Goal: Book appointment/travel/reservation

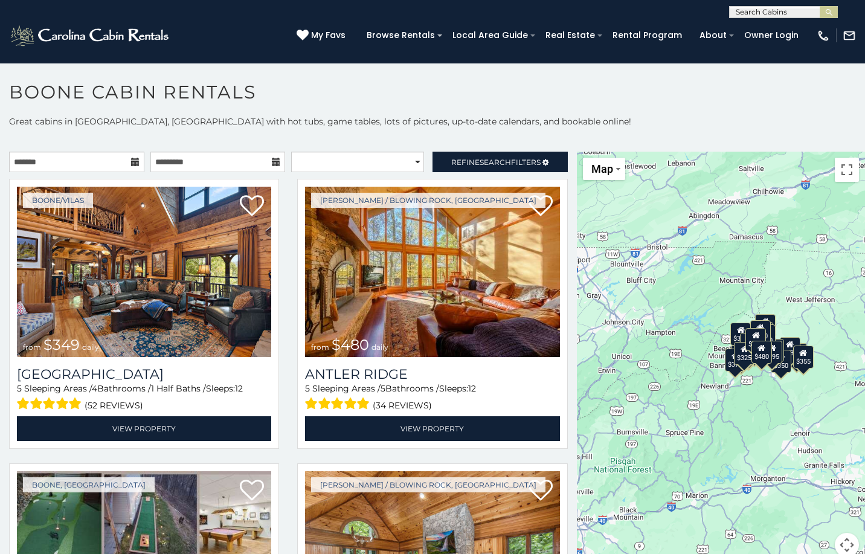
click at [131, 161] on icon at bounding box center [135, 162] width 8 height 8
click at [133, 161] on icon at bounding box center [135, 162] width 8 height 8
click at [105, 164] on input "text" at bounding box center [76, 162] width 135 height 21
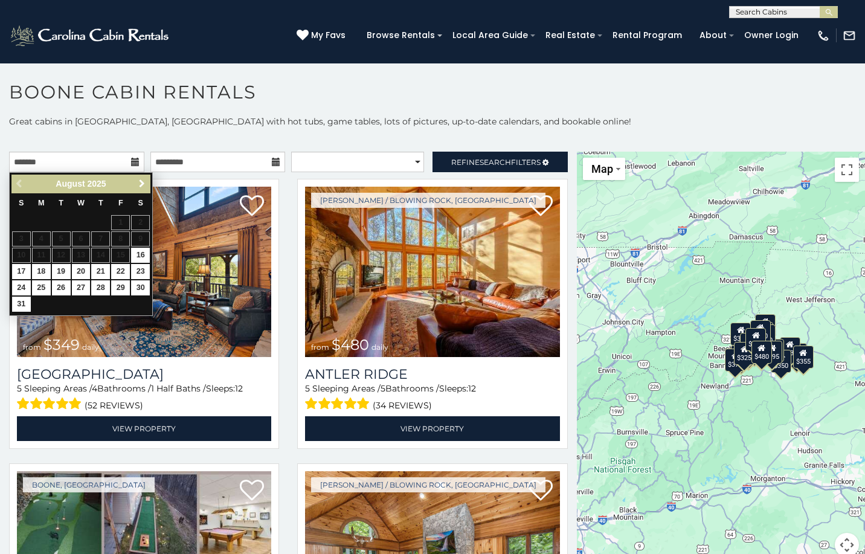
click at [141, 184] on span "Next" at bounding box center [142, 184] width 10 height 10
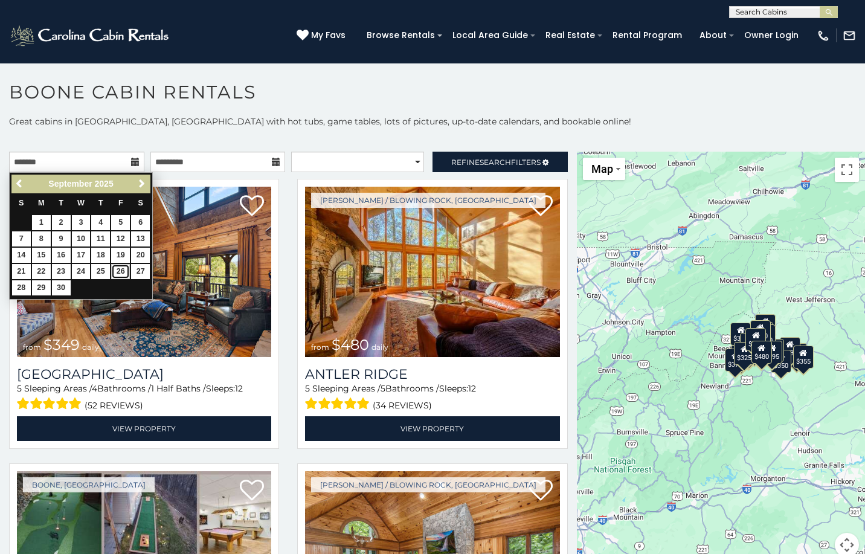
click at [121, 270] on link "26" at bounding box center [120, 271] width 19 height 15
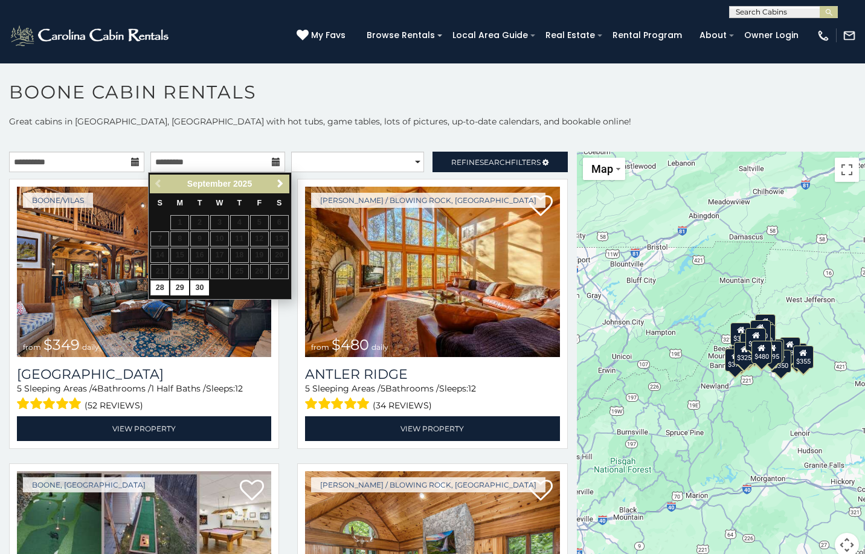
click at [272, 158] on icon at bounding box center [276, 162] width 8 height 8
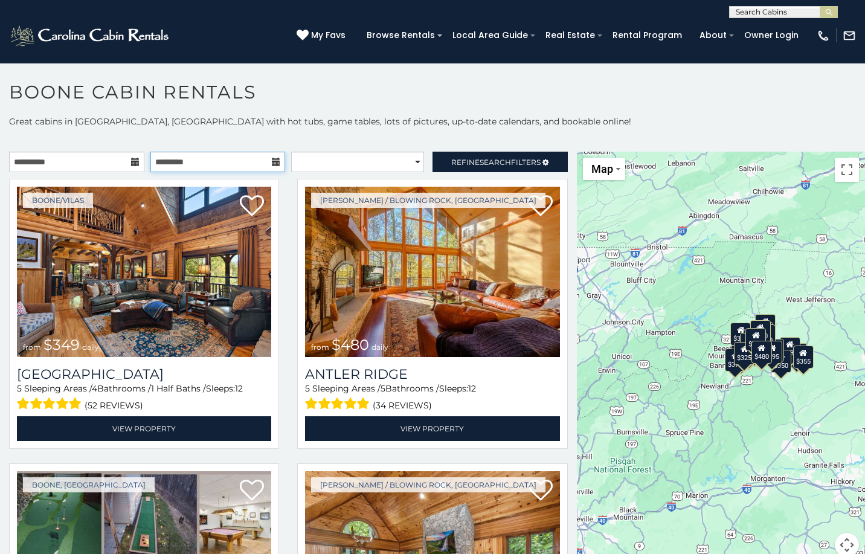
click at [220, 162] on input "text" at bounding box center [217, 162] width 135 height 21
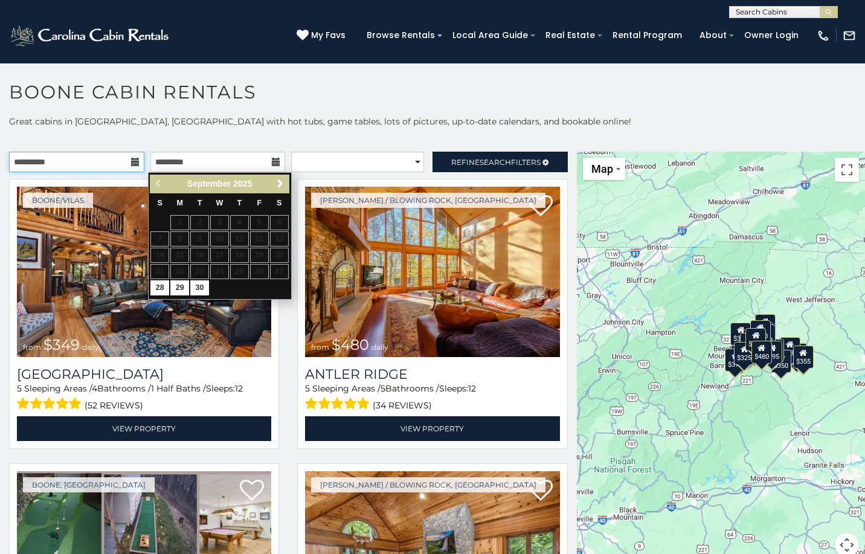
click at [37, 162] on input "**********" at bounding box center [76, 162] width 135 height 21
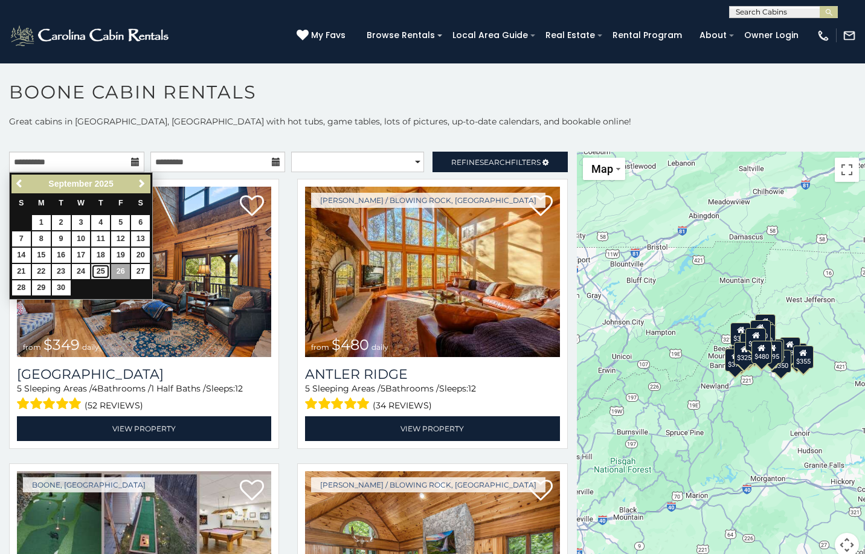
click at [101, 272] on link "25" at bounding box center [100, 271] width 19 height 15
type input "**********"
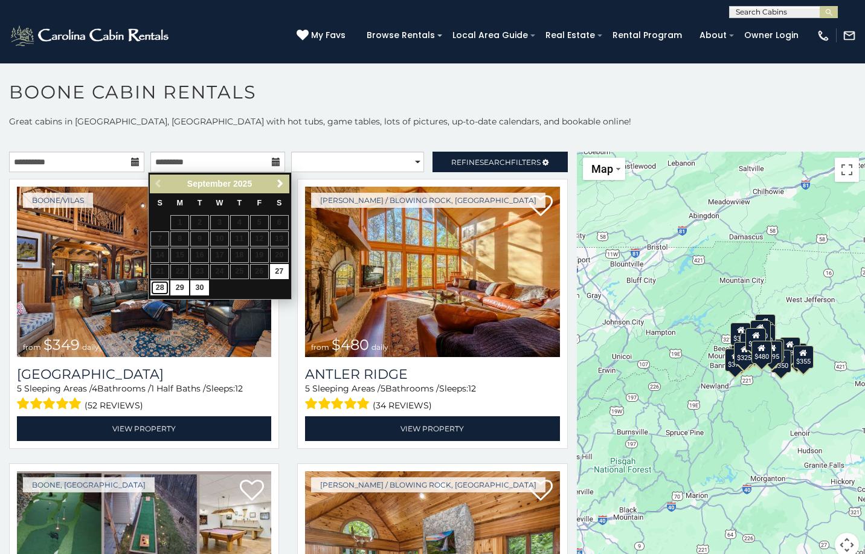
click at [159, 286] on link "28" at bounding box center [159, 287] width 19 height 15
type input "**********"
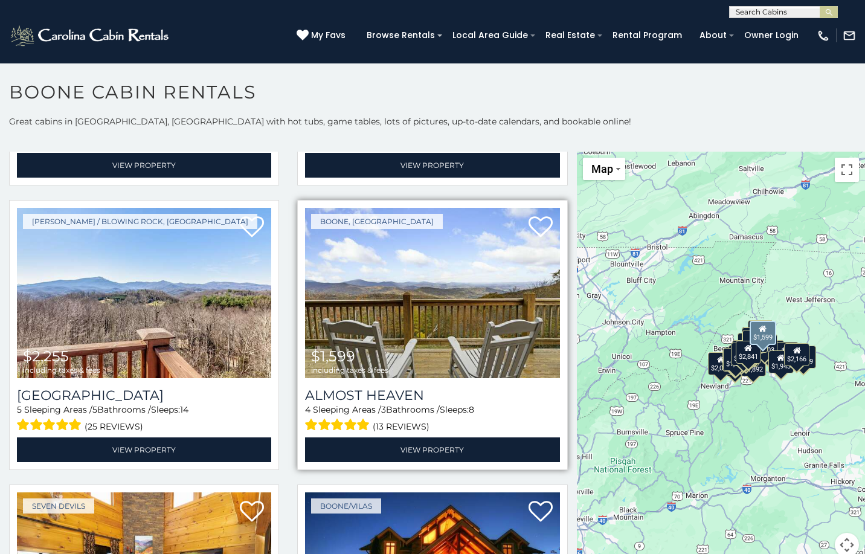
scroll to position [604, 0]
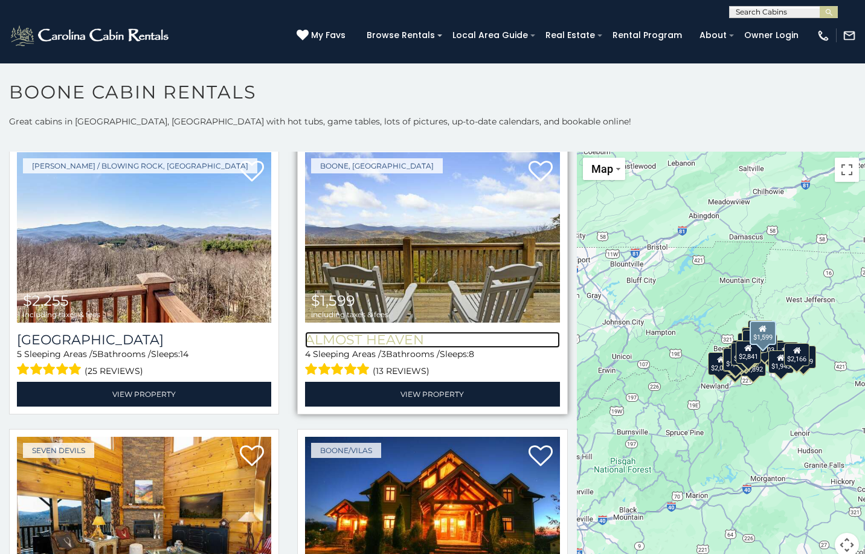
click at [361, 332] on h3 "Almost Heaven" at bounding box center [432, 340] width 254 height 16
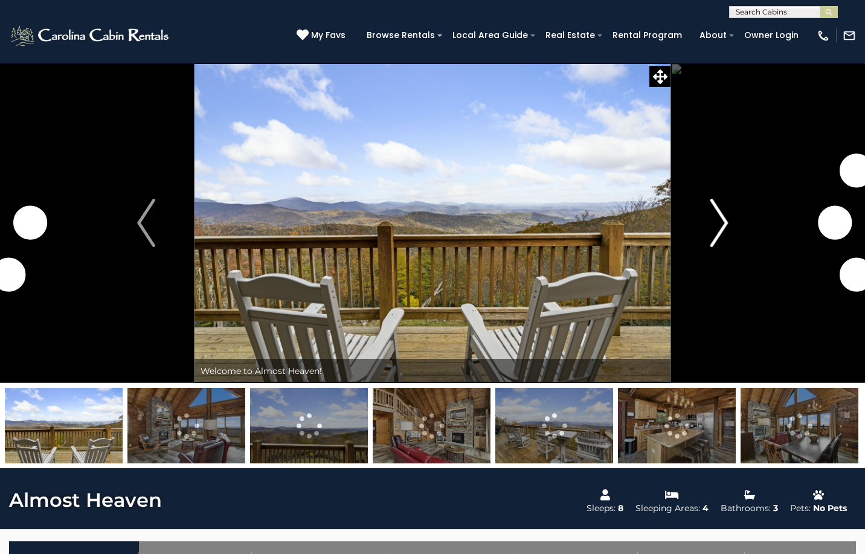
click at [727, 218] on img "Next" at bounding box center [719, 223] width 18 height 48
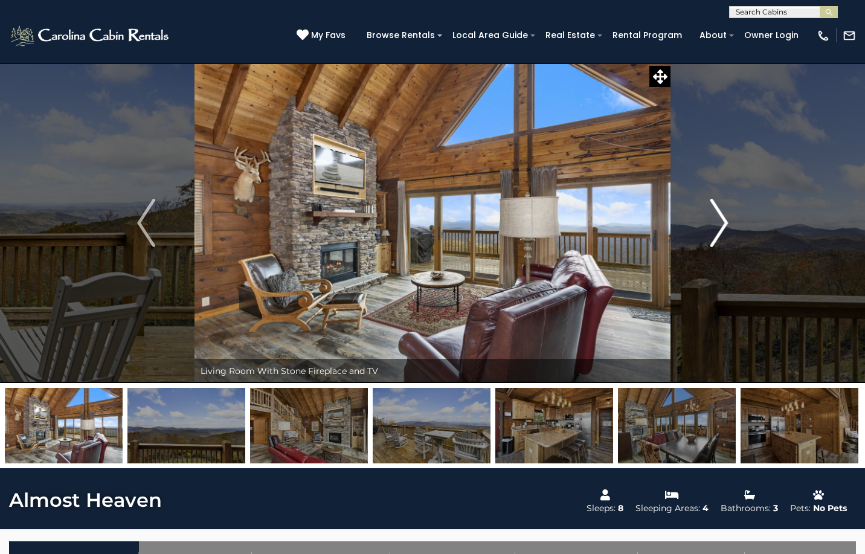
click at [722, 220] on img "Next" at bounding box center [719, 223] width 18 height 48
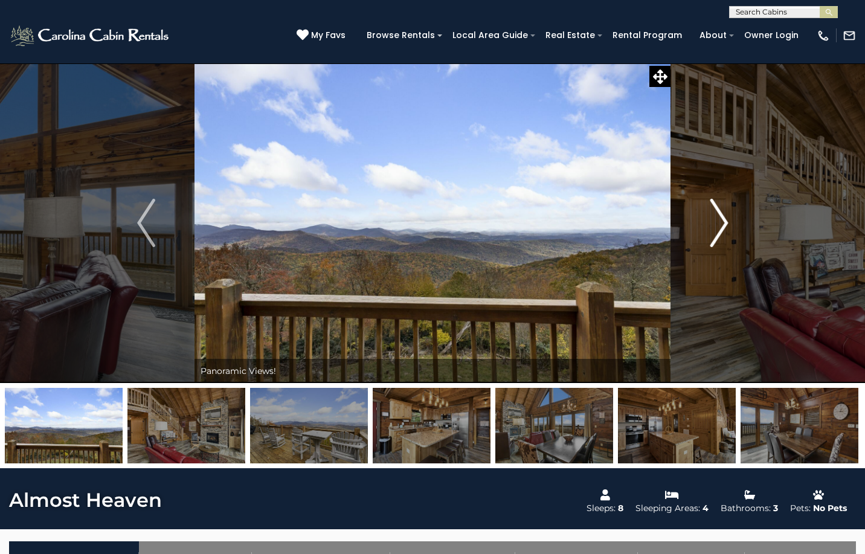
click at [722, 220] on img "Next" at bounding box center [719, 223] width 18 height 48
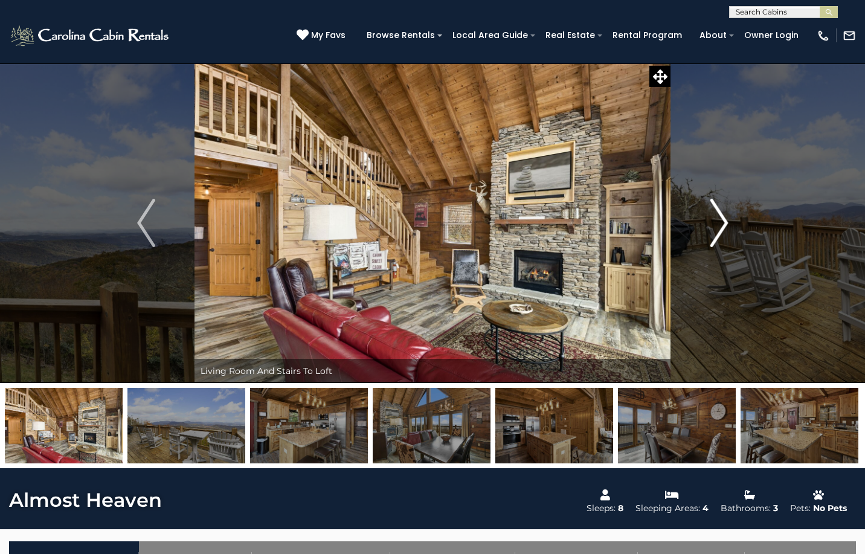
click at [722, 220] on img "Next" at bounding box center [719, 223] width 18 height 48
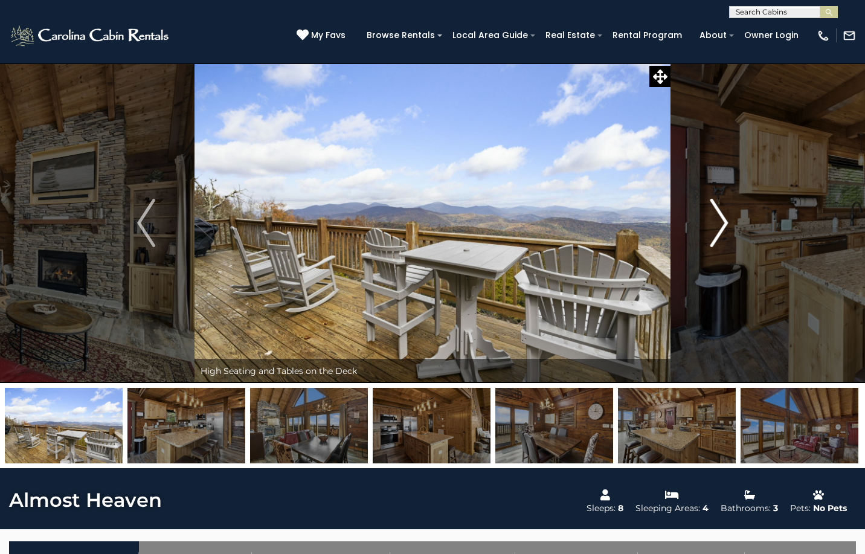
click at [722, 220] on img "Next" at bounding box center [719, 223] width 18 height 48
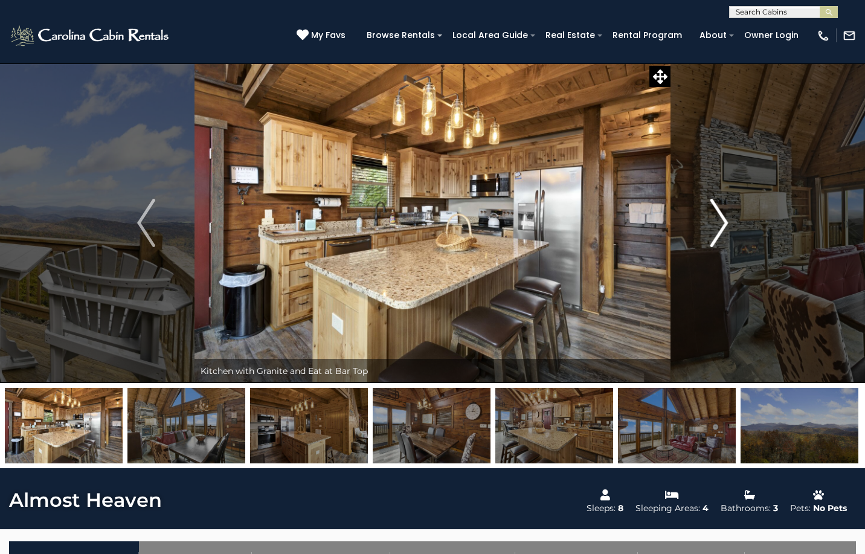
click at [722, 220] on img "Next" at bounding box center [719, 223] width 18 height 48
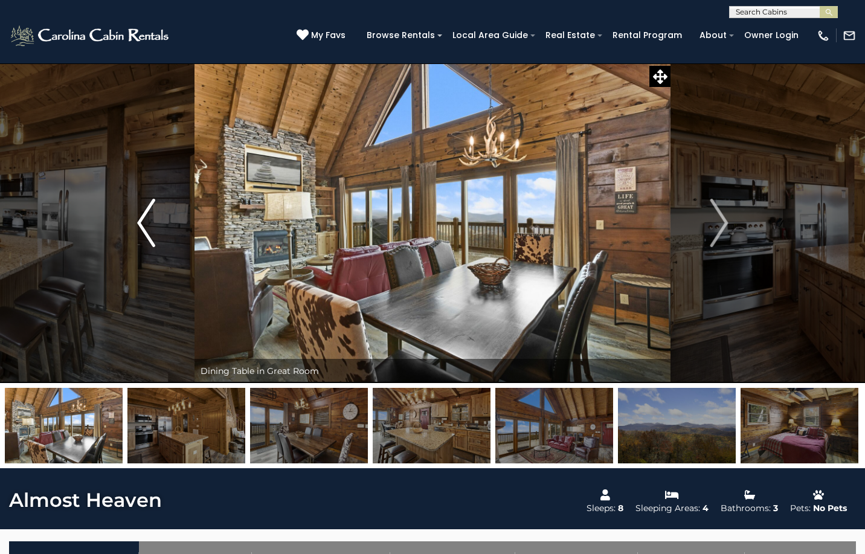
click at [141, 220] on img "Previous" at bounding box center [146, 223] width 18 height 48
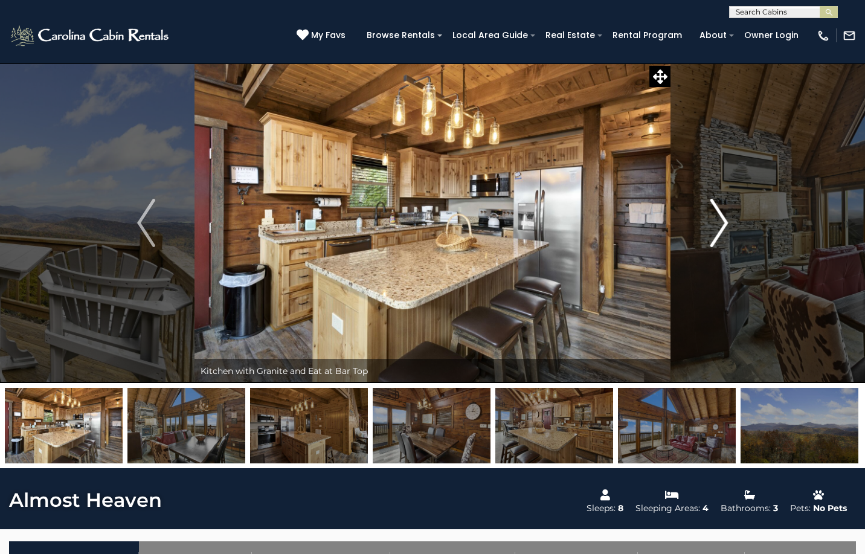
click at [719, 222] on img "Next" at bounding box center [719, 223] width 18 height 48
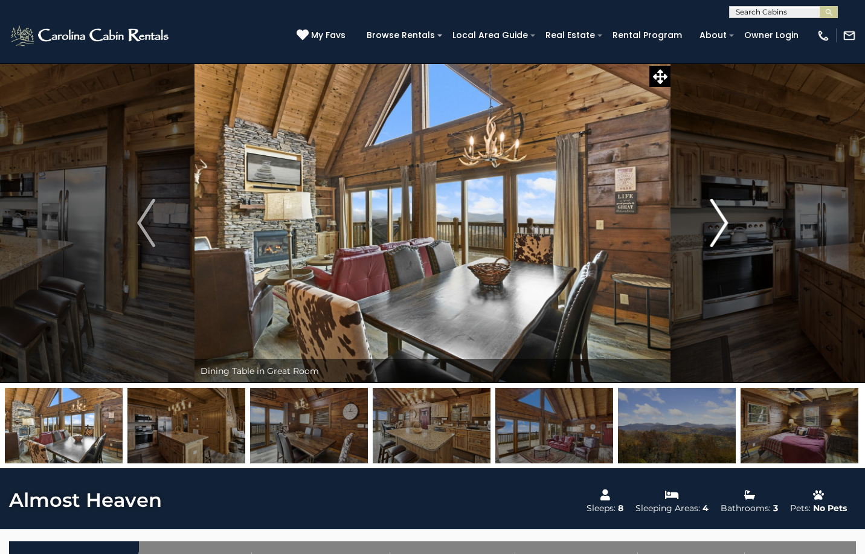
click at [719, 222] on img "Next" at bounding box center [719, 223] width 18 height 48
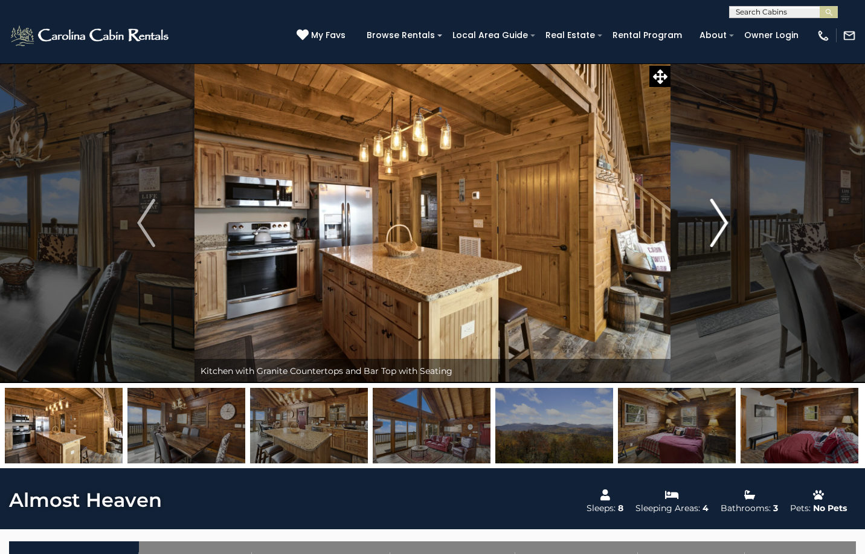
click at [724, 219] on img "Next" at bounding box center [719, 223] width 18 height 48
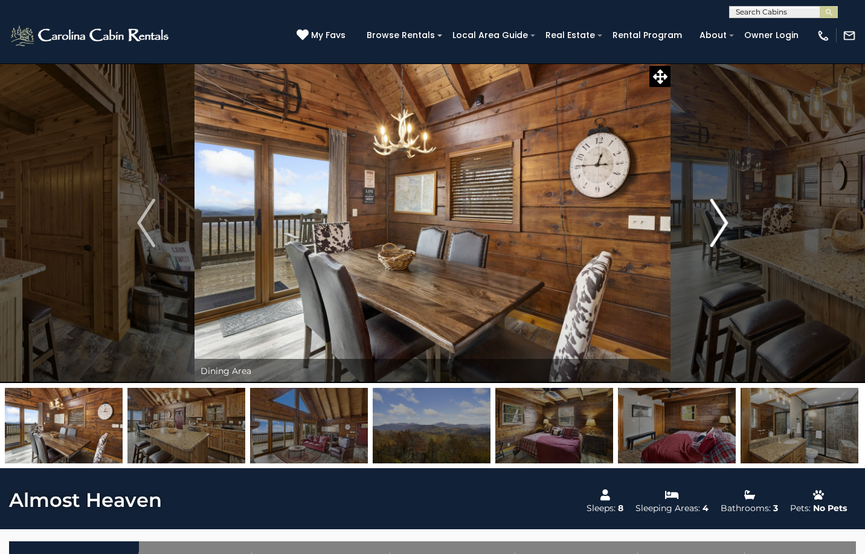
click at [721, 220] on img "Next" at bounding box center [719, 223] width 18 height 48
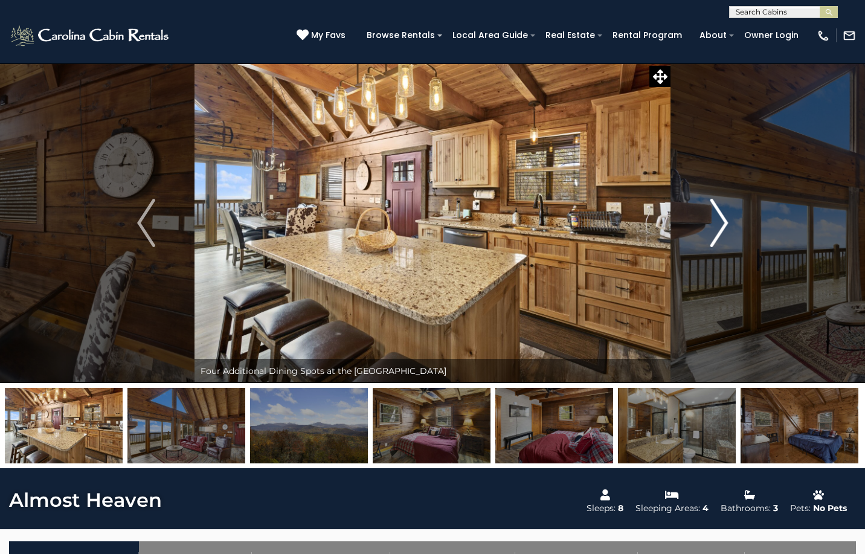
click at [718, 219] on img "Next" at bounding box center [719, 223] width 18 height 48
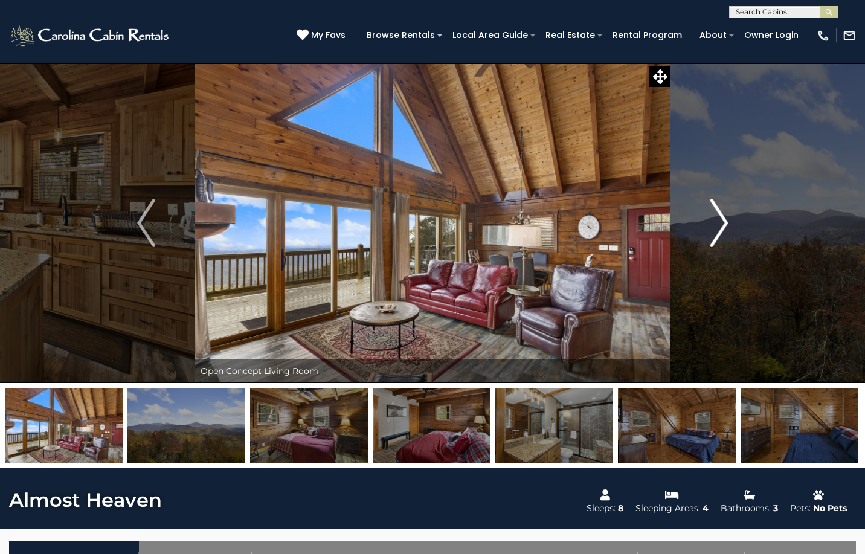
click at [721, 219] on img "Next" at bounding box center [719, 223] width 18 height 48
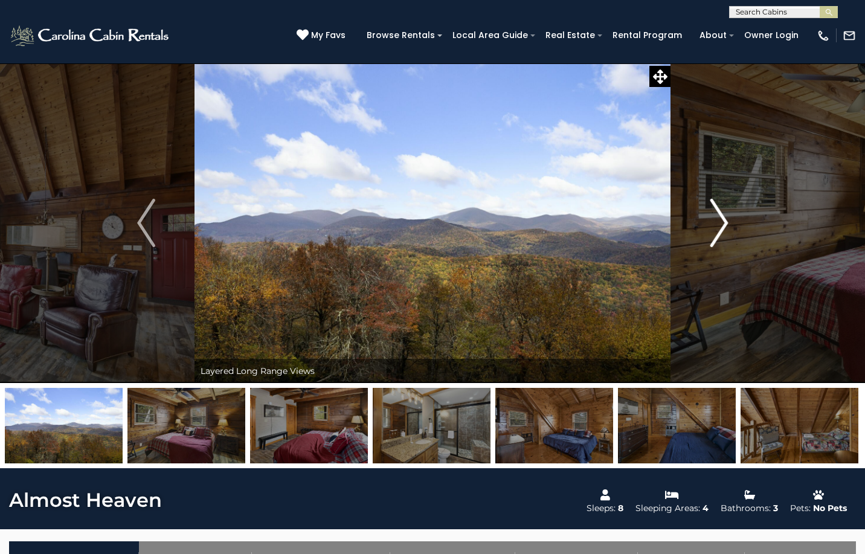
click at [721, 219] on img "Next" at bounding box center [719, 223] width 18 height 48
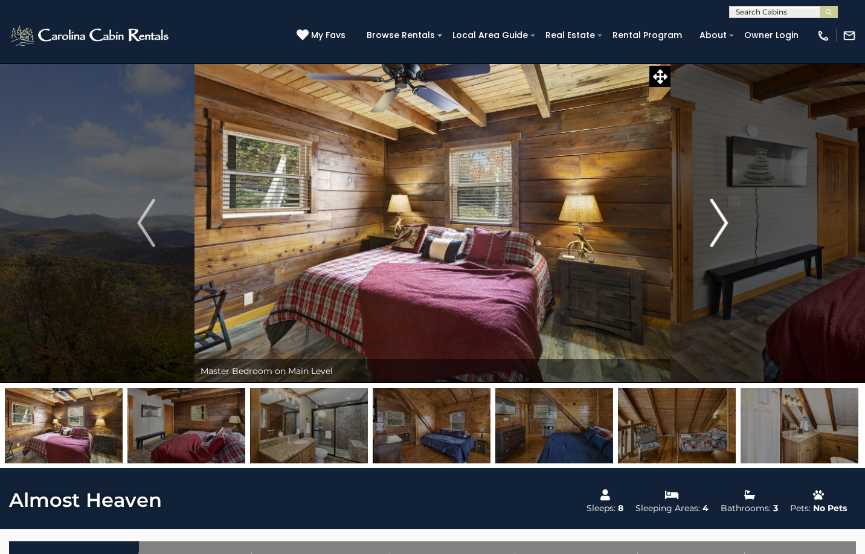
click at [719, 224] on img "Next" at bounding box center [719, 223] width 18 height 48
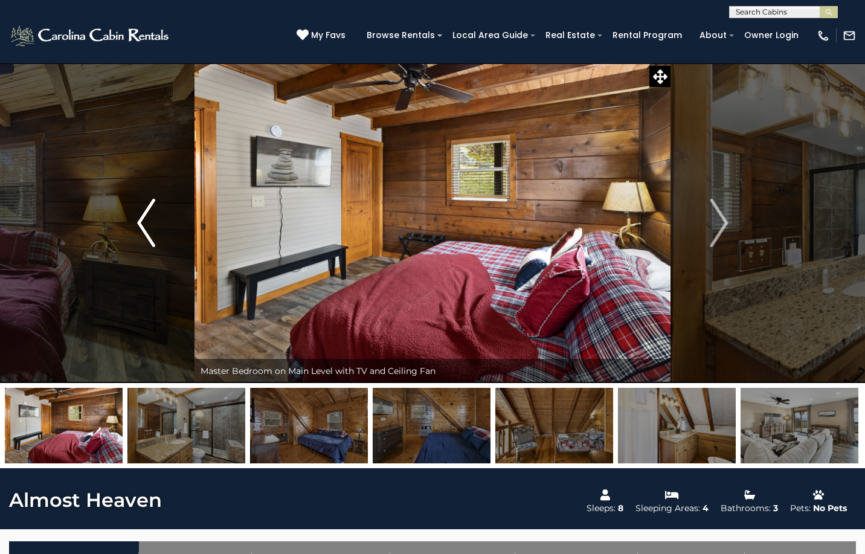
click at [149, 217] on img "Previous" at bounding box center [146, 223] width 18 height 48
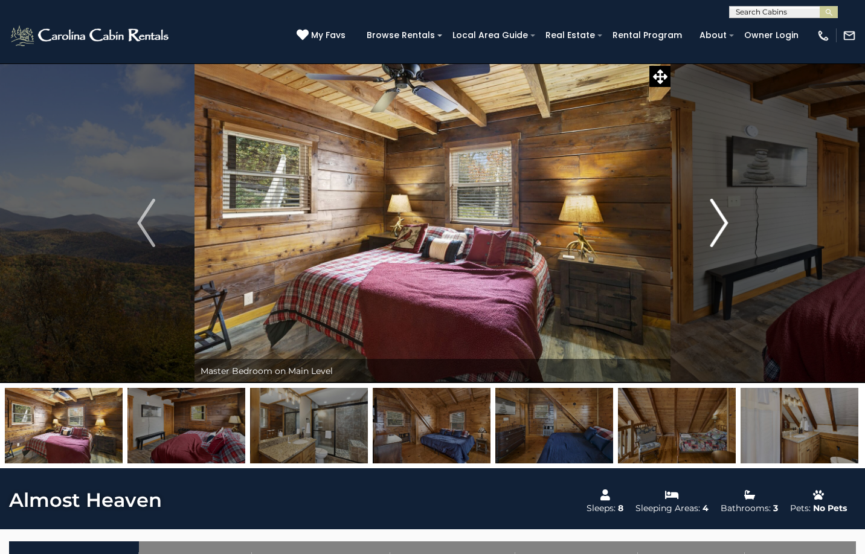
click at [719, 216] on img "Next" at bounding box center [719, 223] width 18 height 48
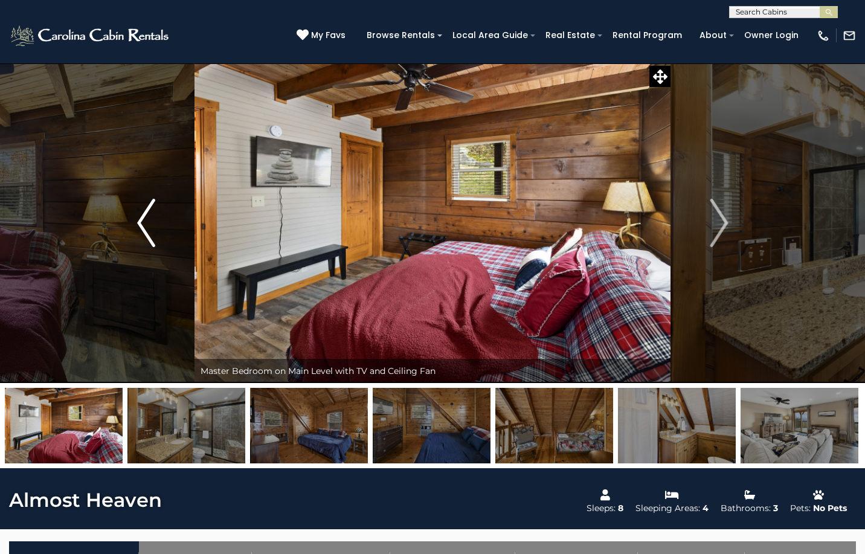
click at [144, 218] on img "Previous" at bounding box center [146, 223] width 18 height 48
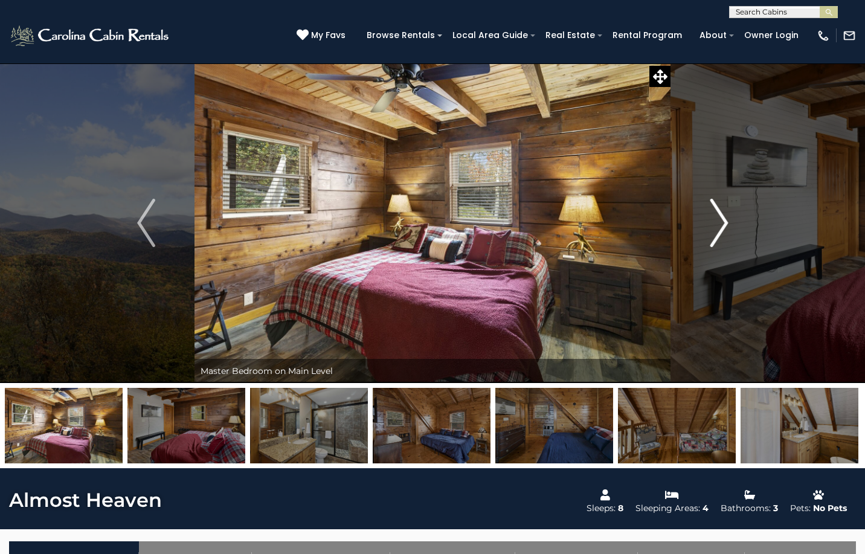
click at [721, 222] on img "Next" at bounding box center [719, 223] width 18 height 48
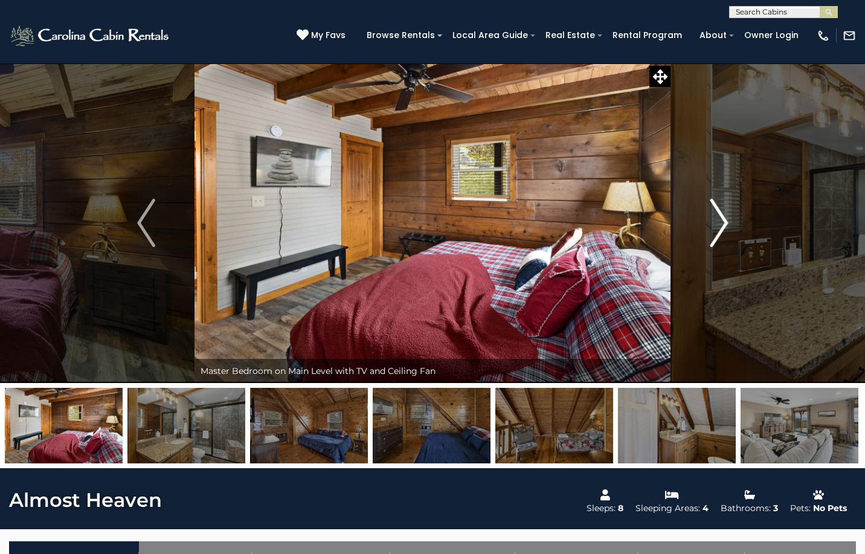
click at [718, 220] on img "Next" at bounding box center [719, 223] width 18 height 48
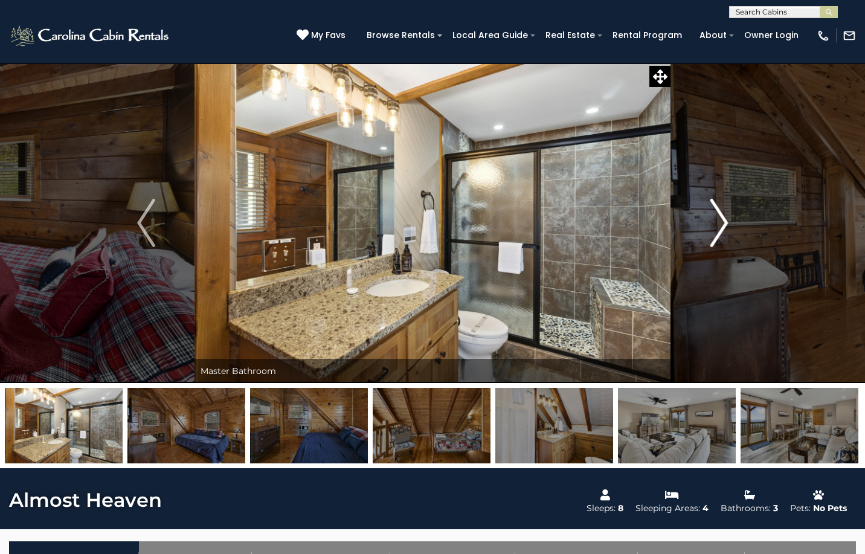
click at [721, 220] on img "Next" at bounding box center [719, 223] width 18 height 48
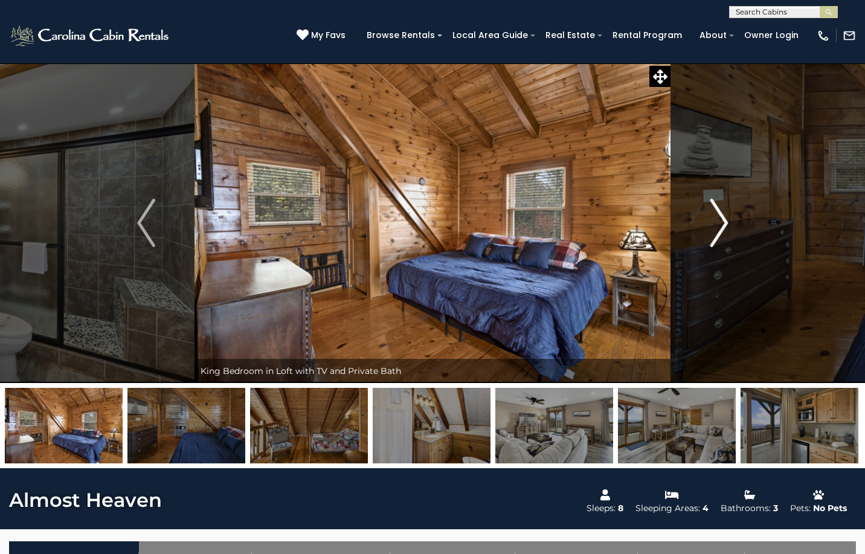
click at [722, 222] on img "Next" at bounding box center [719, 223] width 18 height 48
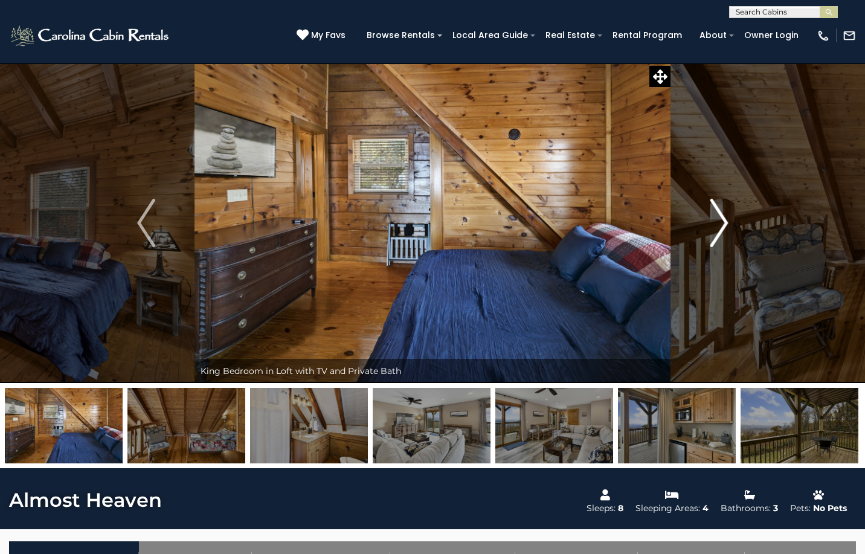
click at [722, 222] on img "Next" at bounding box center [719, 223] width 18 height 48
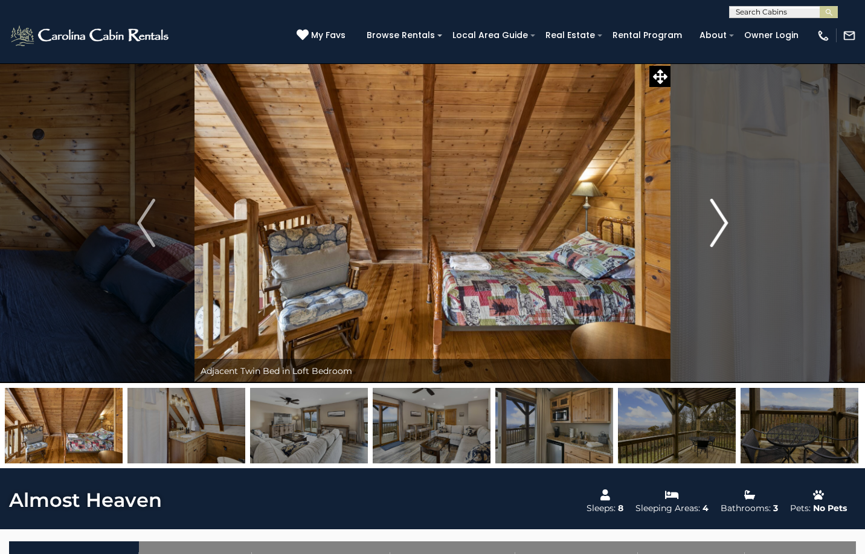
click at [727, 219] on img "Next" at bounding box center [719, 223] width 18 height 48
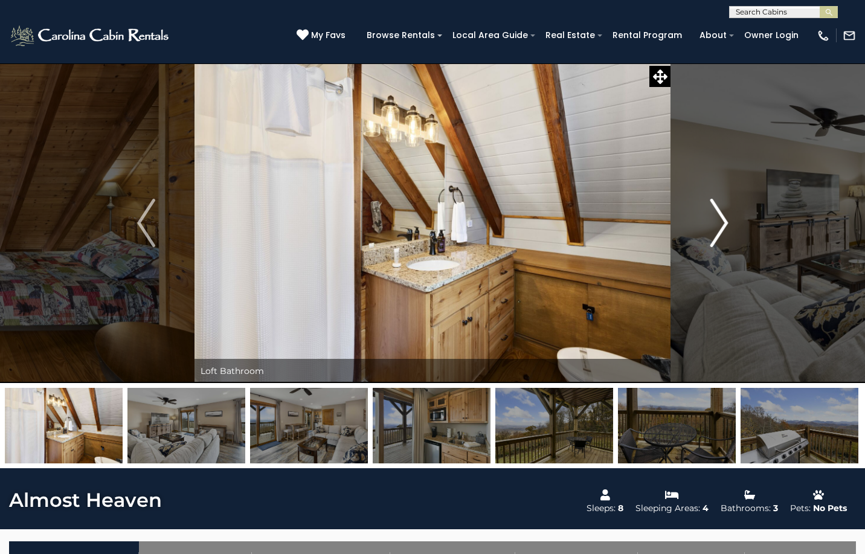
click at [733, 218] on button "Next" at bounding box center [719, 223] width 97 height 320
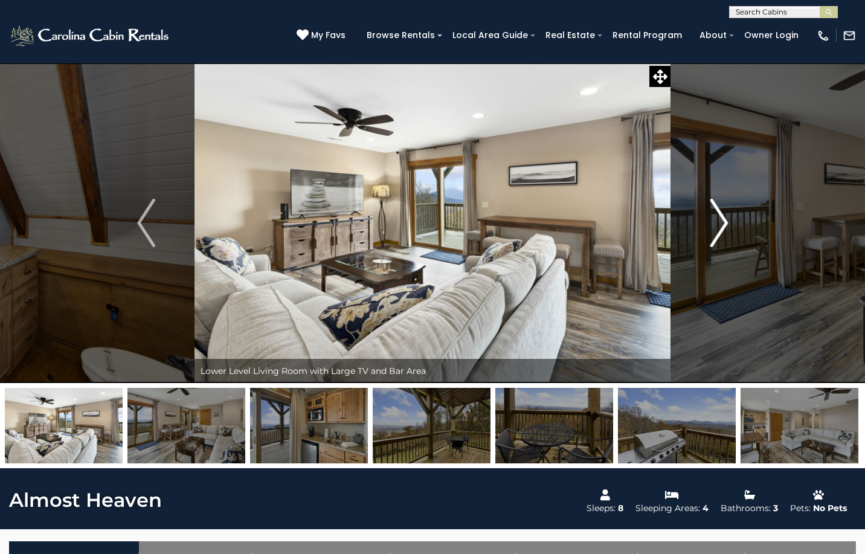
click at [733, 218] on button "Next" at bounding box center [719, 223] width 97 height 320
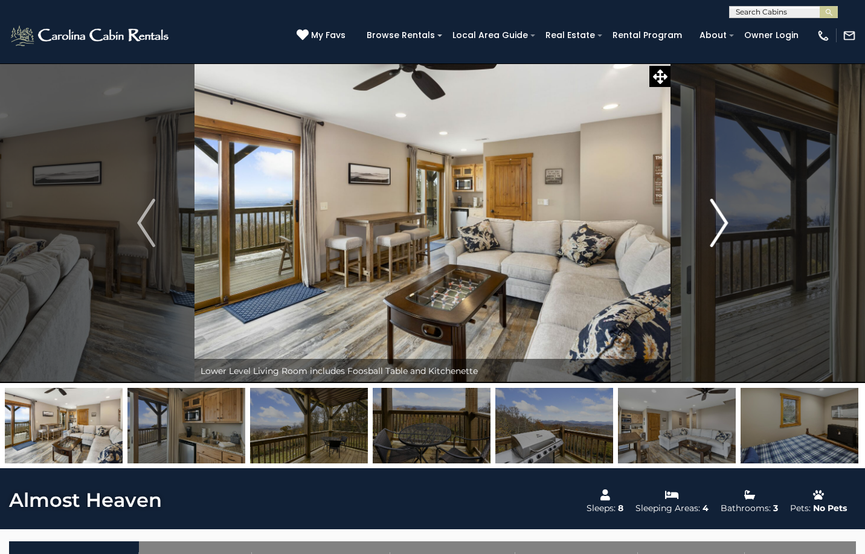
click at [733, 218] on button "Next" at bounding box center [719, 223] width 97 height 320
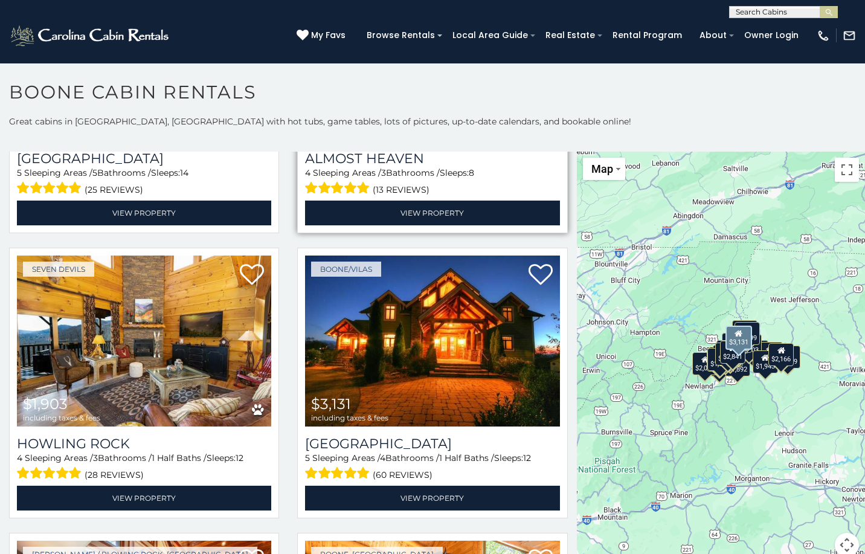
scroll to position [846, 0]
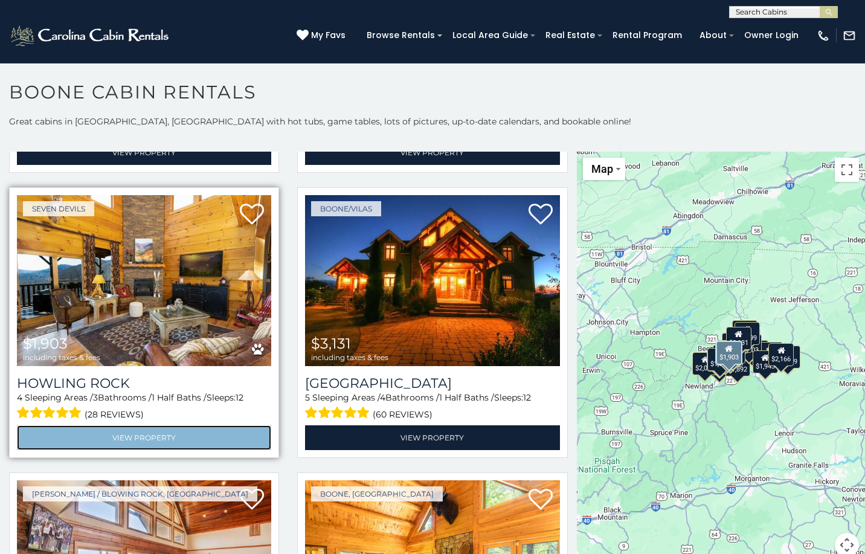
click at [160, 425] on link "View Property" at bounding box center [144, 437] width 254 height 25
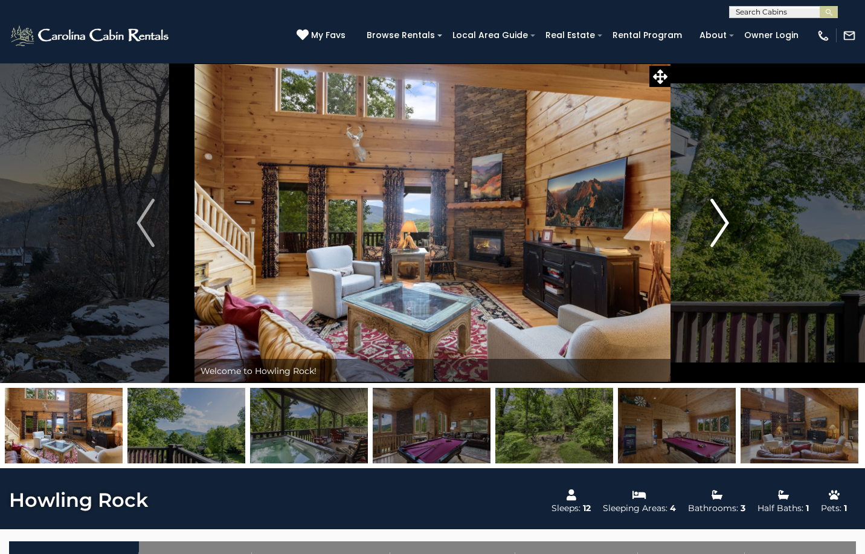
click at [718, 224] on img "Next" at bounding box center [719, 223] width 18 height 48
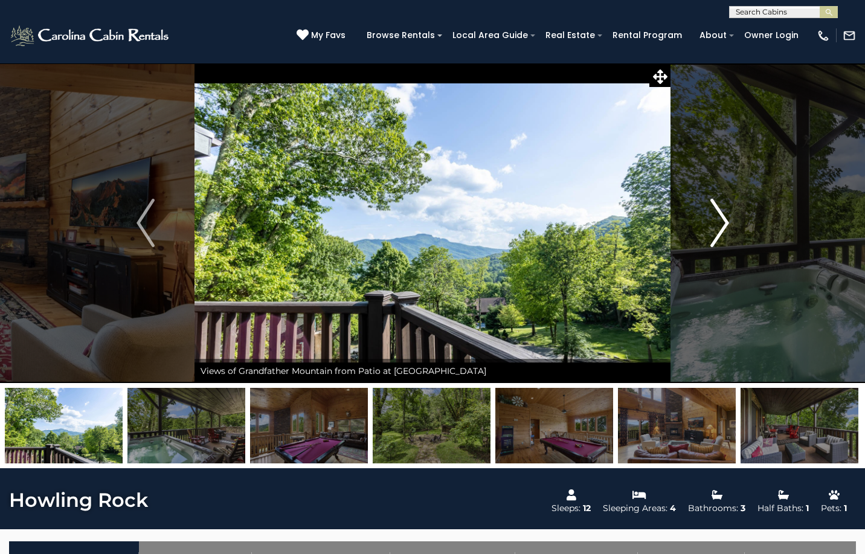
click at [718, 221] on img "Next" at bounding box center [719, 223] width 18 height 48
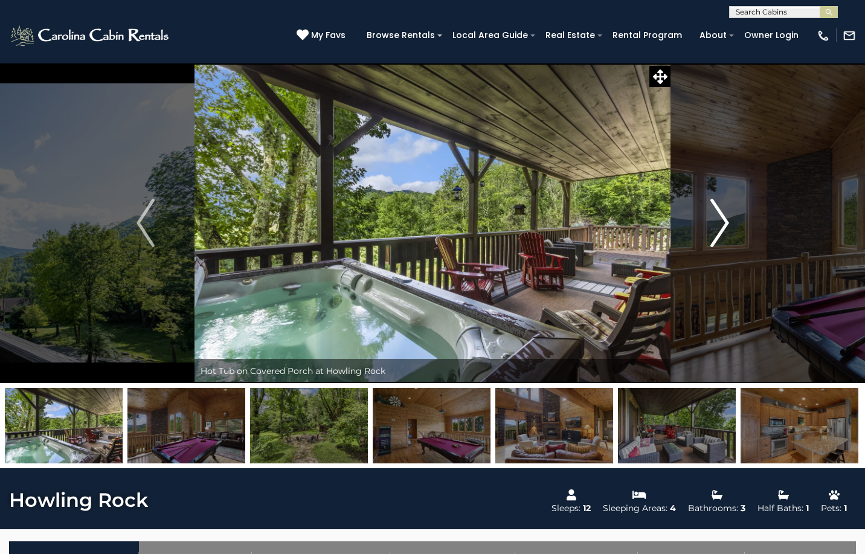
click at [724, 219] on img "Next" at bounding box center [719, 223] width 18 height 48
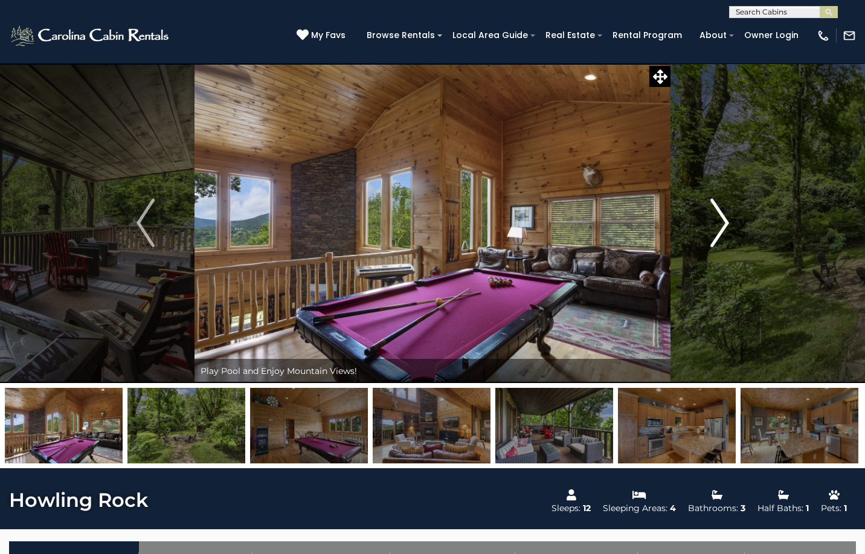
click at [724, 219] on img "Next" at bounding box center [719, 223] width 18 height 48
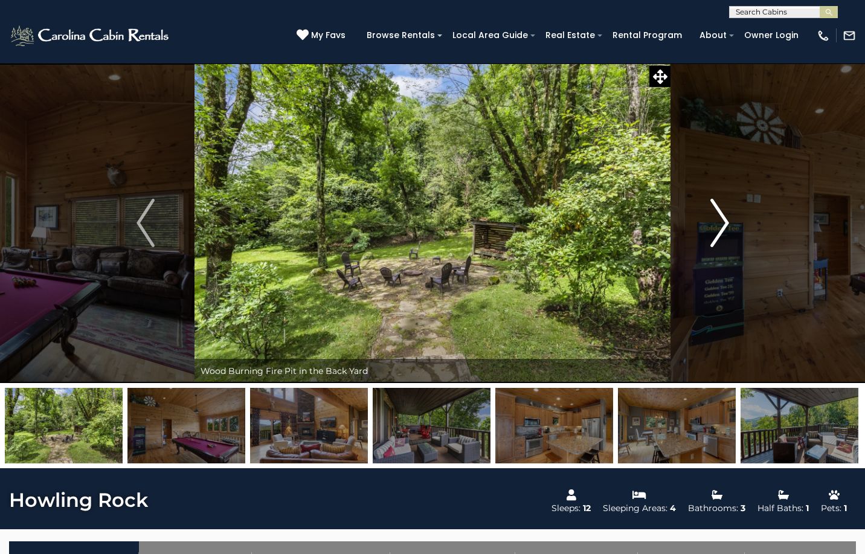
click at [724, 219] on img "Next" at bounding box center [719, 223] width 18 height 48
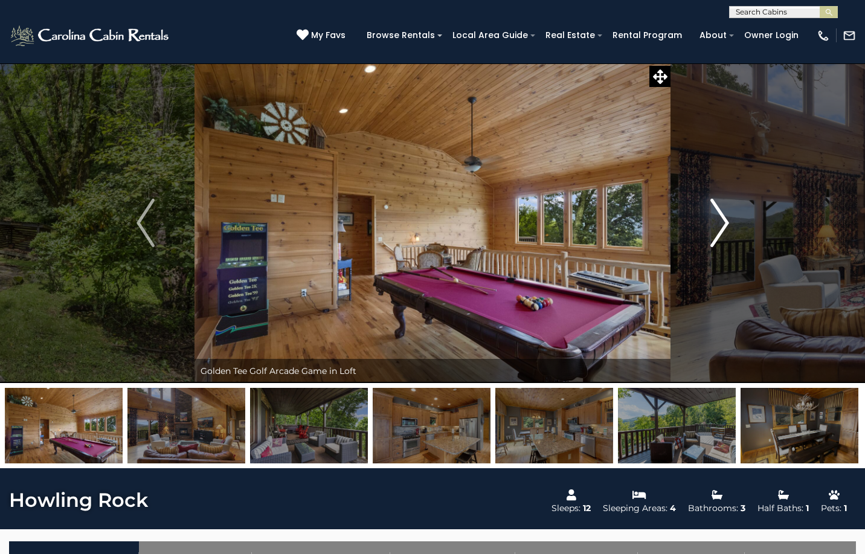
click at [724, 219] on img "Next" at bounding box center [719, 223] width 18 height 48
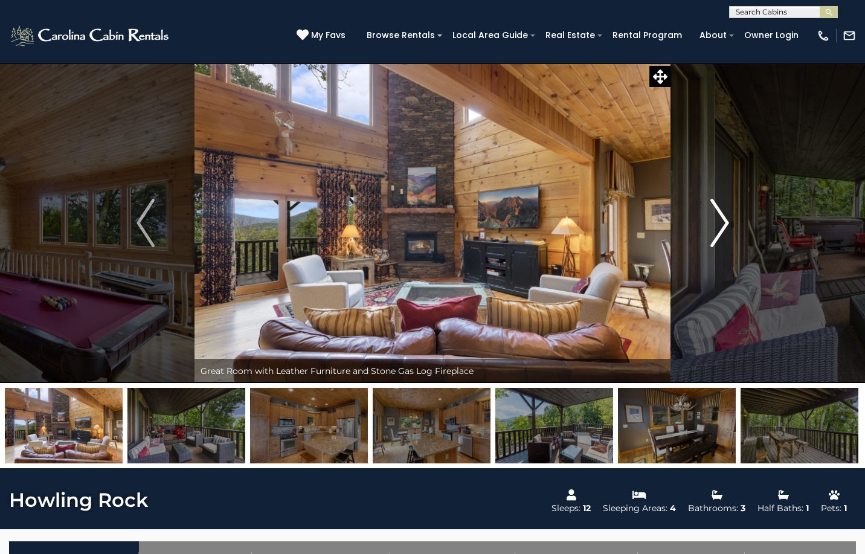
click at [724, 219] on img "Next" at bounding box center [719, 223] width 18 height 48
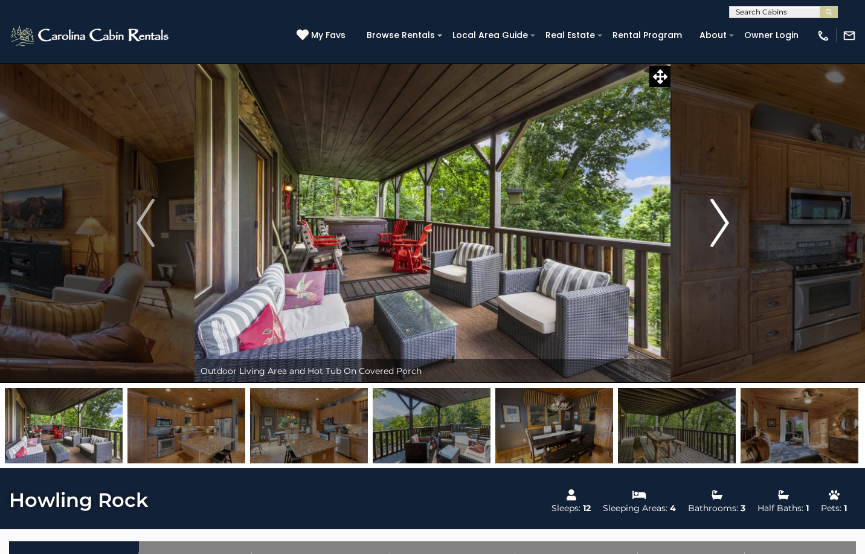
click at [724, 219] on img "Next" at bounding box center [719, 223] width 18 height 48
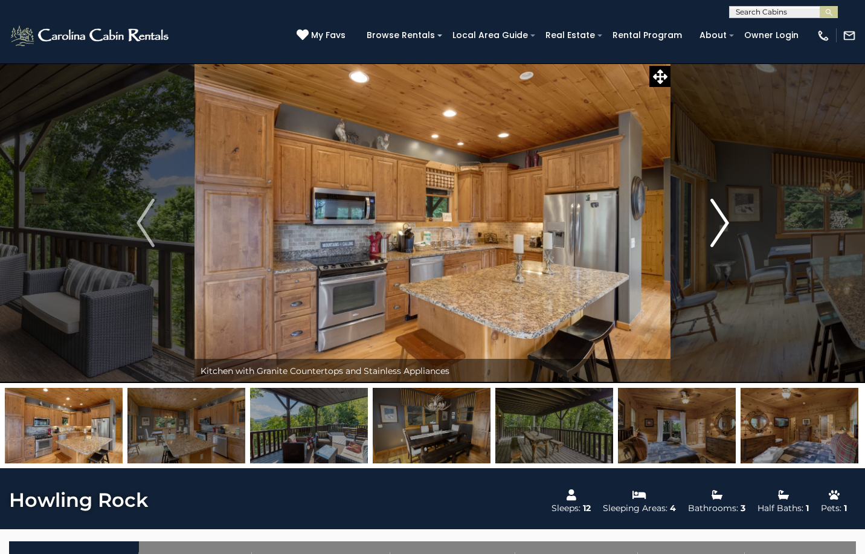
click at [724, 219] on img "Next" at bounding box center [719, 223] width 18 height 48
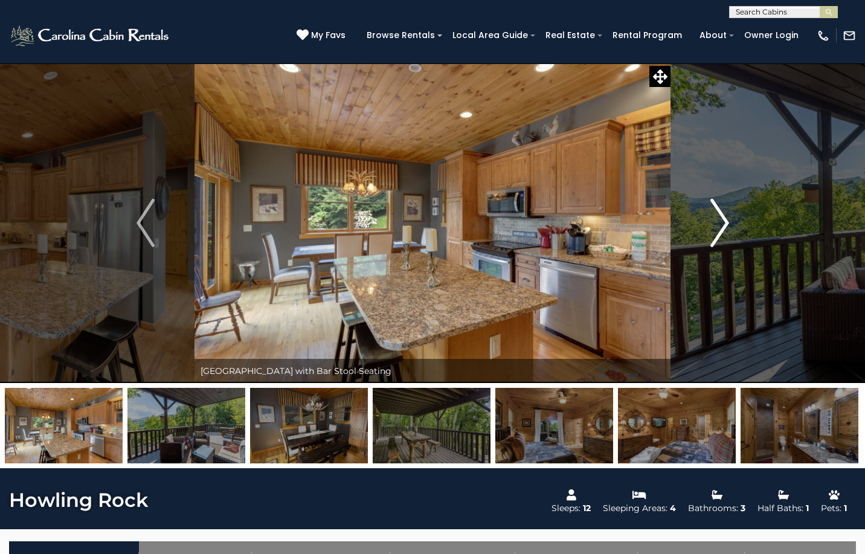
click at [724, 219] on img "Next" at bounding box center [719, 223] width 18 height 48
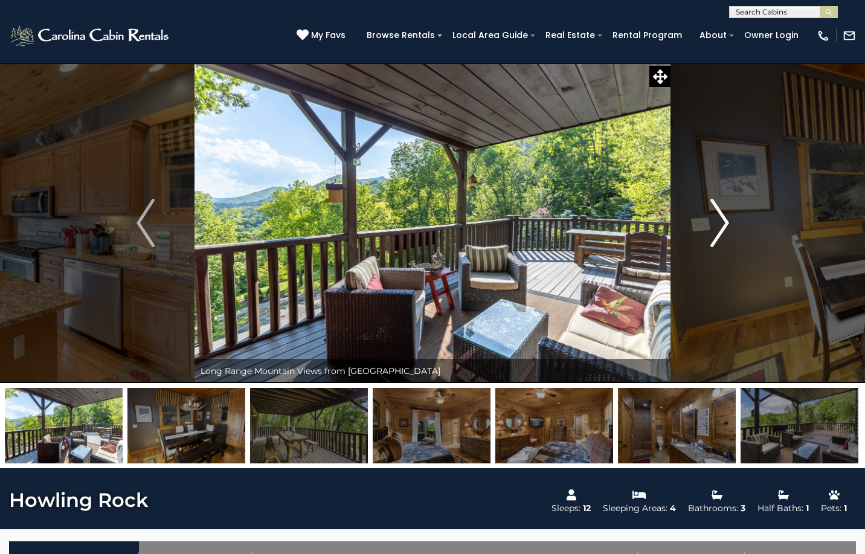
click at [724, 219] on img "Next" at bounding box center [719, 223] width 18 height 48
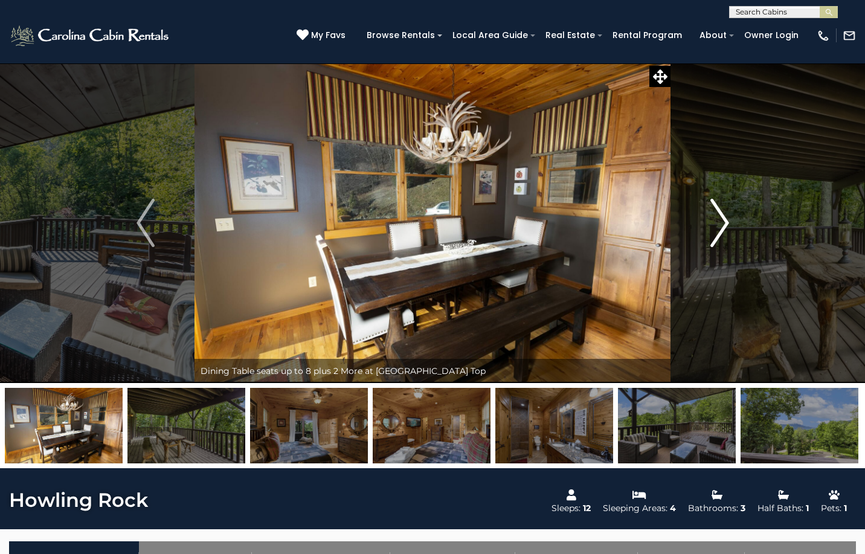
click at [724, 219] on img "Next" at bounding box center [719, 223] width 18 height 48
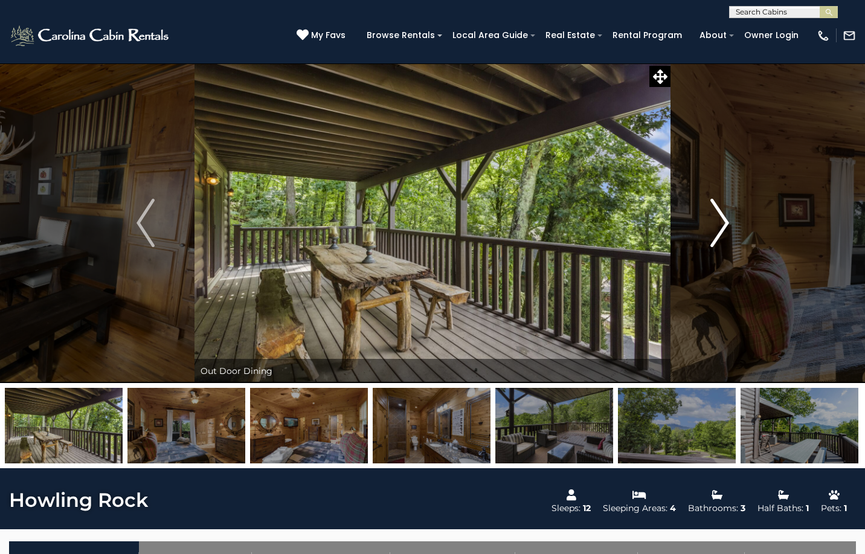
click at [721, 224] on img "Next" at bounding box center [719, 223] width 18 height 48
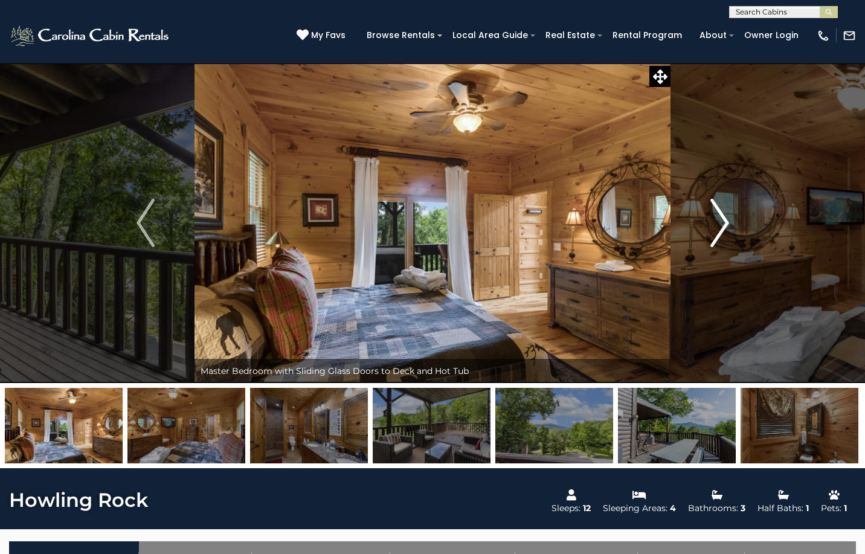
click at [720, 222] on img "Next" at bounding box center [719, 223] width 18 height 48
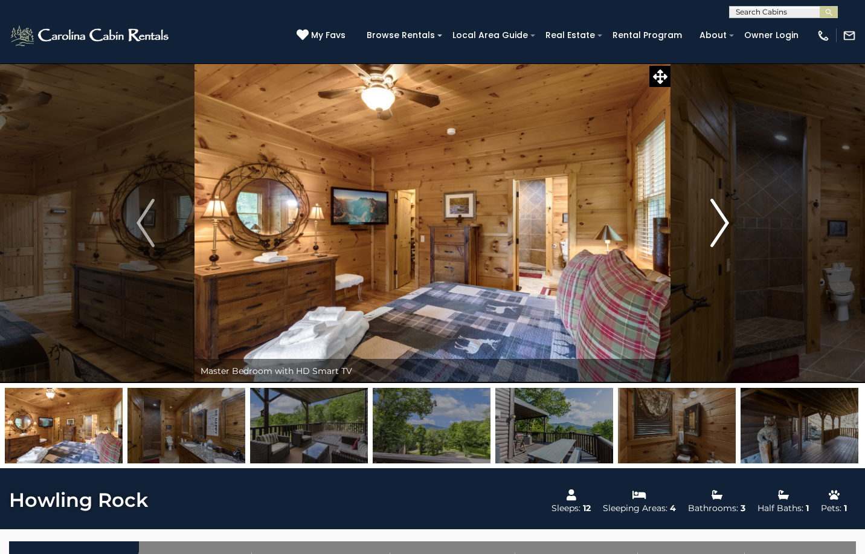
click at [719, 222] on img "Next" at bounding box center [719, 223] width 18 height 48
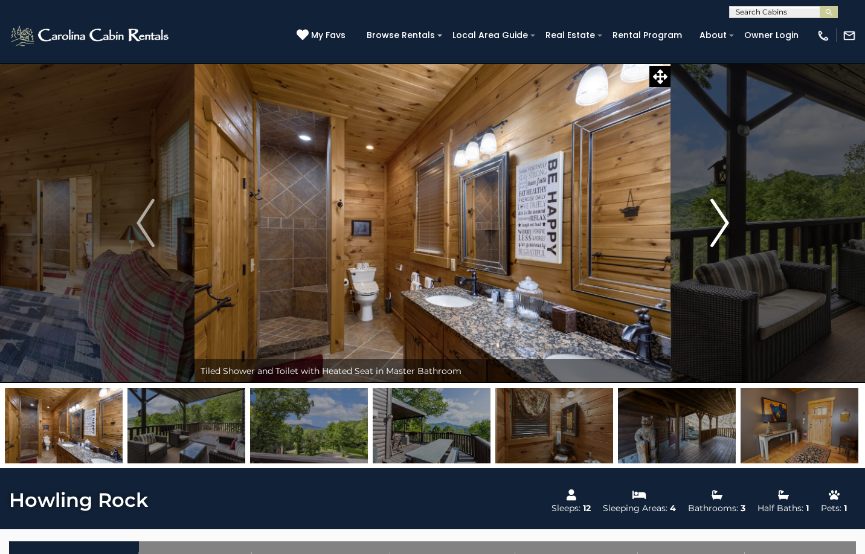
click at [719, 220] on img "Next" at bounding box center [719, 223] width 18 height 48
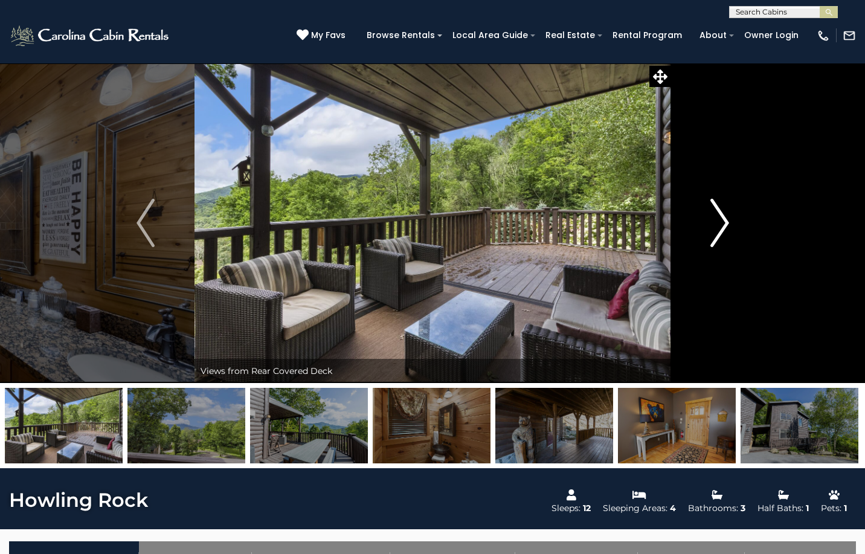
click at [721, 220] on img "Next" at bounding box center [719, 223] width 18 height 48
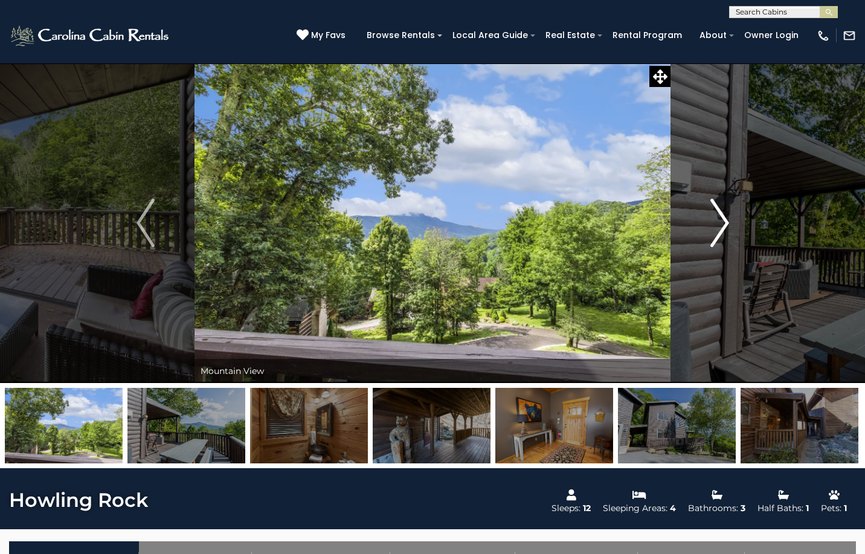
click at [720, 225] on img "Next" at bounding box center [719, 223] width 18 height 48
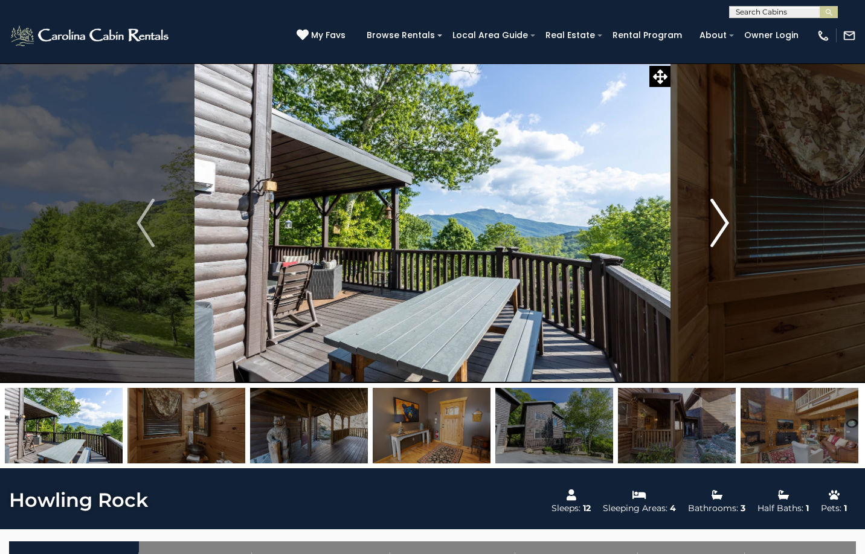
click at [724, 219] on img "Next" at bounding box center [719, 223] width 18 height 48
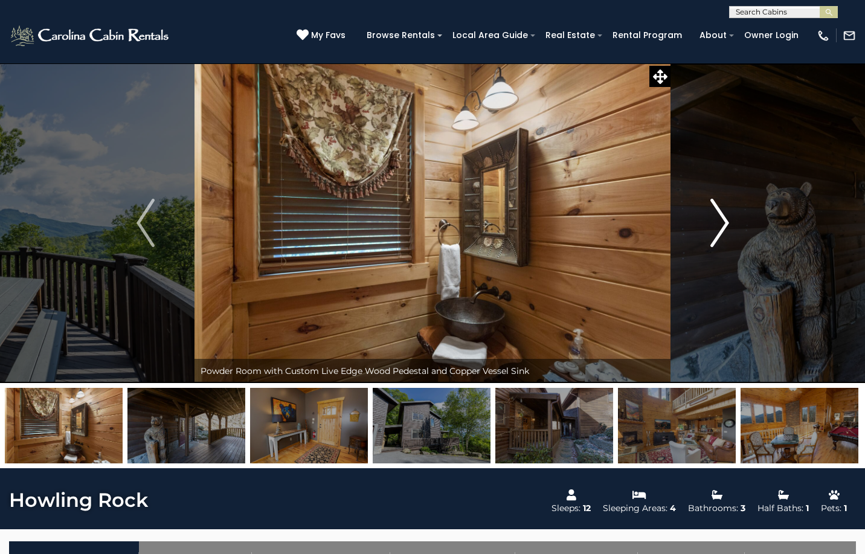
click at [721, 219] on img "Next" at bounding box center [719, 223] width 18 height 48
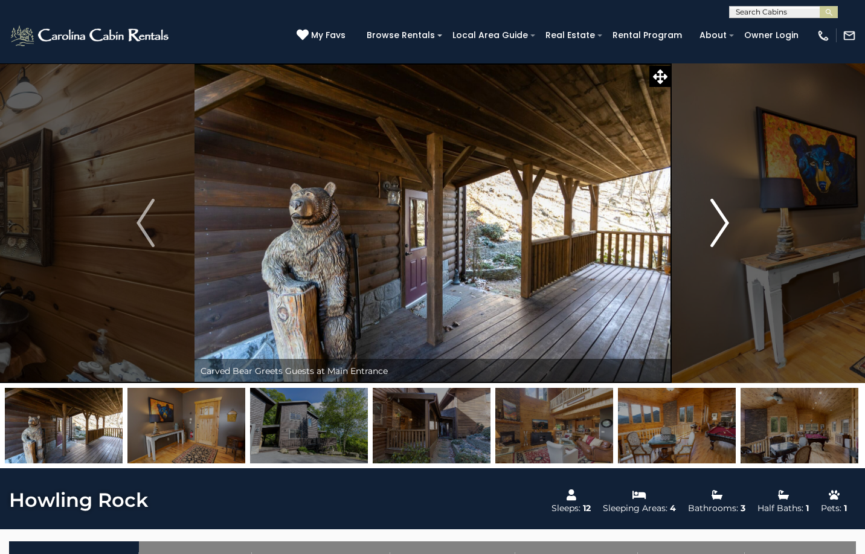
click at [721, 218] on img "Next" at bounding box center [719, 223] width 18 height 48
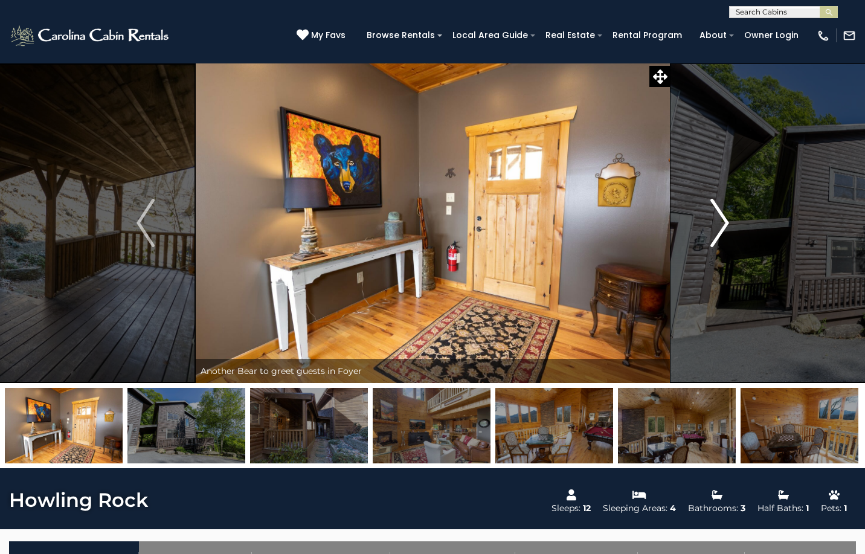
click at [719, 216] on img "Next" at bounding box center [719, 223] width 18 height 48
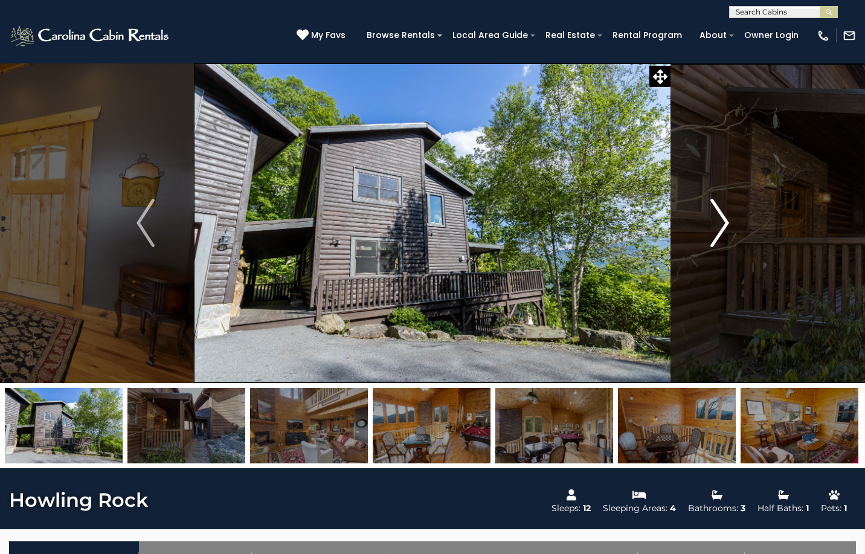
click at [721, 212] on img "Next" at bounding box center [719, 223] width 18 height 48
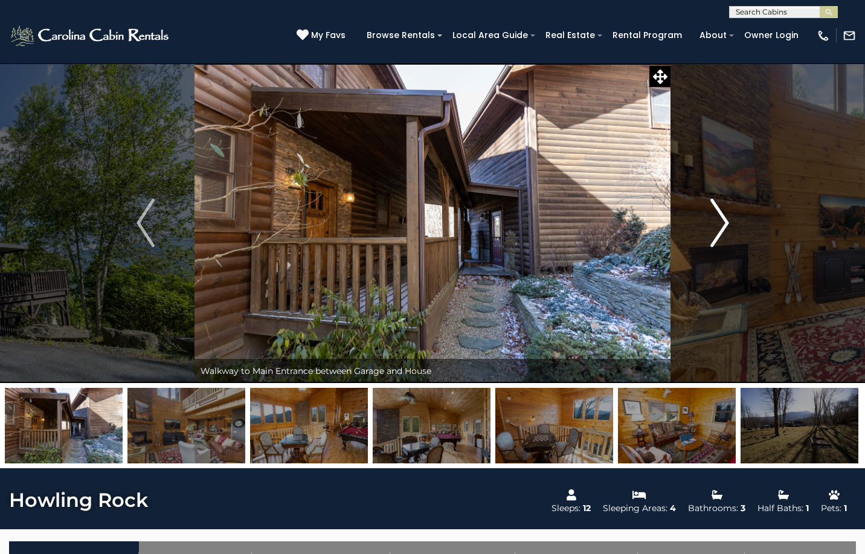
click at [722, 218] on img "Next" at bounding box center [719, 223] width 18 height 48
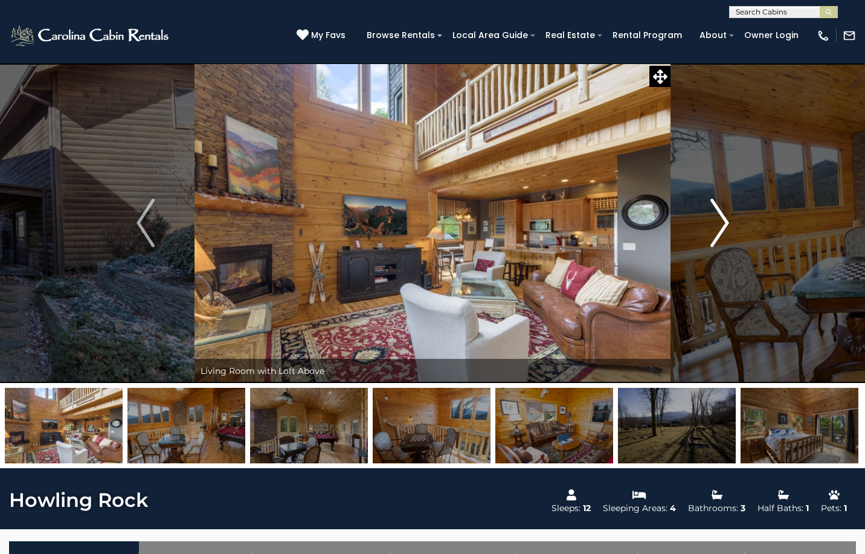
click at [719, 220] on img "Next" at bounding box center [719, 223] width 18 height 48
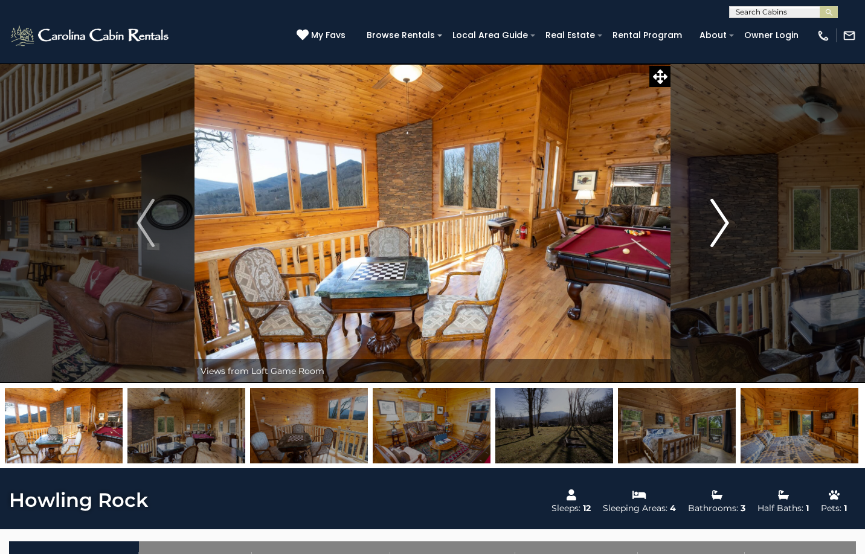
click at [722, 219] on img "Next" at bounding box center [719, 223] width 18 height 48
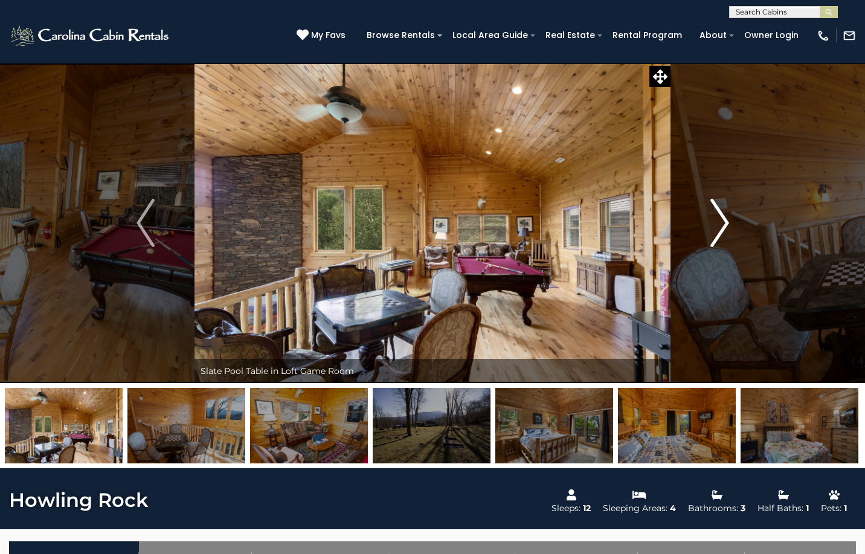
click at [719, 214] on img "Next" at bounding box center [719, 223] width 18 height 48
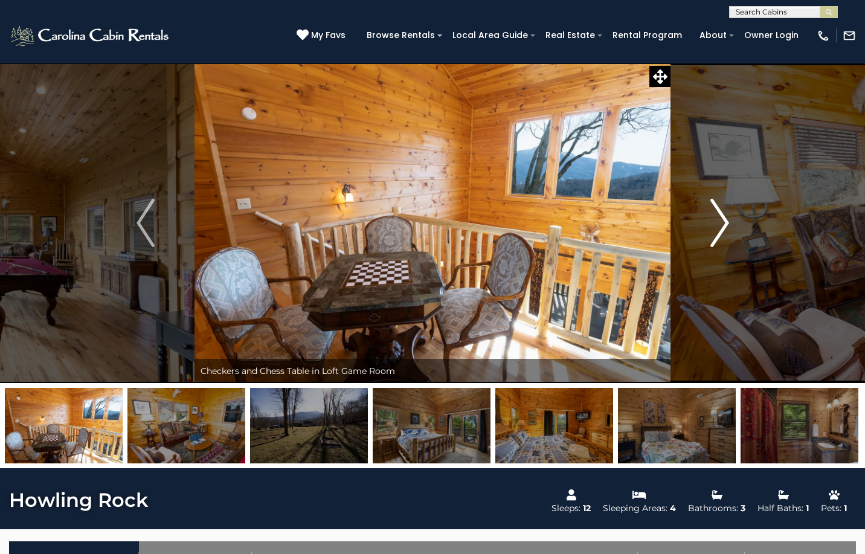
click at [717, 216] on img "Next" at bounding box center [719, 223] width 18 height 48
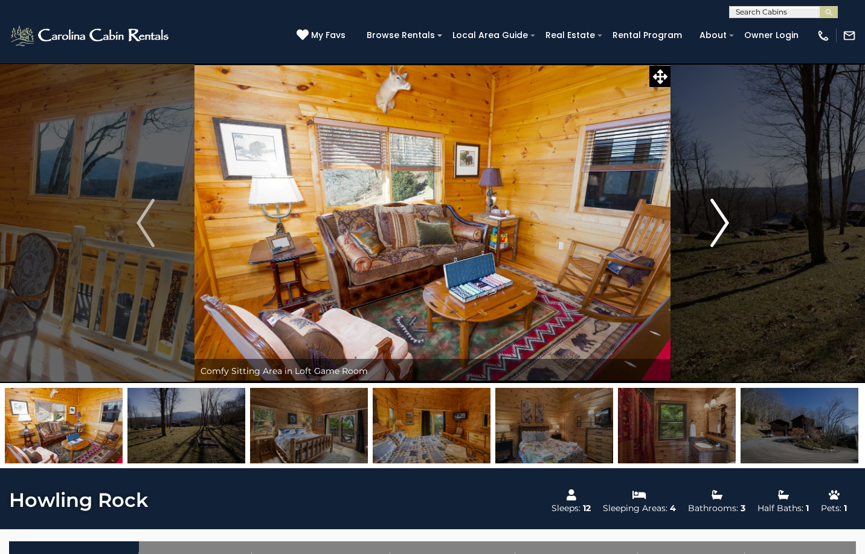
click at [718, 217] on img "Next" at bounding box center [719, 223] width 18 height 48
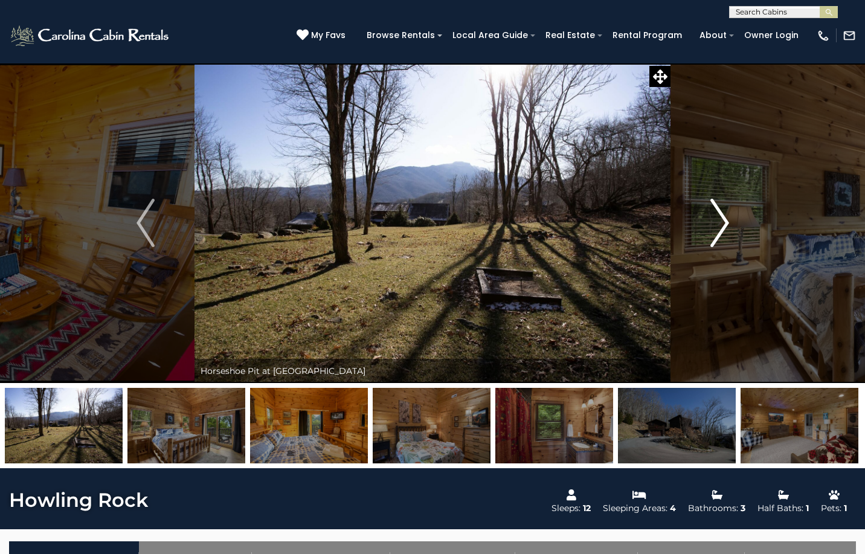
click at [725, 219] on img "Next" at bounding box center [719, 223] width 18 height 48
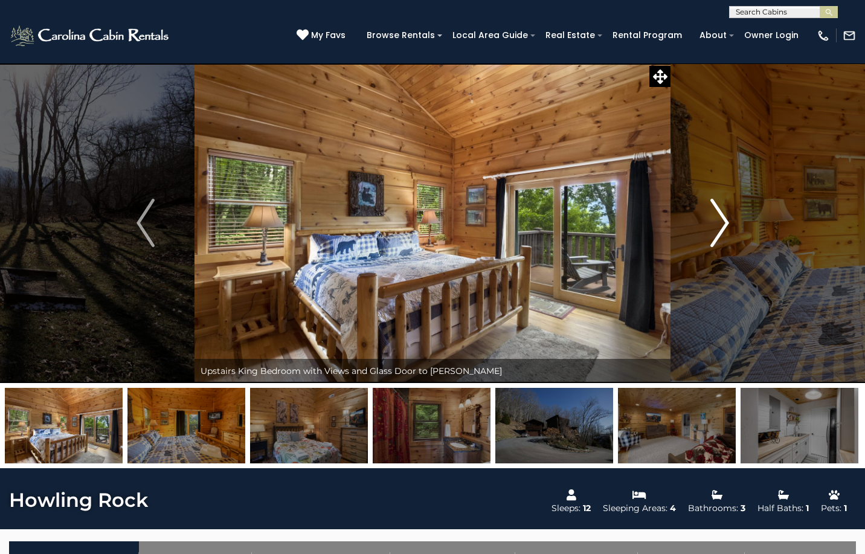
click at [725, 220] on img "Next" at bounding box center [719, 223] width 18 height 48
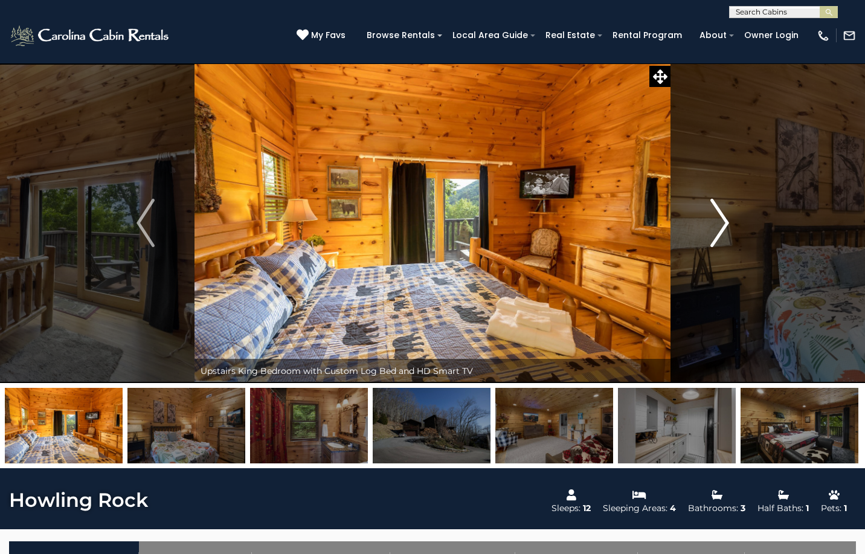
click at [725, 220] on img "Next" at bounding box center [719, 223] width 18 height 48
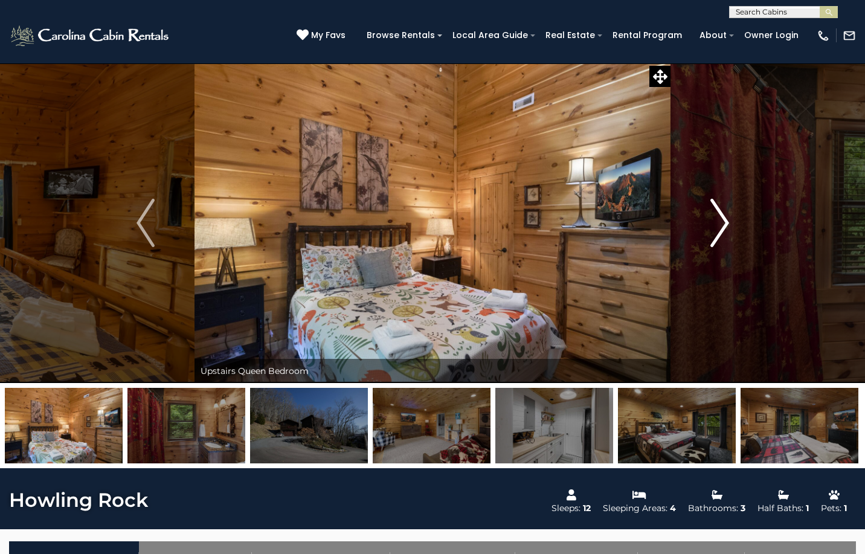
click at [725, 220] on img "Next" at bounding box center [719, 223] width 18 height 48
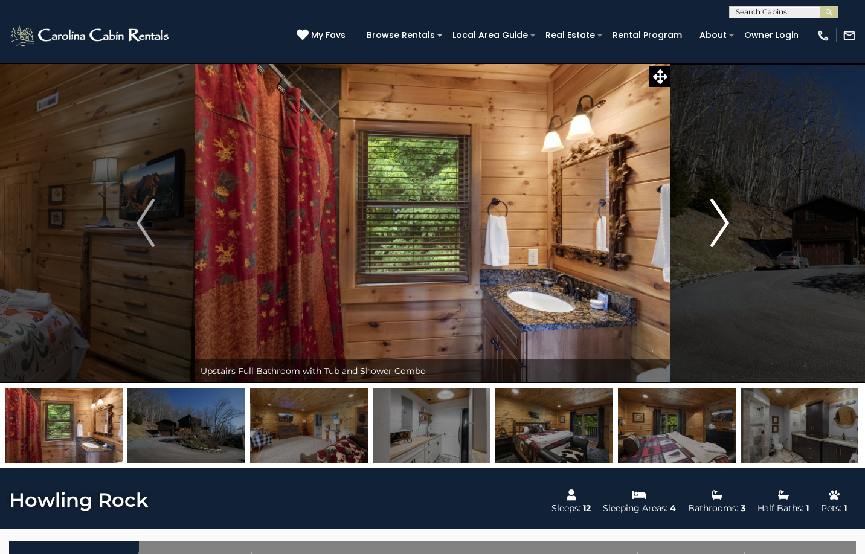
click at [725, 220] on img "Next" at bounding box center [719, 223] width 18 height 48
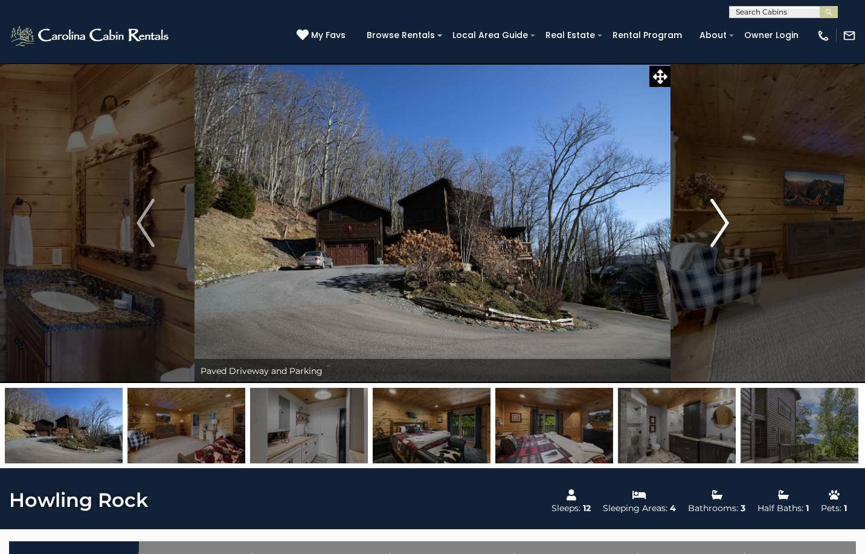
click at [725, 220] on img "Next" at bounding box center [719, 223] width 18 height 48
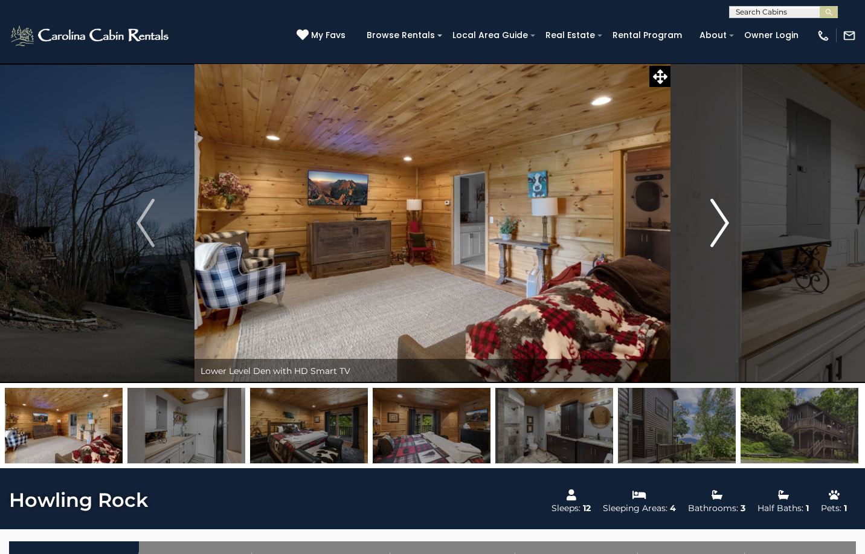
click at [725, 222] on img "Next" at bounding box center [719, 223] width 18 height 48
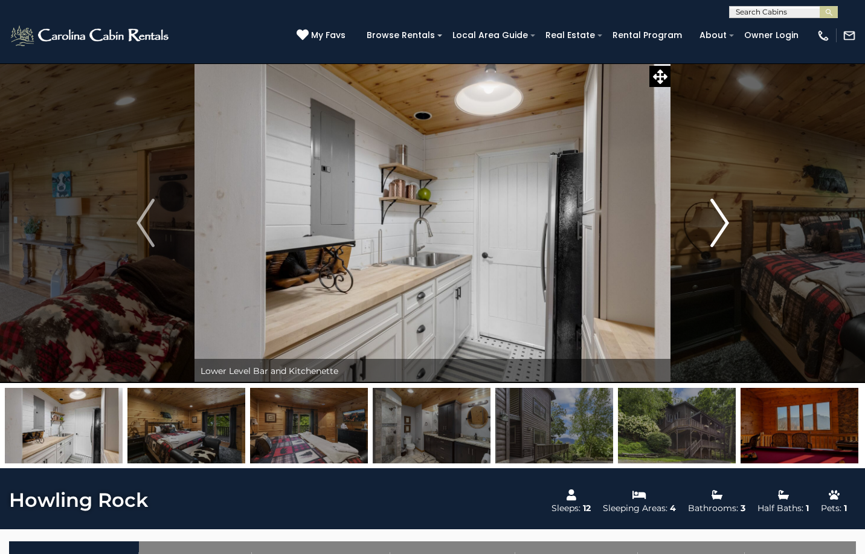
click at [725, 222] on img "Next" at bounding box center [719, 223] width 18 height 48
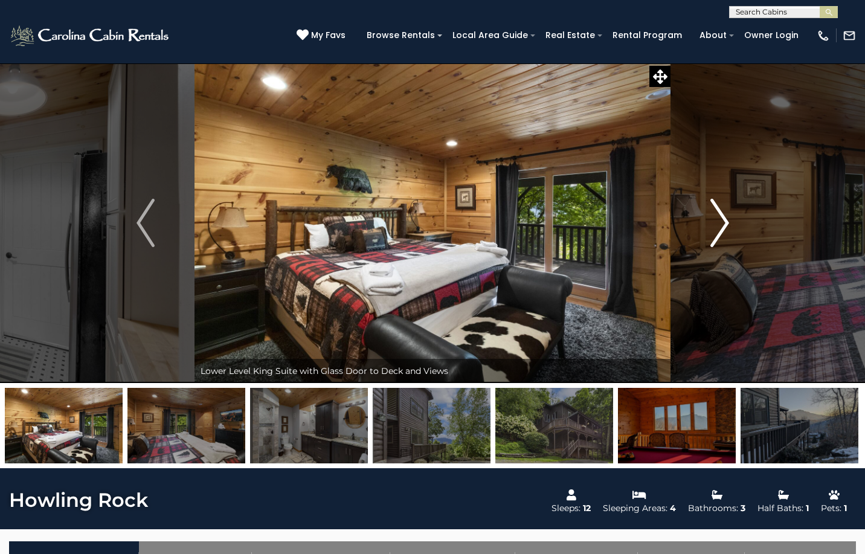
click at [725, 220] on img "Next" at bounding box center [719, 223] width 18 height 48
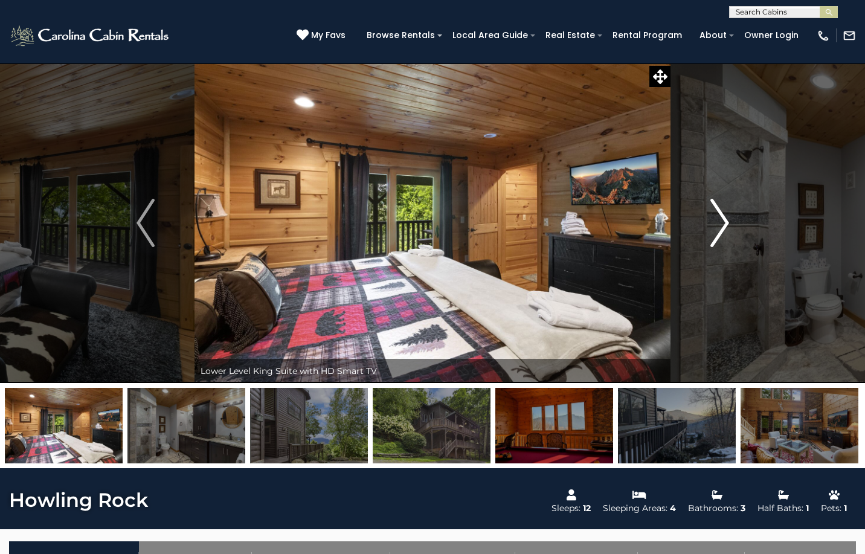
click at [723, 221] on img "Next" at bounding box center [719, 223] width 18 height 48
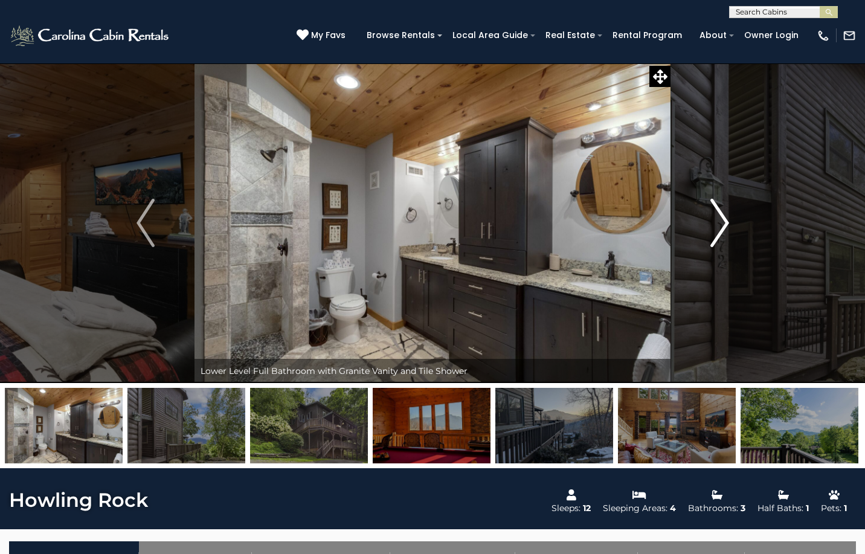
click at [722, 220] on img "Next" at bounding box center [719, 223] width 18 height 48
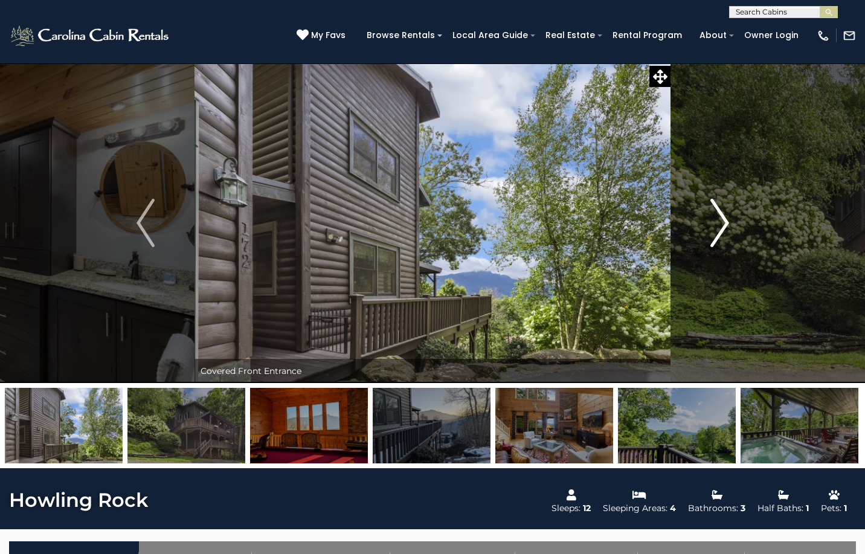
click at [725, 220] on img "Next" at bounding box center [719, 223] width 18 height 48
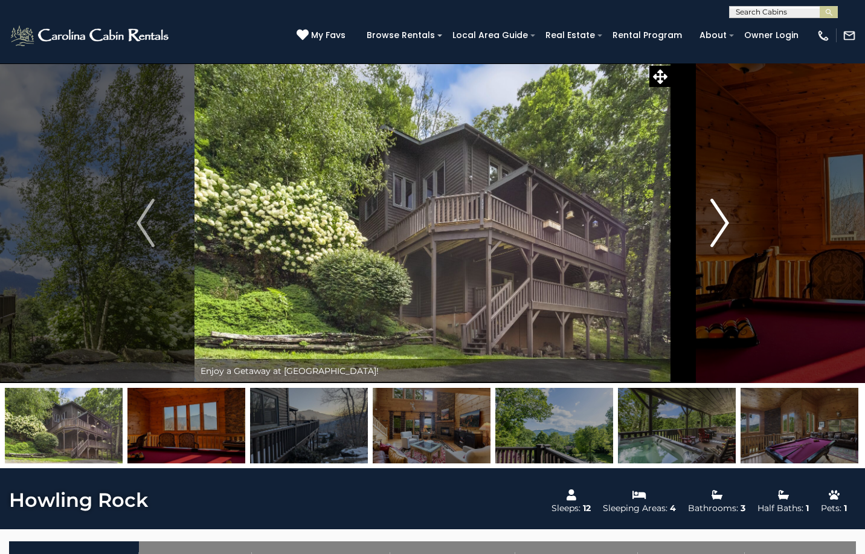
click at [727, 219] on img "Next" at bounding box center [719, 223] width 18 height 48
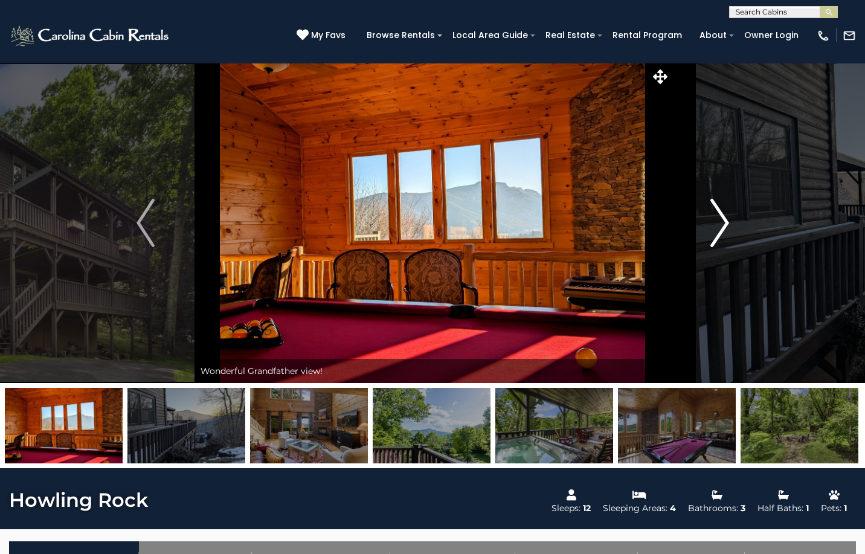
click at [723, 220] on img "Next" at bounding box center [719, 223] width 18 height 48
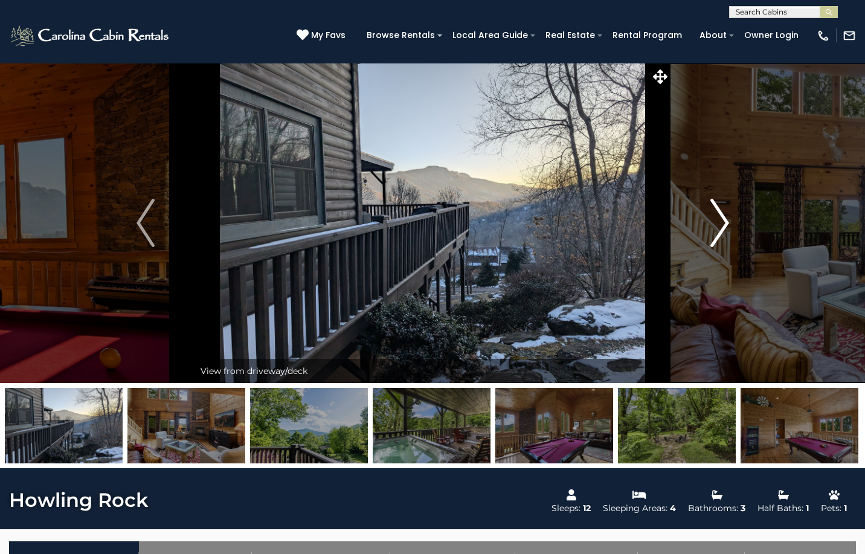
click at [725, 221] on img "Next" at bounding box center [719, 223] width 18 height 48
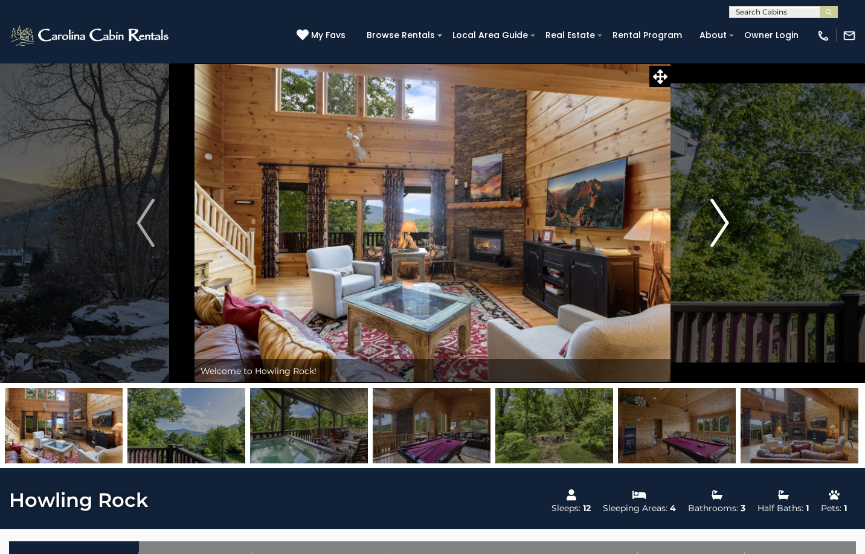
click at [724, 221] on img "Next" at bounding box center [719, 223] width 18 height 48
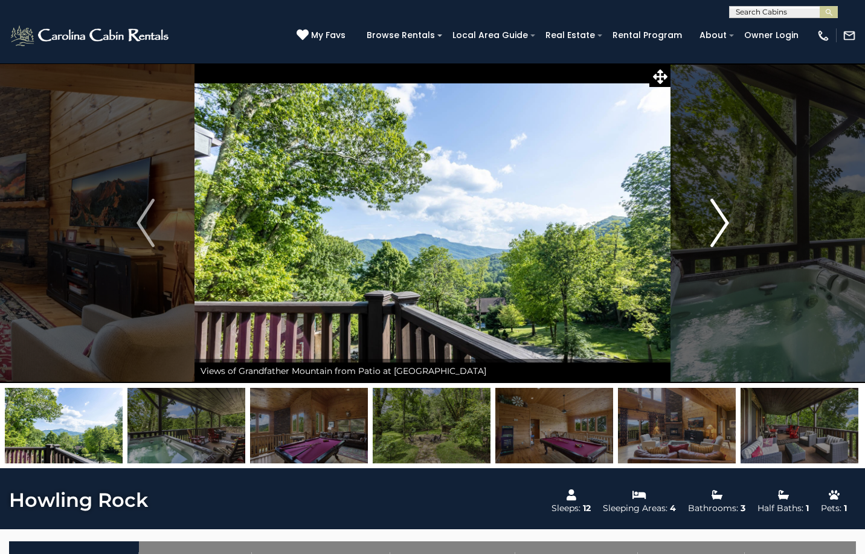
click at [724, 217] on img "Next" at bounding box center [719, 223] width 18 height 48
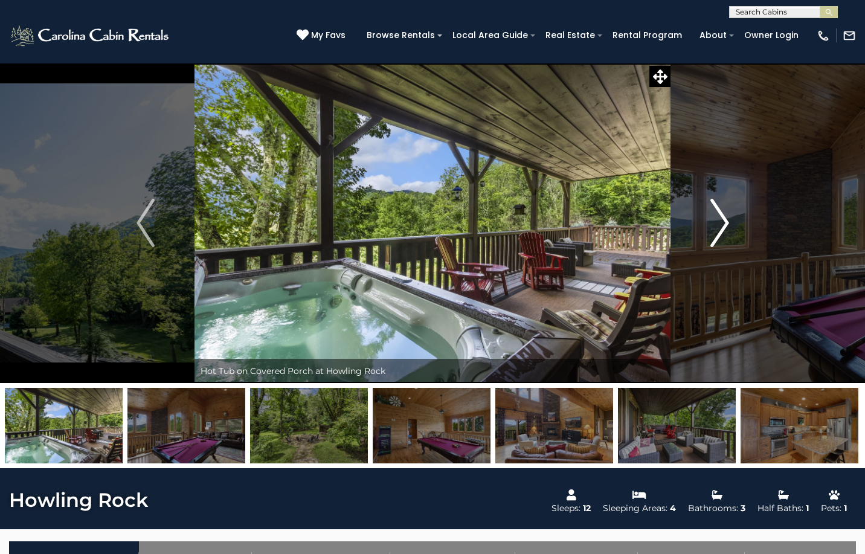
click at [725, 222] on img "Next" at bounding box center [719, 223] width 18 height 48
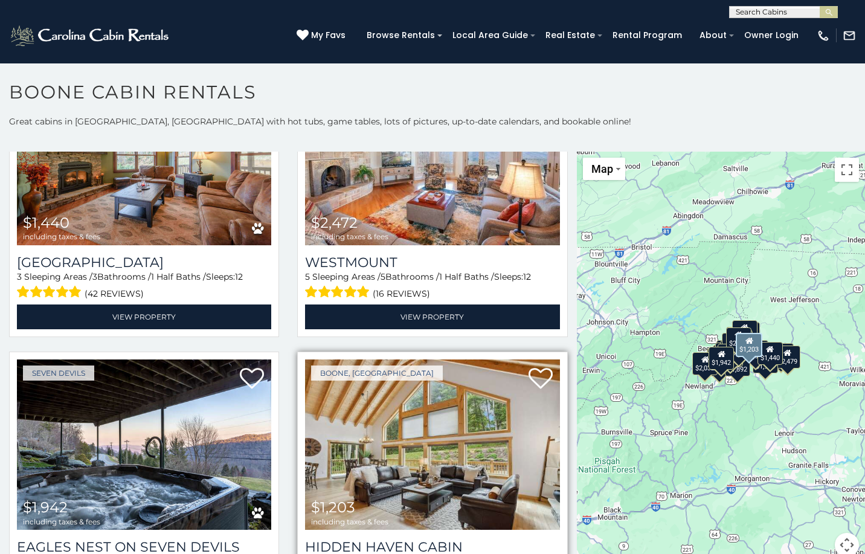
scroll to position [3081, 0]
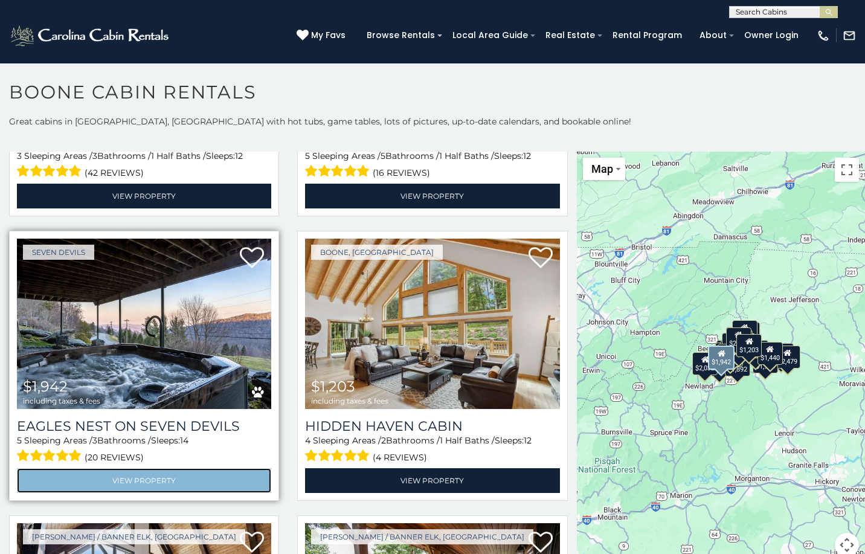
click at [152, 468] on link "View Property" at bounding box center [144, 480] width 254 height 25
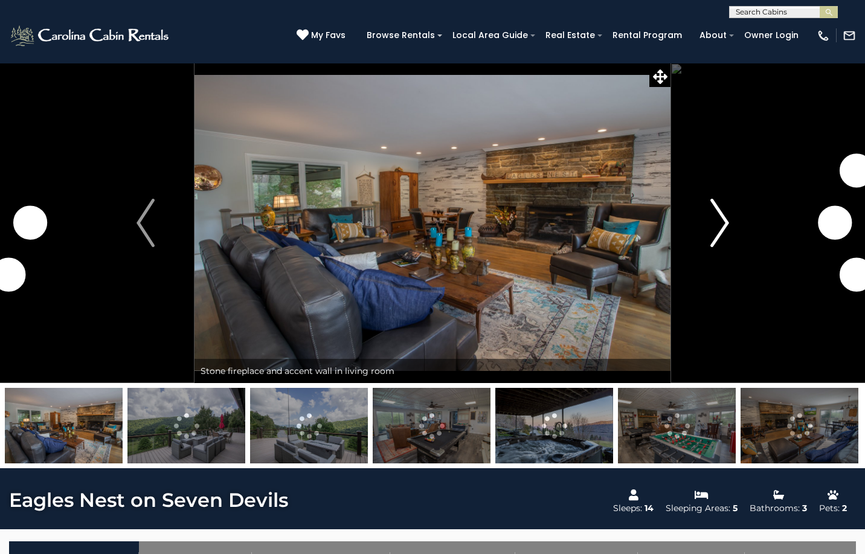
click at [721, 224] on img "Next" at bounding box center [719, 223] width 18 height 48
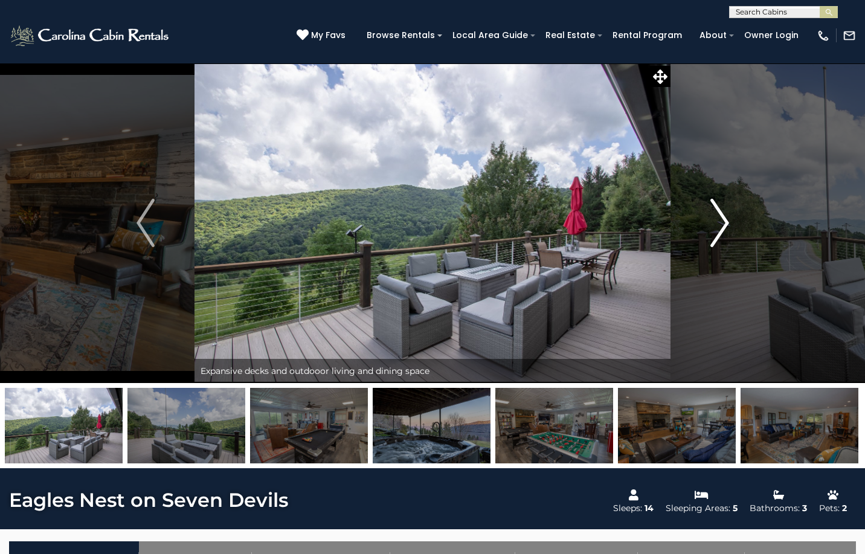
click at [725, 217] on img "Next" at bounding box center [719, 223] width 18 height 48
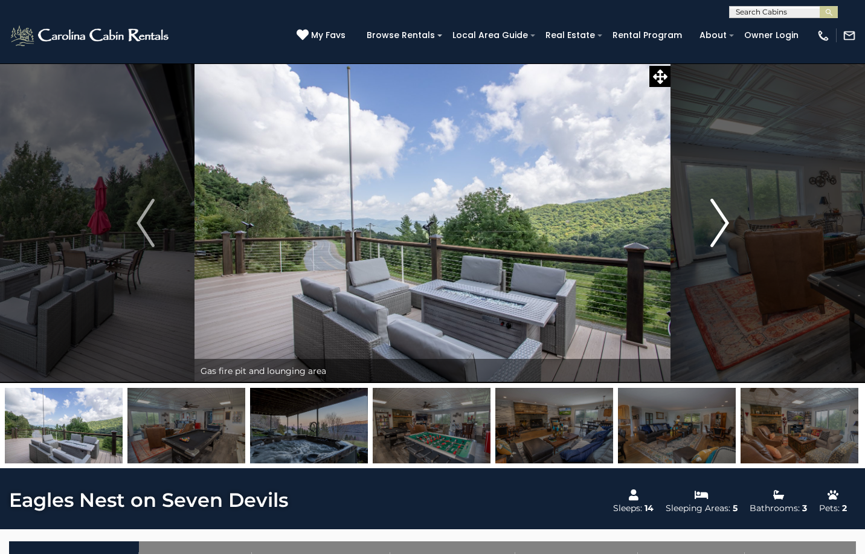
click at [721, 219] on img "Next" at bounding box center [719, 223] width 18 height 48
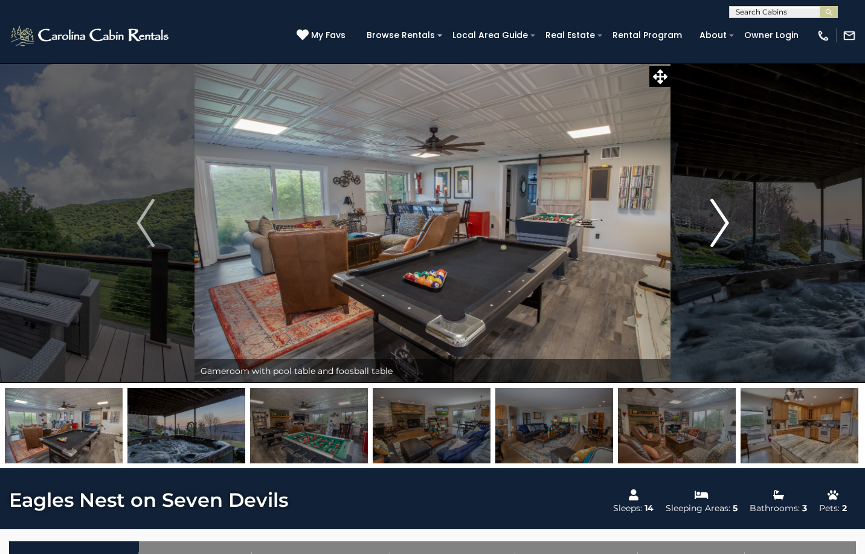
click at [728, 222] on img "Next" at bounding box center [719, 223] width 18 height 48
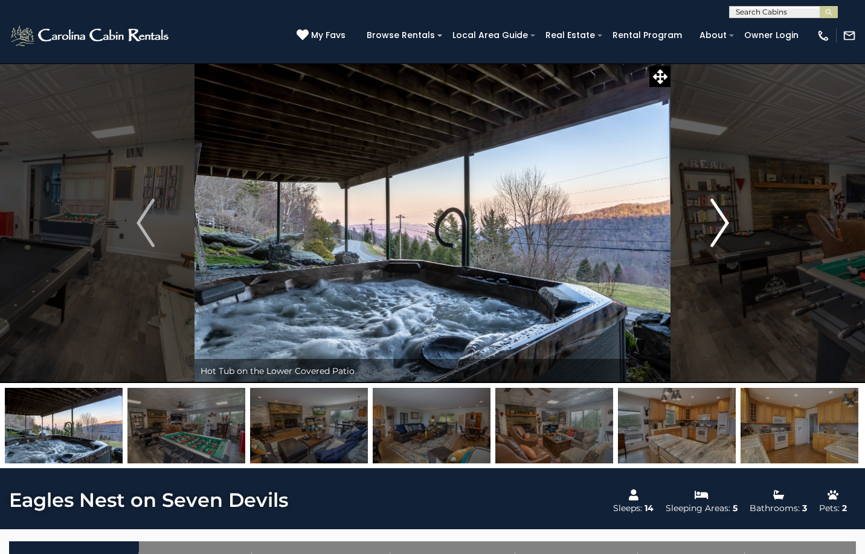
click at [718, 223] on img "Next" at bounding box center [719, 223] width 18 height 48
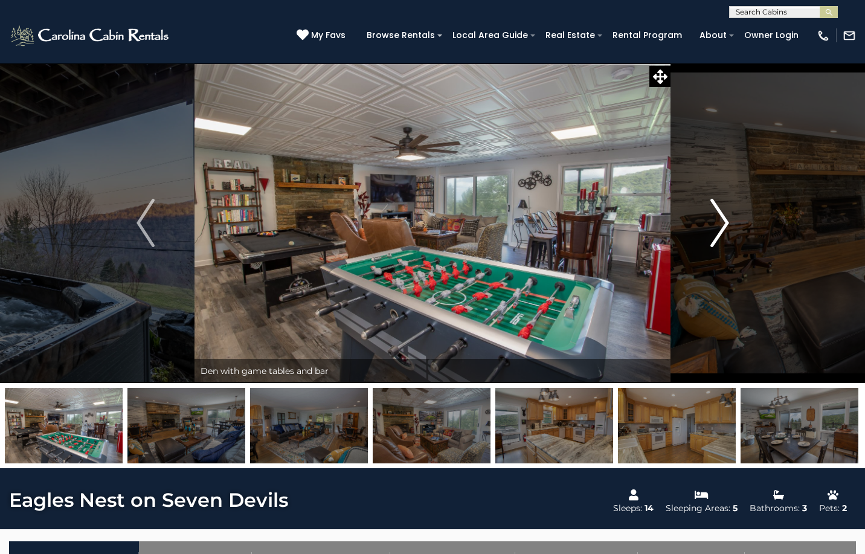
click at [715, 228] on img "Next" at bounding box center [719, 223] width 18 height 48
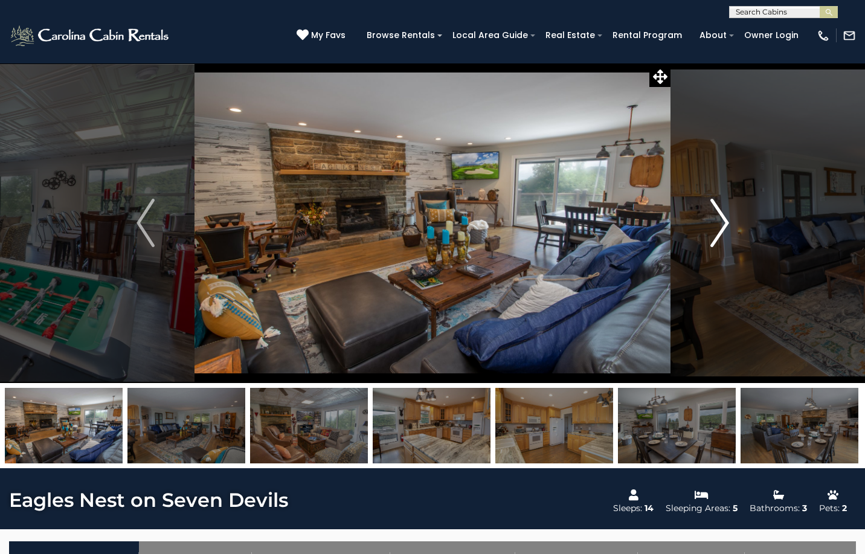
click at [725, 220] on img "Next" at bounding box center [719, 223] width 18 height 48
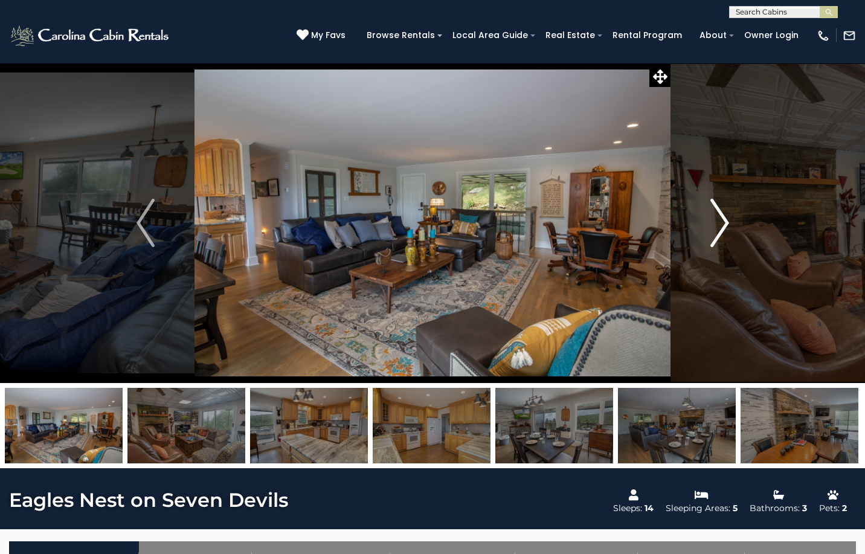
click at [725, 220] on img "Next" at bounding box center [719, 223] width 18 height 48
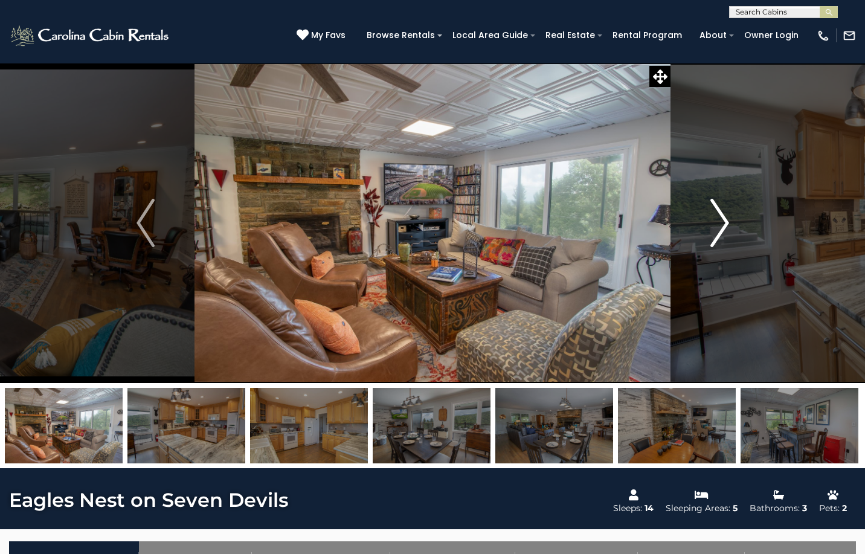
click at [725, 220] on img "Next" at bounding box center [719, 223] width 18 height 48
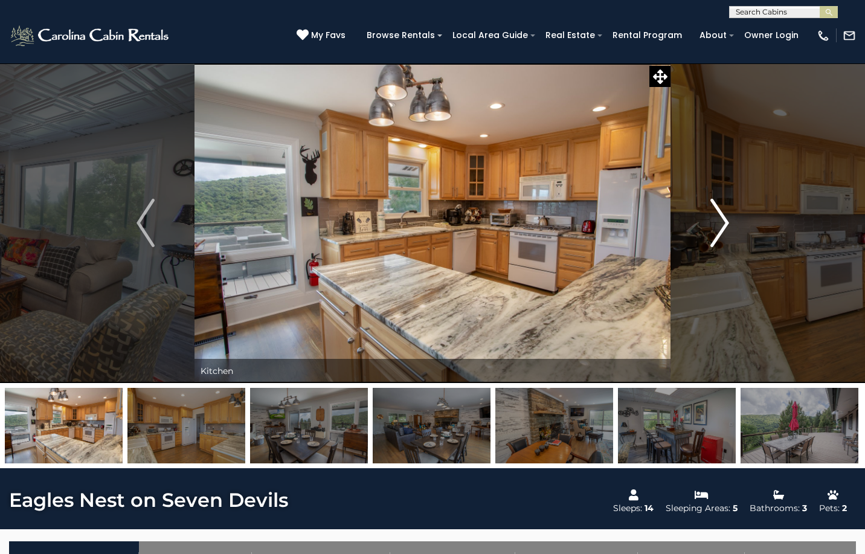
click at [725, 220] on img "Next" at bounding box center [719, 223] width 18 height 48
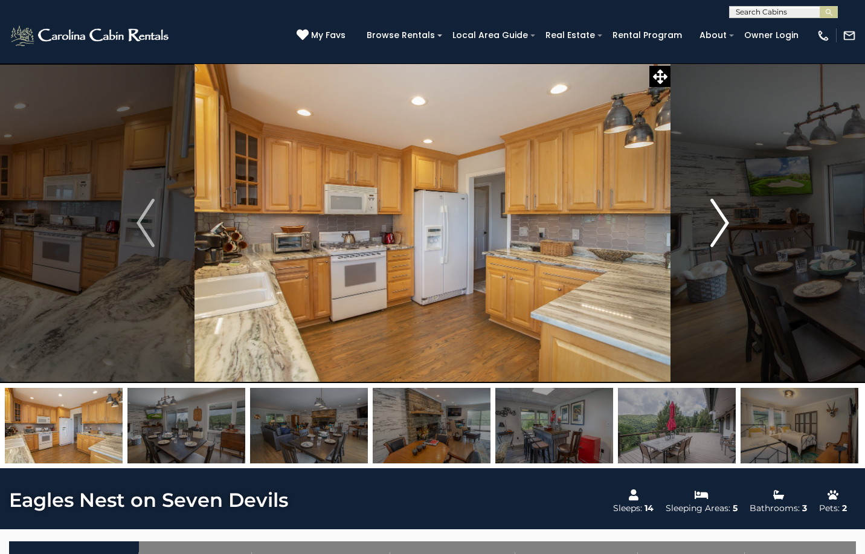
click at [725, 220] on img "Next" at bounding box center [719, 223] width 18 height 48
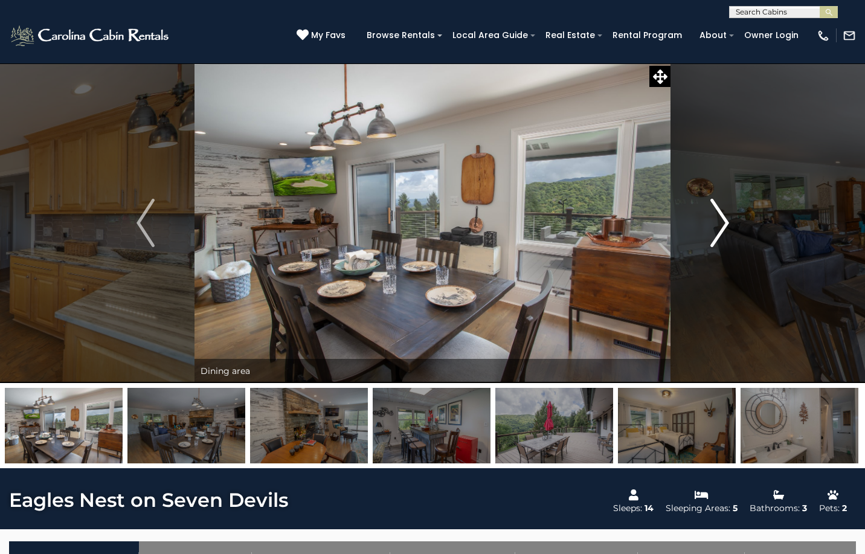
click at [723, 219] on img "Next" at bounding box center [719, 223] width 18 height 48
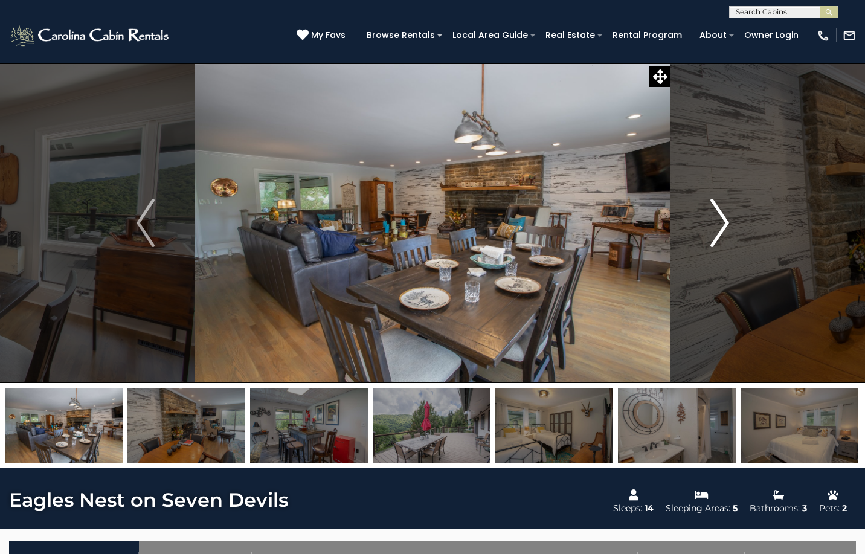
click at [723, 219] on img "Next" at bounding box center [719, 223] width 18 height 48
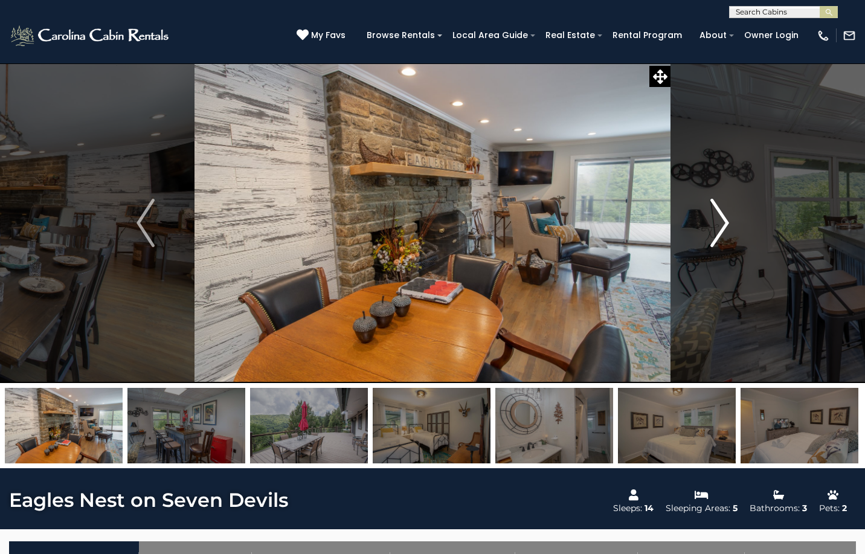
click at [723, 219] on img "Next" at bounding box center [719, 223] width 18 height 48
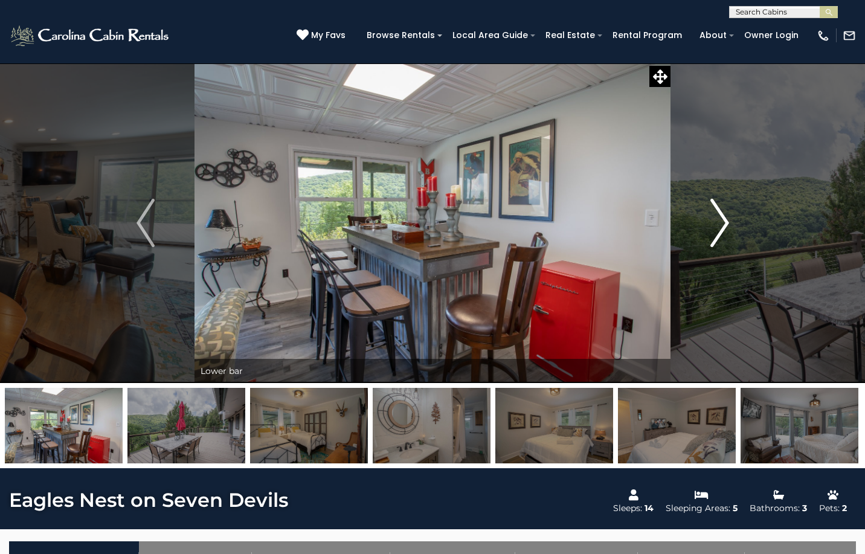
click at [723, 219] on img "Next" at bounding box center [719, 223] width 18 height 48
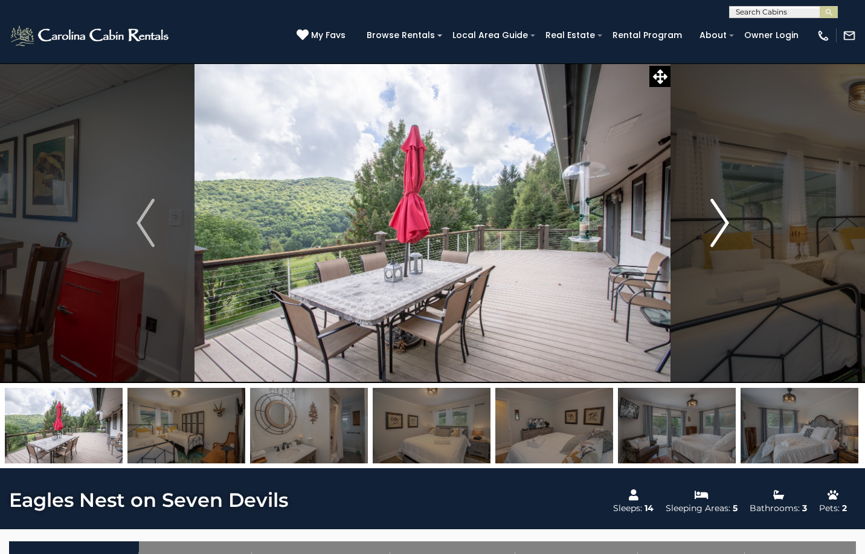
click at [723, 219] on img "Next" at bounding box center [719, 223] width 18 height 48
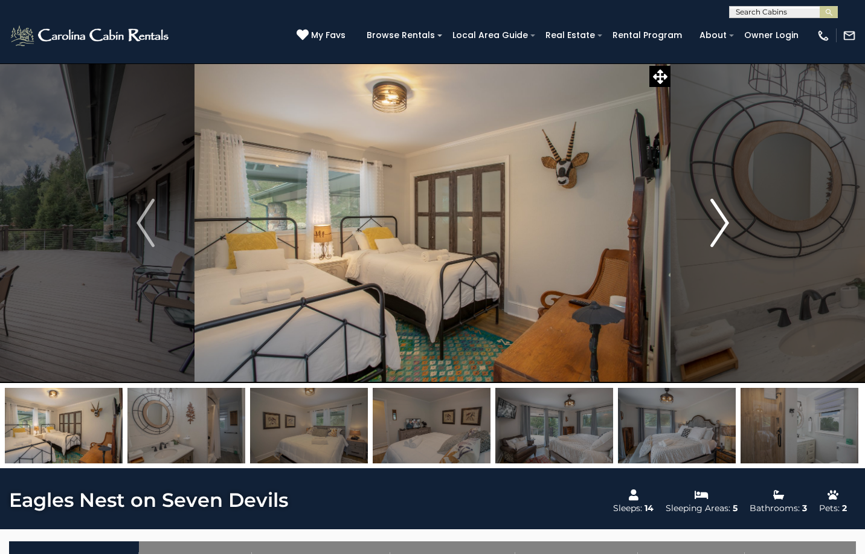
click at [720, 217] on img "Next" at bounding box center [719, 223] width 18 height 48
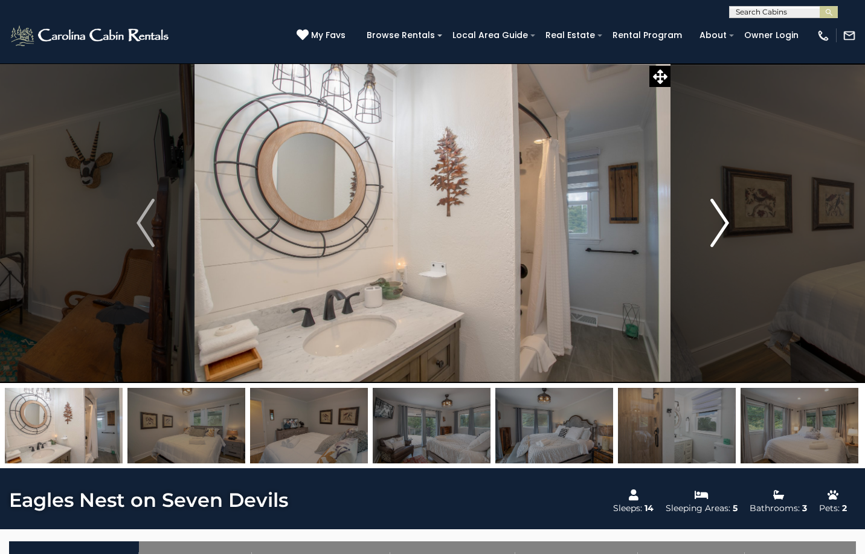
click at [719, 221] on img "Next" at bounding box center [719, 223] width 18 height 48
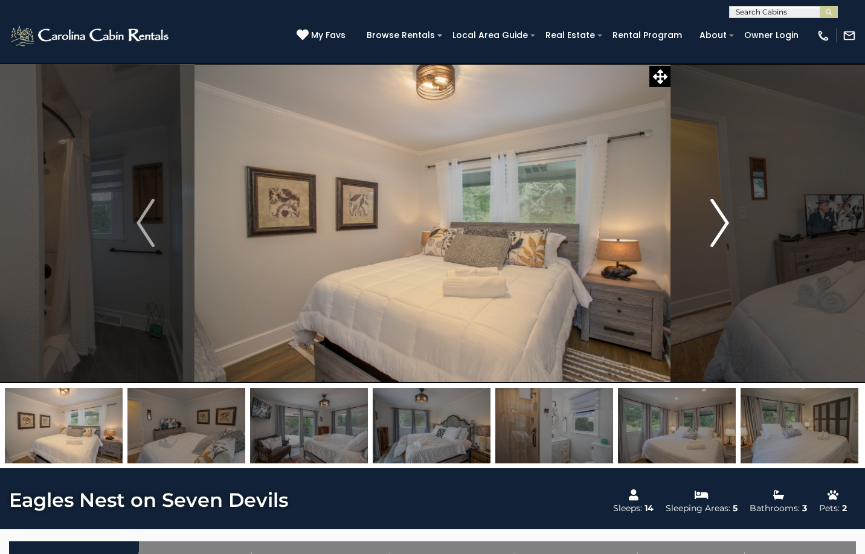
click at [721, 219] on img "Next" at bounding box center [719, 223] width 18 height 48
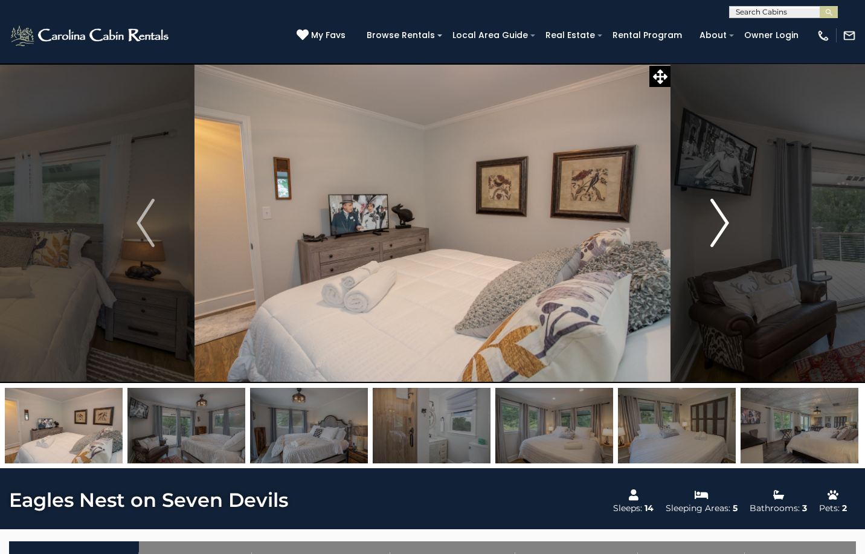
click at [718, 221] on img "Next" at bounding box center [719, 223] width 18 height 48
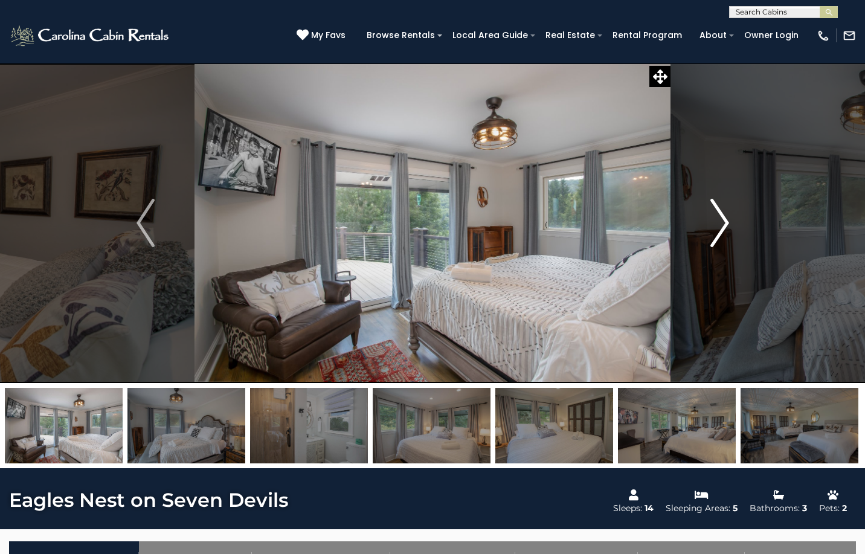
click at [721, 222] on img "Next" at bounding box center [719, 223] width 18 height 48
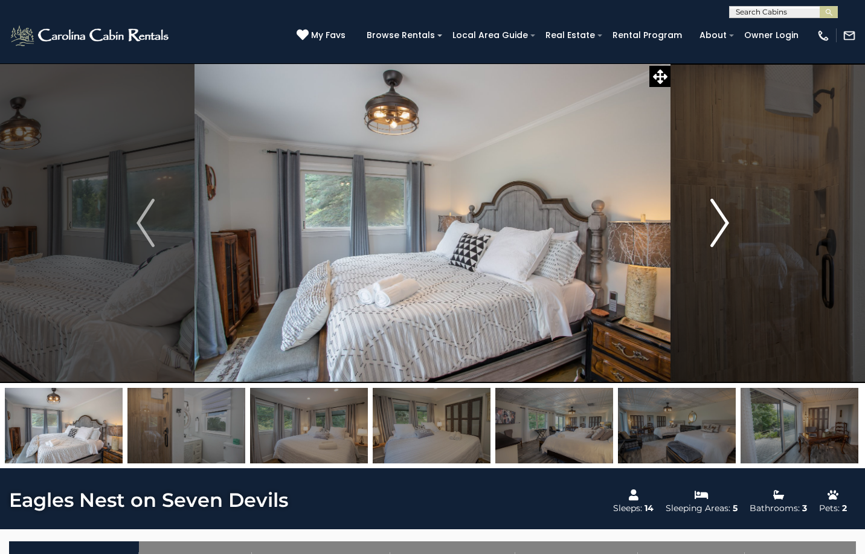
click at [721, 223] on img "Next" at bounding box center [719, 223] width 18 height 48
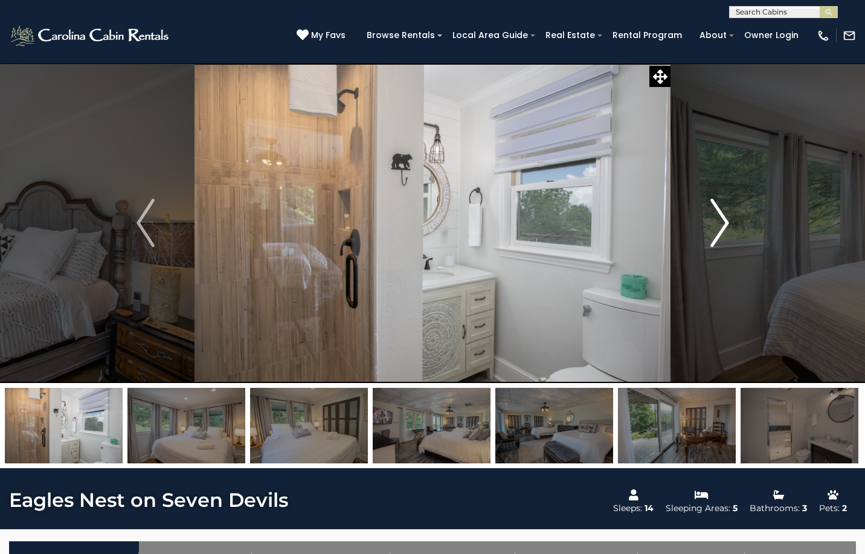
click at [725, 225] on img "Next" at bounding box center [719, 223] width 18 height 48
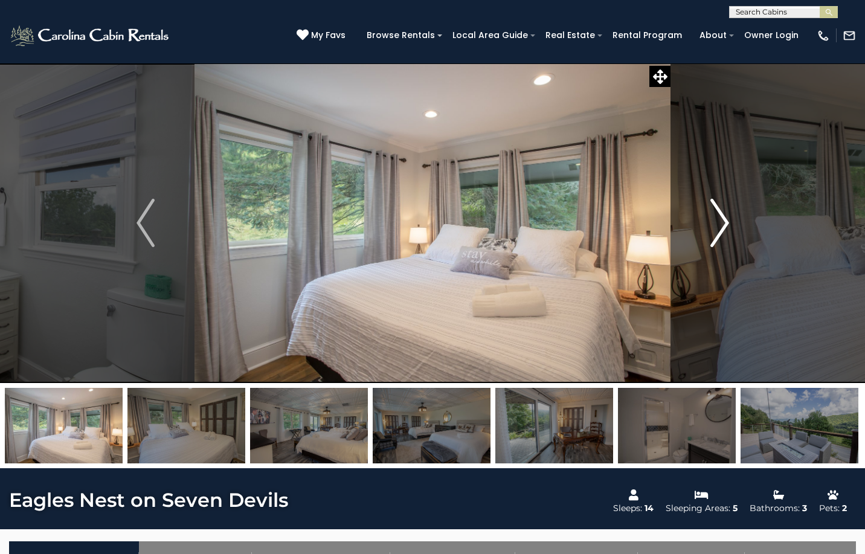
click at [716, 220] on img "Next" at bounding box center [719, 223] width 18 height 48
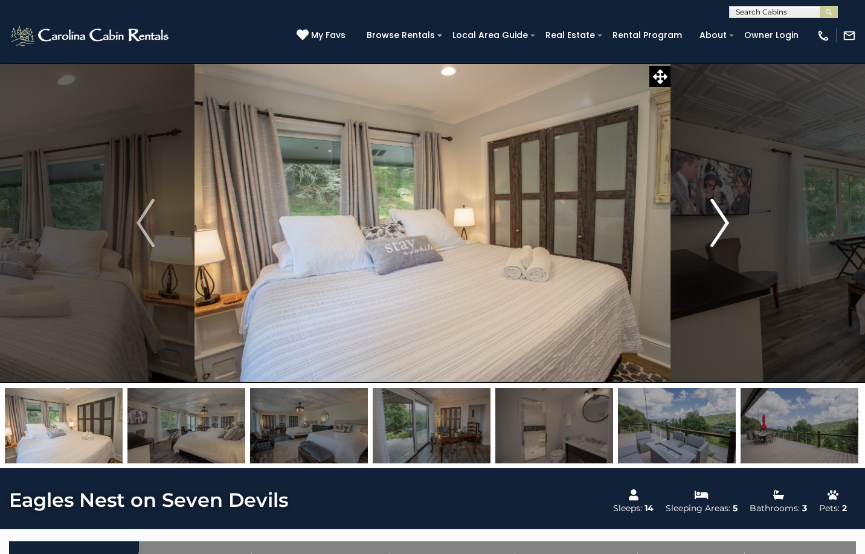
click at [721, 220] on img "Next" at bounding box center [719, 223] width 18 height 48
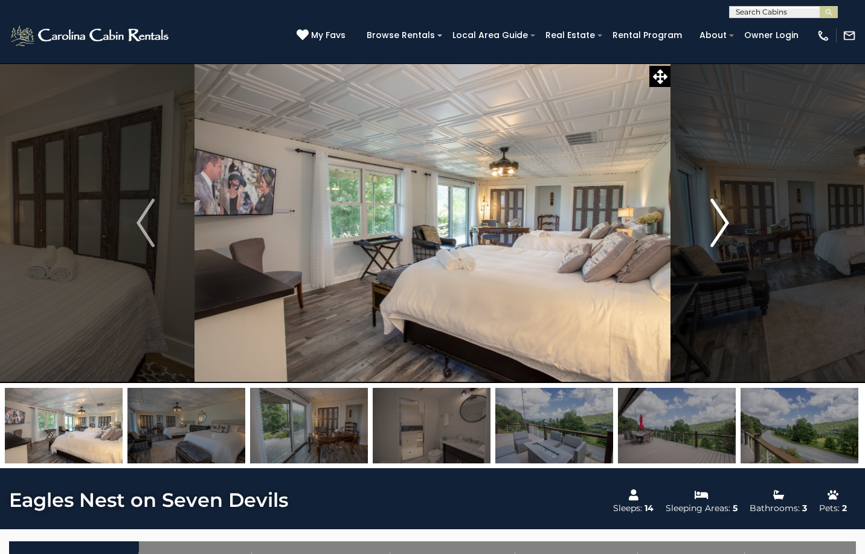
click at [721, 220] on img "Next" at bounding box center [719, 223] width 18 height 48
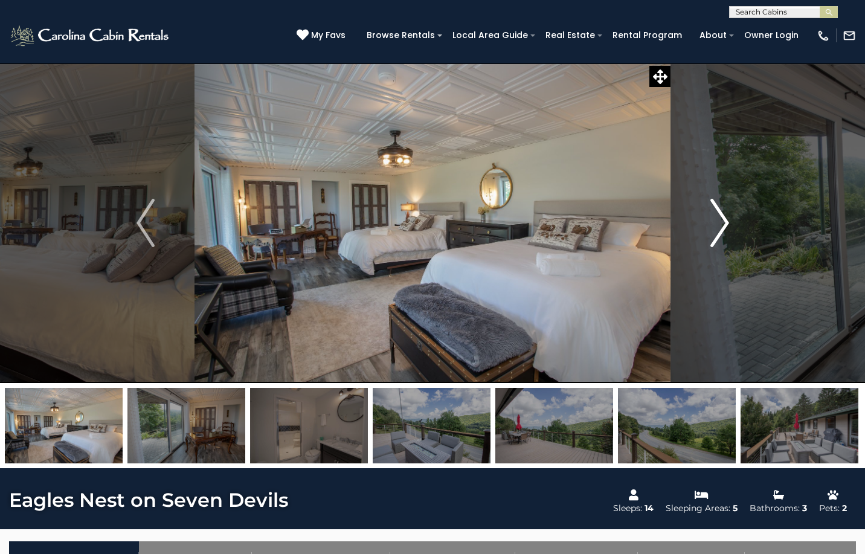
click at [717, 221] on img "Next" at bounding box center [719, 223] width 18 height 48
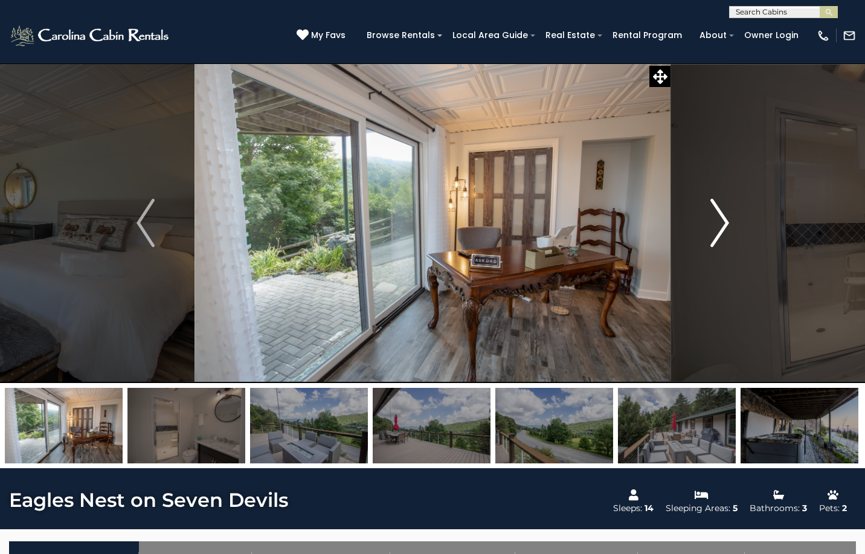
click at [717, 221] on img "Next" at bounding box center [719, 223] width 18 height 48
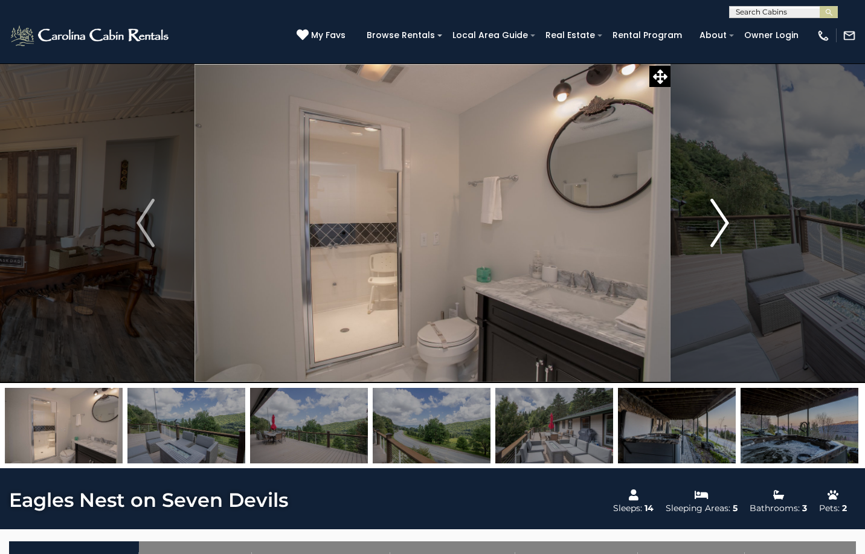
click at [721, 221] on img "Next" at bounding box center [719, 223] width 18 height 48
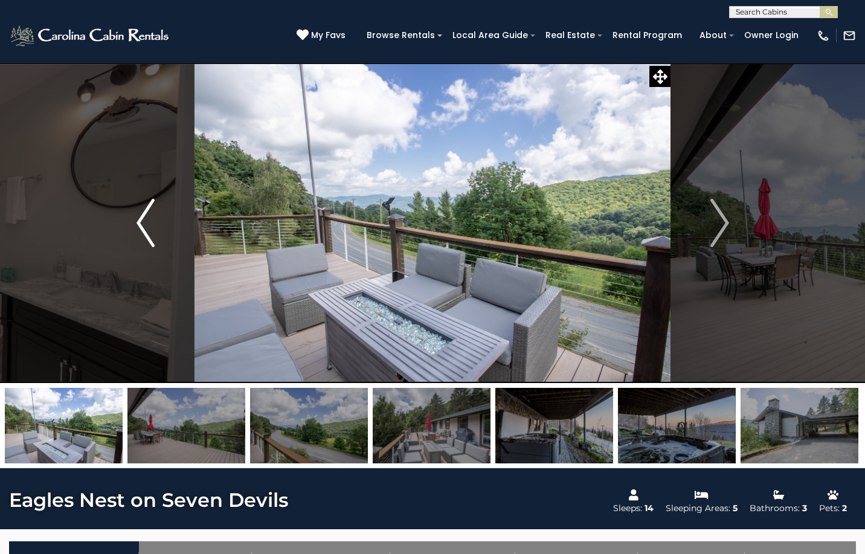
click at [151, 222] on img "Previous" at bounding box center [146, 223] width 18 height 48
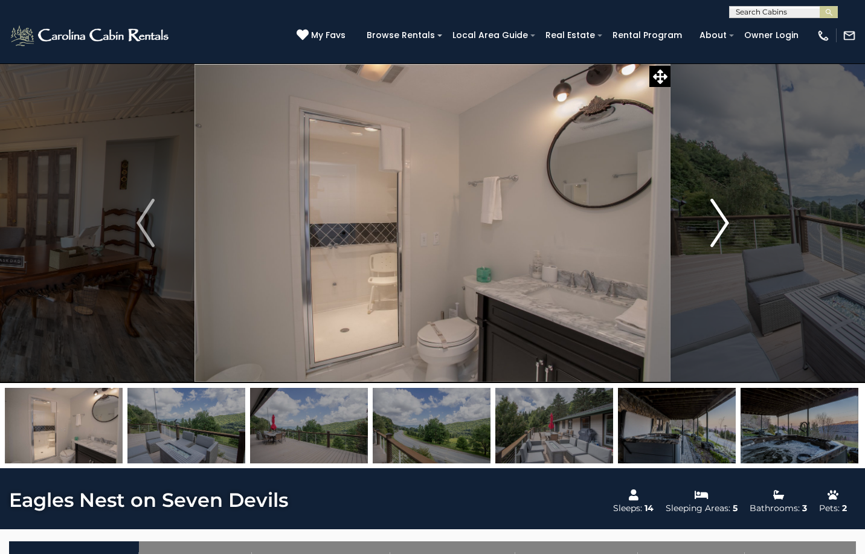
click at [713, 220] on img "Next" at bounding box center [719, 223] width 18 height 48
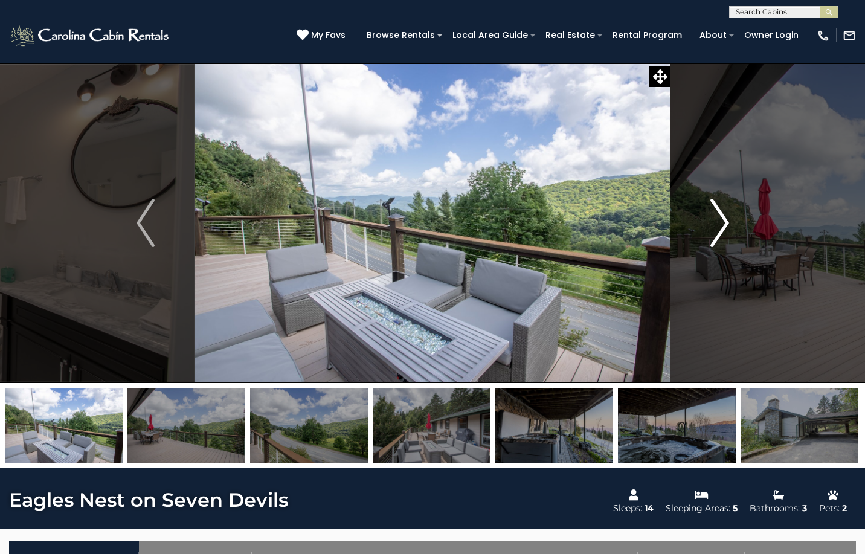
click at [717, 220] on img "Next" at bounding box center [719, 223] width 18 height 48
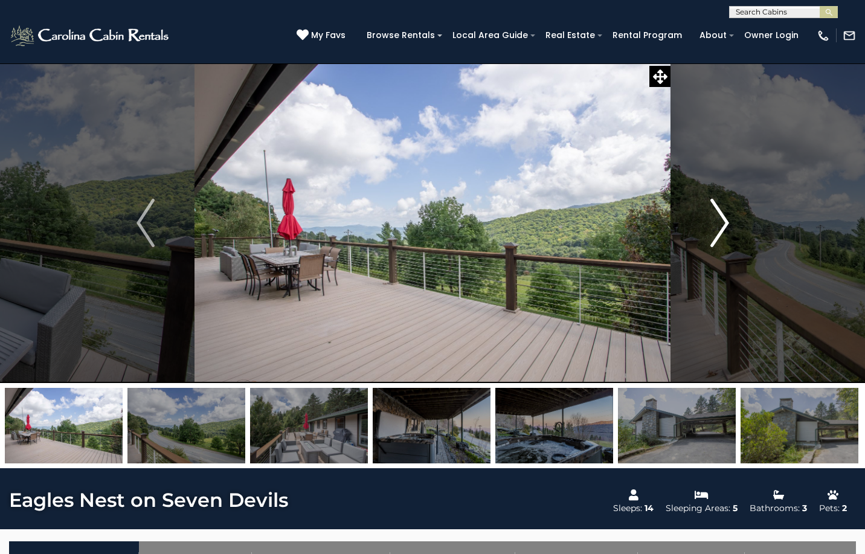
click at [720, 219] on img "Next" at bounding box center [719, 223] width 18 height 48
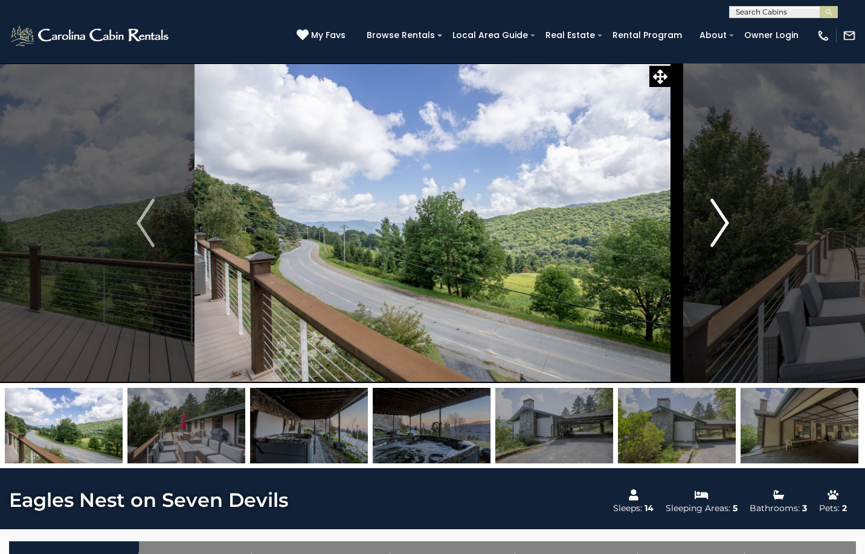
click at [720, 219] on img "Next" at bounding box center [719, 223] width 18 height 48
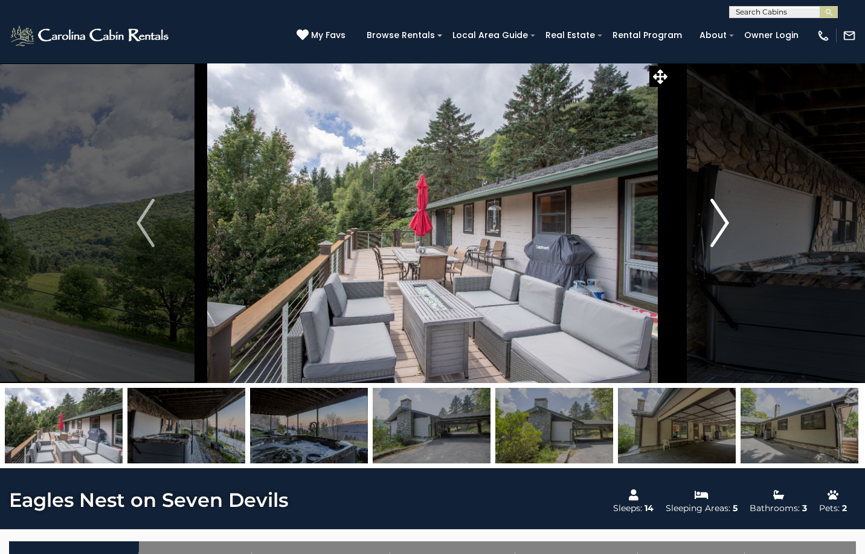
click at [721, 219] on img "Next" at bounding box center [719, 223] width 18 height 48
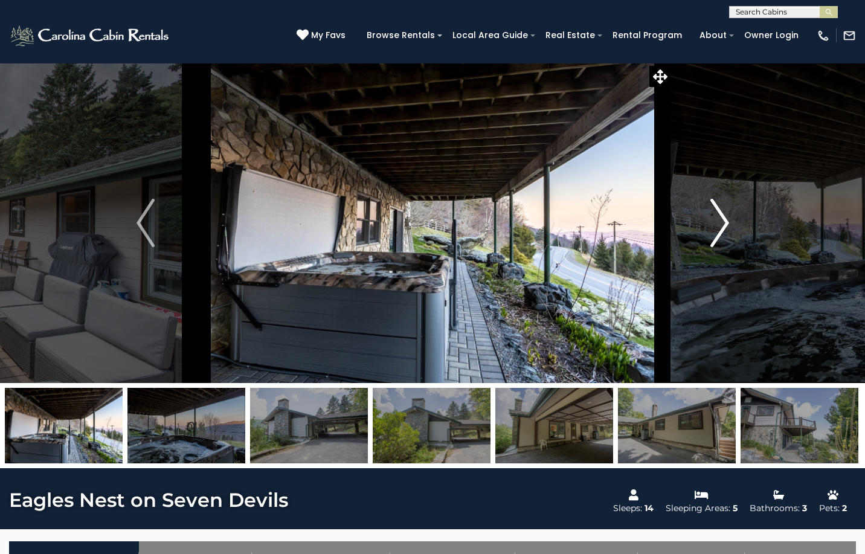
click at [724, 219] on img "Next" at bounding box center [719, 223] width 18 height 48
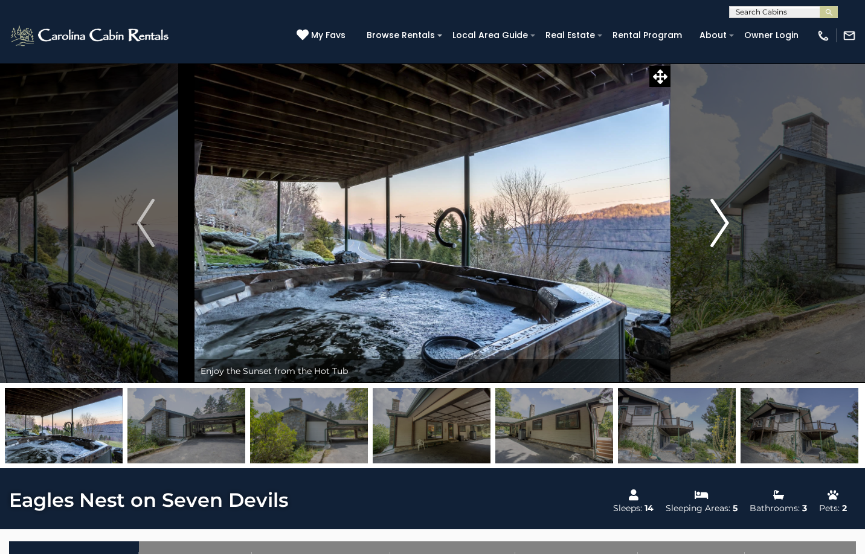
click at [724, 220] on img "Next" at bounding box center [719, 223] width 18 height 48
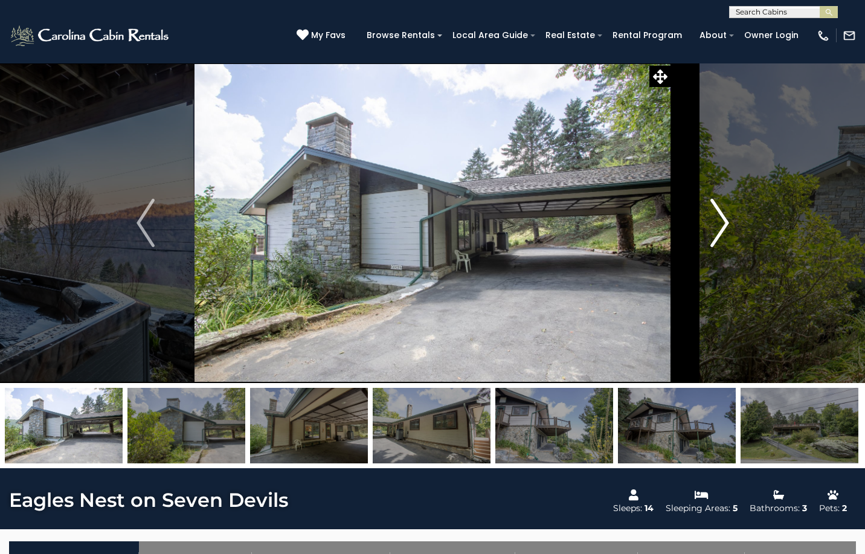
click at [724, 220] on img "Next" at bounding box center [719, 223] width 18 height 48
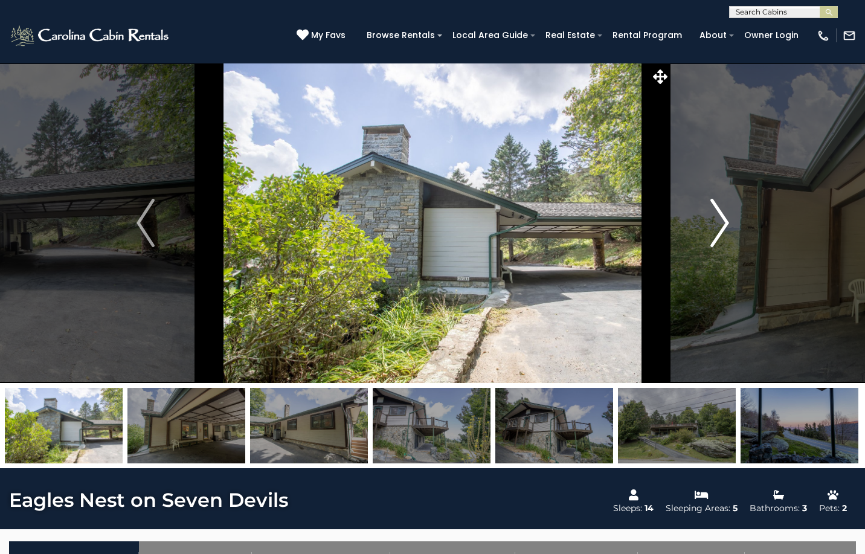
click at [719, 221] on img "Next" at bounding box center [719, 223] width 18 height 48
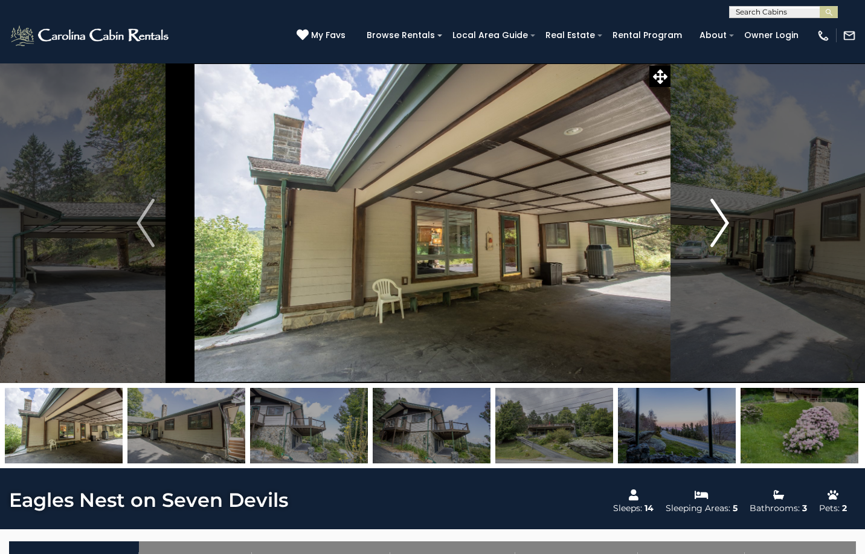
click at [726, 226] on img "Next" at bounding box center [719, 223] width 18 height 48
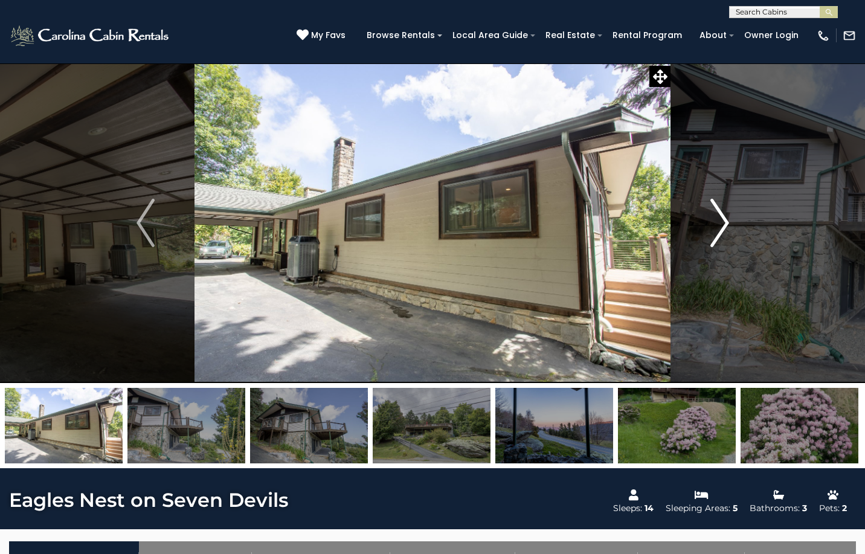
click at [724, 222] on img "Next" at bounding box center [719, 223] width 18 height 48
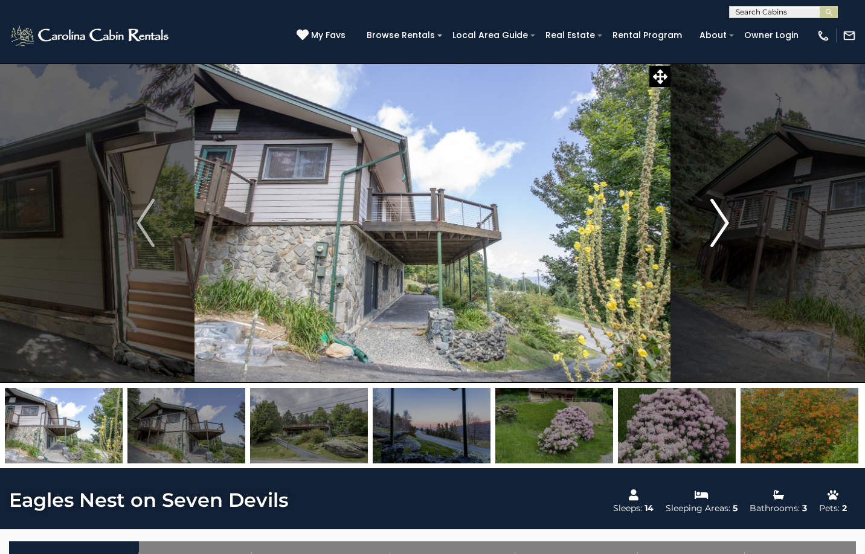
click at [719, 219] on img "Next" at bounding box center [719, 223] width 18 height 48
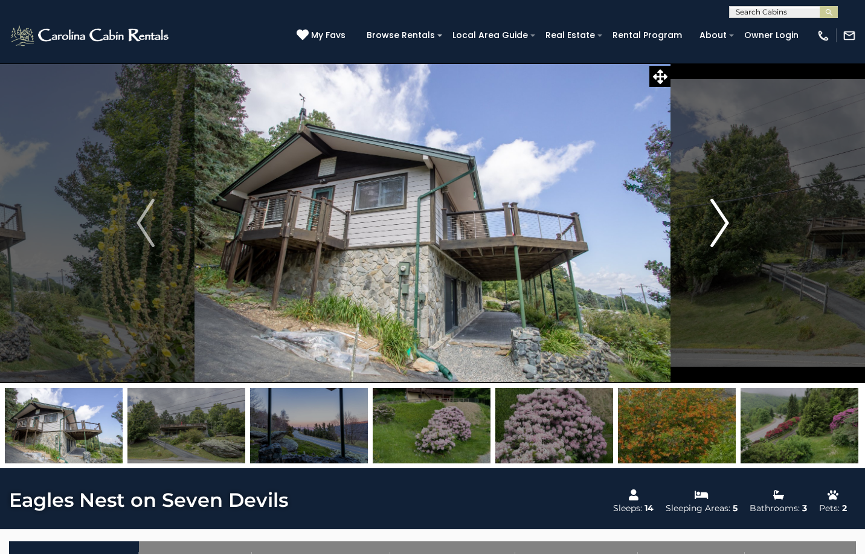
click at [719, 219] on img "Next" at bounding box center [719, 223] width 18 height 48
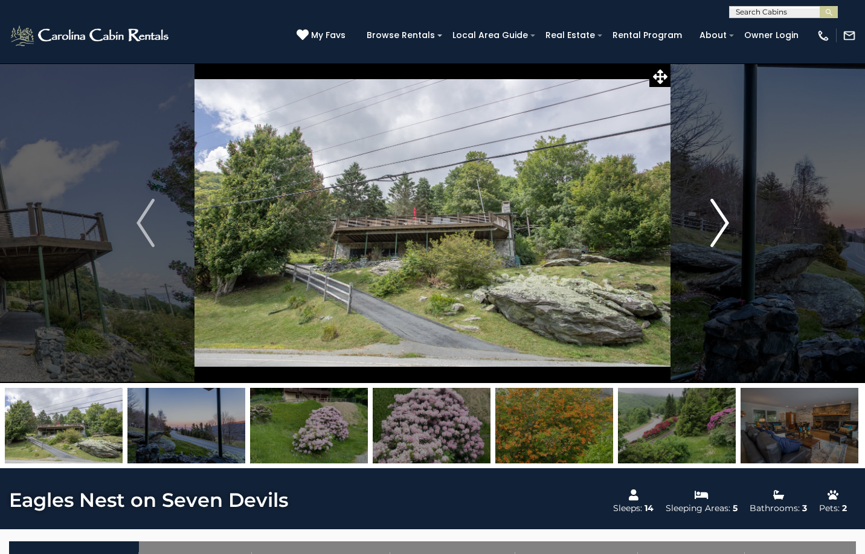
click at [719, 219] on img "Next" at bounding box center [719, 223] width 18 height 48
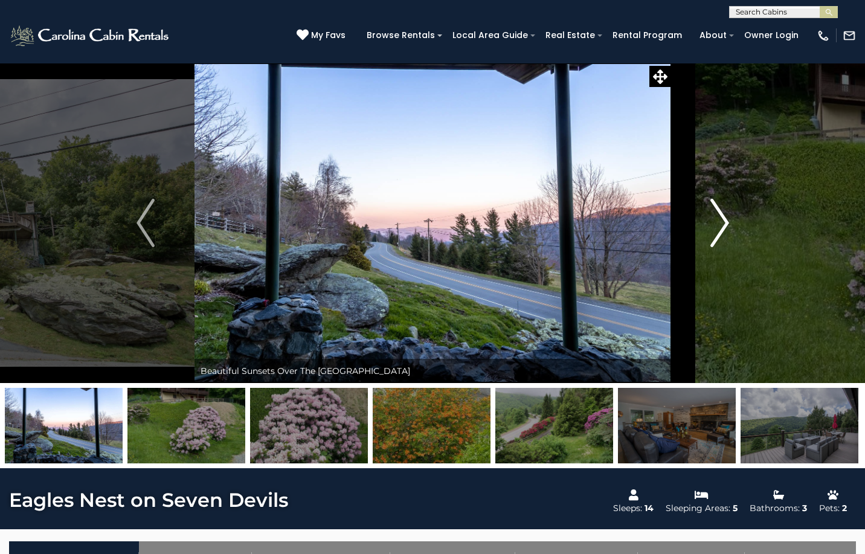
click at [719, 219] on img "Next" at bounding box center [719, 223] width 18 height 48
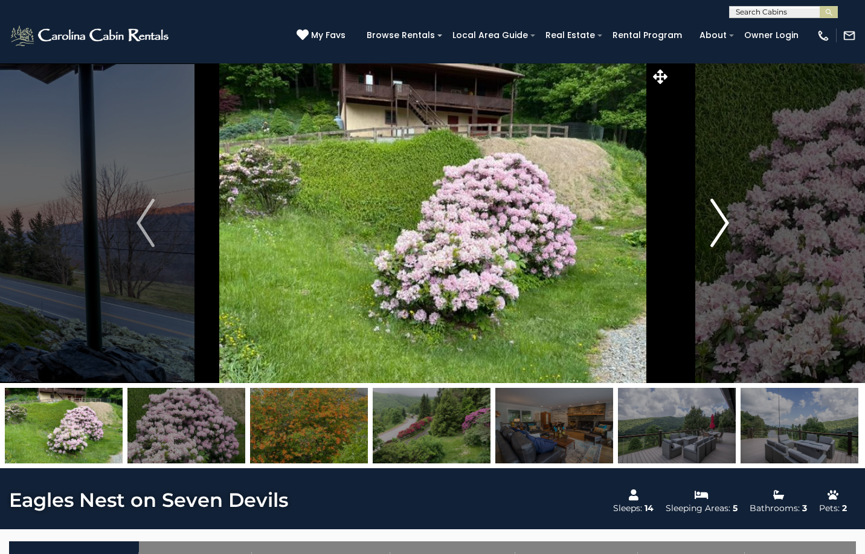
click at [719, 219] on img "Next" at bounding box center [719, 223] width 18 height 48
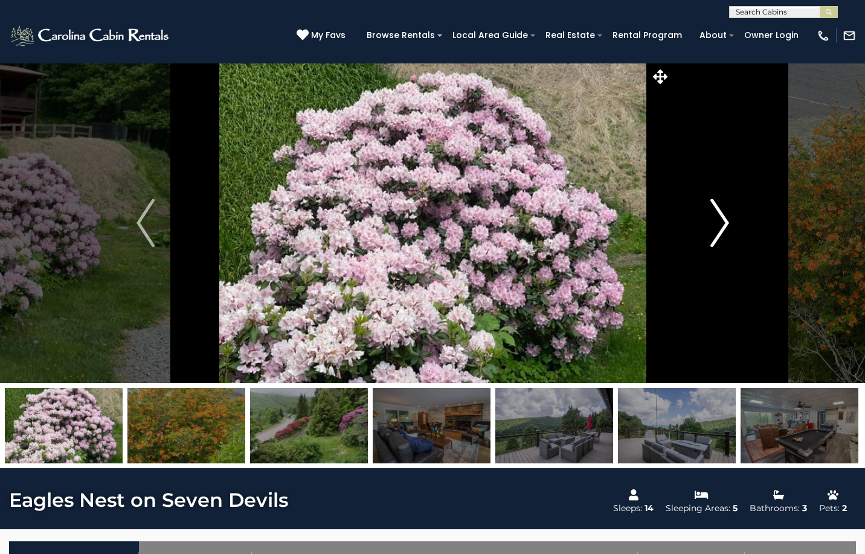
click at [719, 219] on img "Next" at bounding box center [719, 223] width 18 height 48
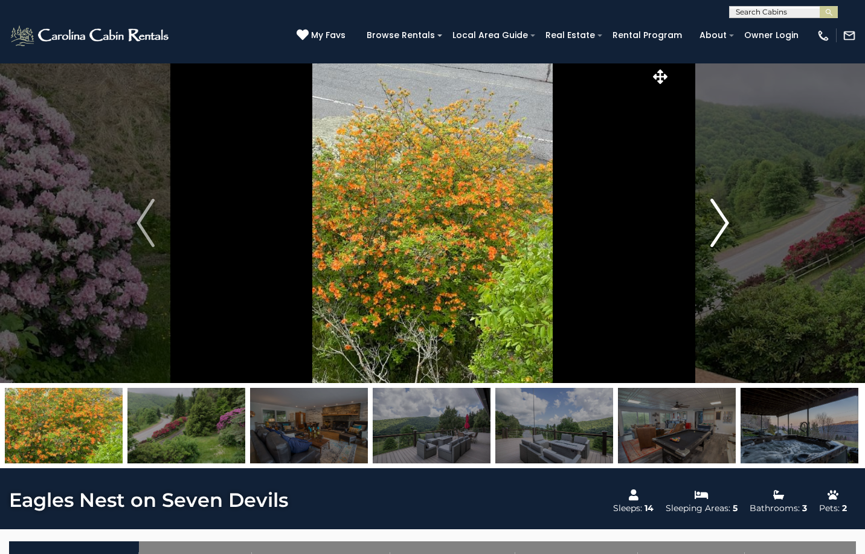
click at [719, 219] on img "Next" at bounding box center [719, 223] width 18 height 48
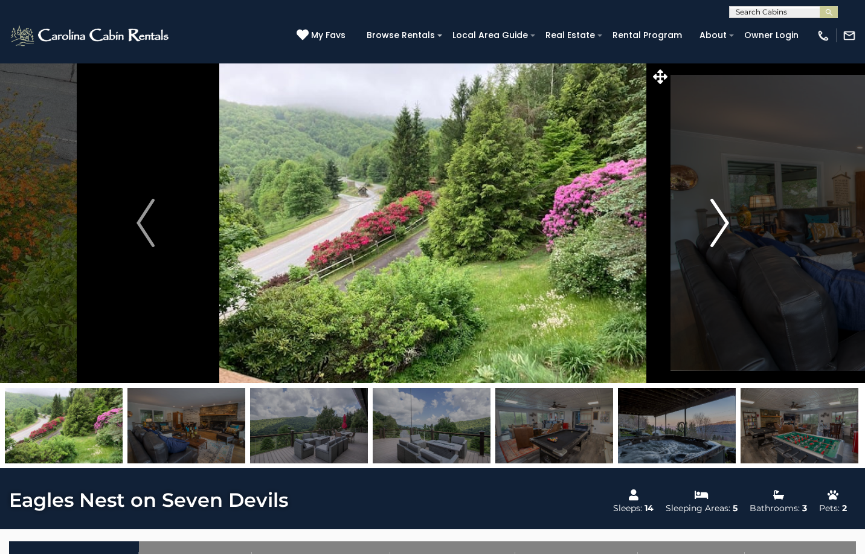
click at [719, 219] on img "Next" at bounding box center [719, 223] width 18 height 48
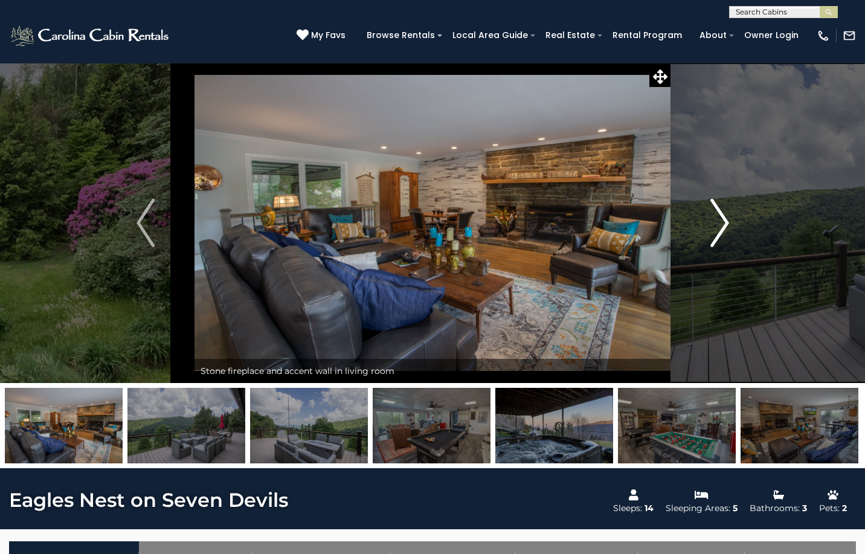
click at [719, 219] on img "Next" at bounding box center [719, 223] width 18 height 48
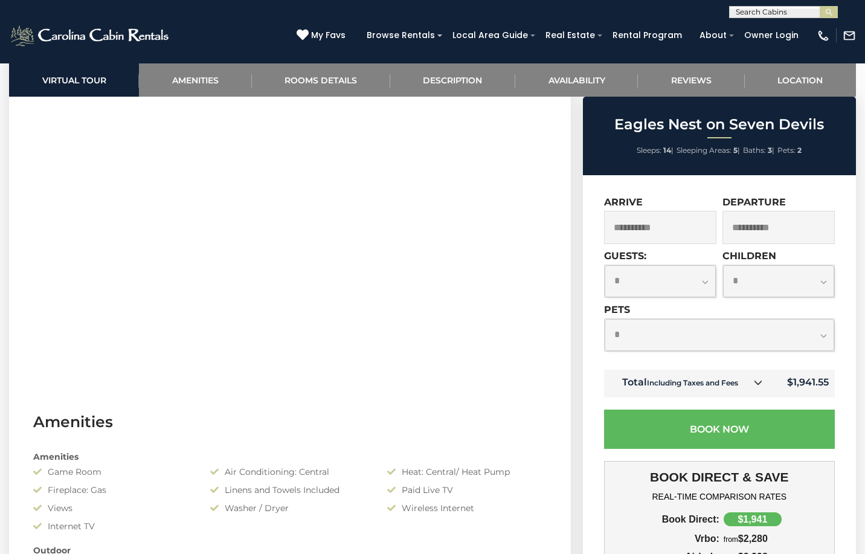
scroll to position [544, 0]
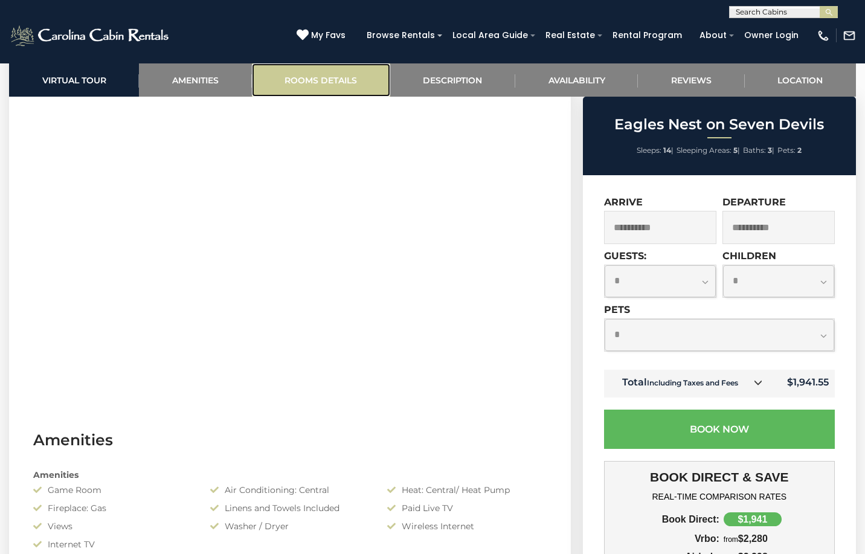
click at [323, 79] on link "Rooms Details" at bounding box center [321, 79] width 138 height 33
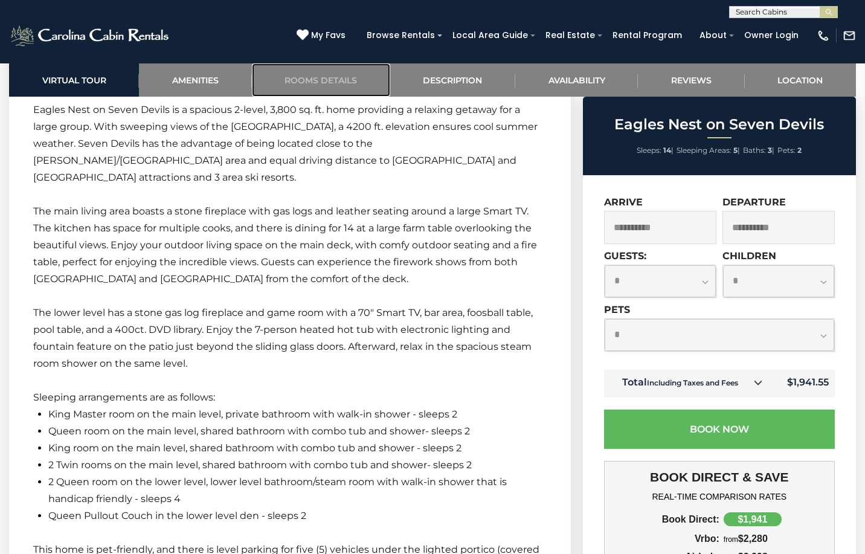
scroll to position [1717, 0]
click at [252, 63] on link "Rooms Details" at bounding box center [321, 79] width 138 height 33
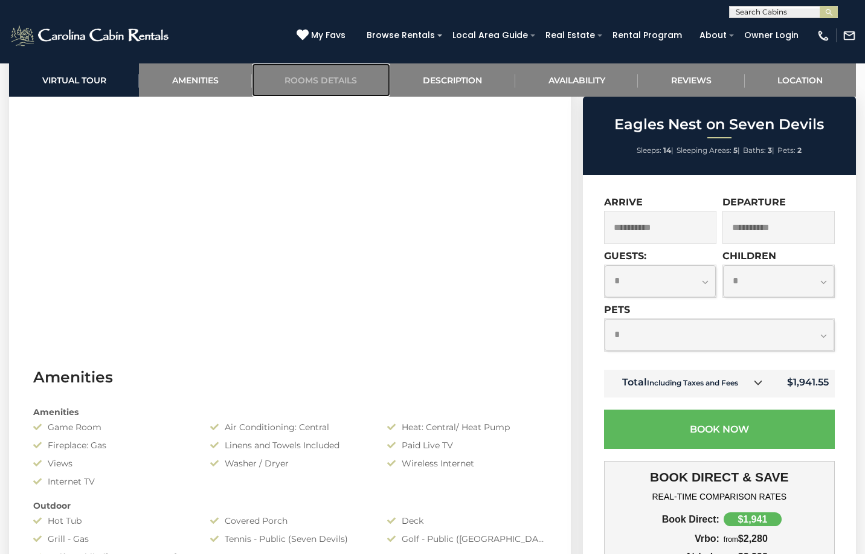
scroll to position [571, 0]
